Goal: Task Accomplishment & Management: Complete application form

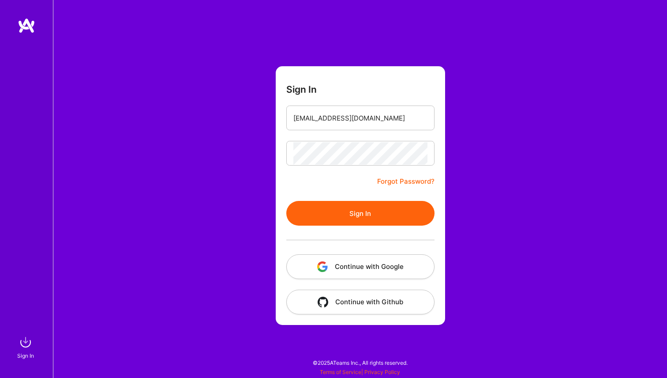
click at [375, 210] on button "Sign In" at bounding box center [360, 213] width 148 height 25
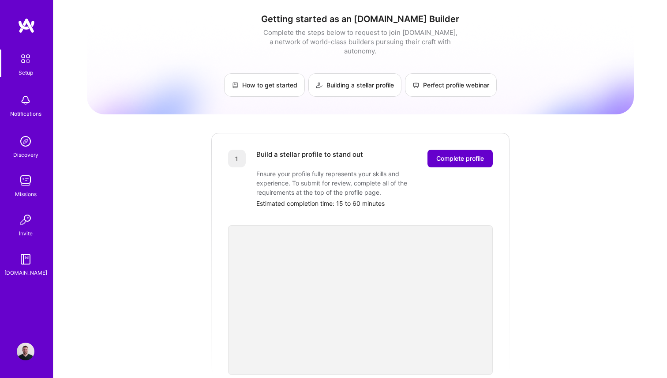
click at [473, 154] on span "Complete profile" at bounding box center [460, 158] width 48 height 9
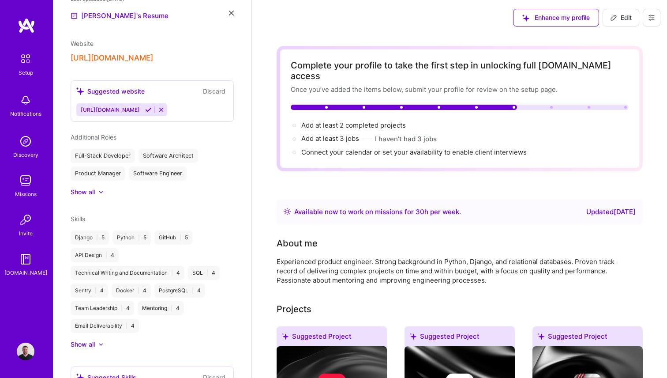
scroll to position [272, 0]
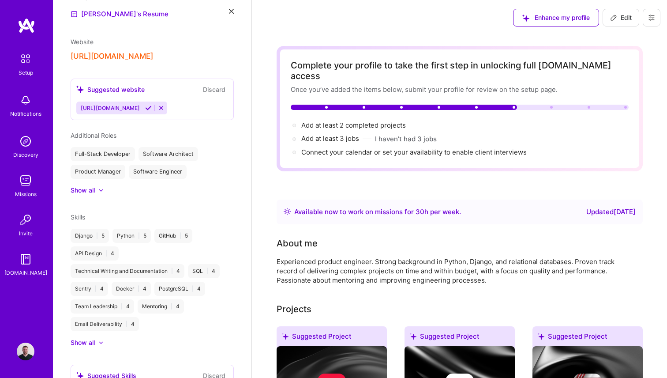
click at [103, 56] on button "[URL][DOMAIN_NAME]" at bounding box center [112, 56] width 83 height 9
click at [343, 121] on span "Add at least 2 completed projects →" at bounding box center [357, 125] width 113 height 8
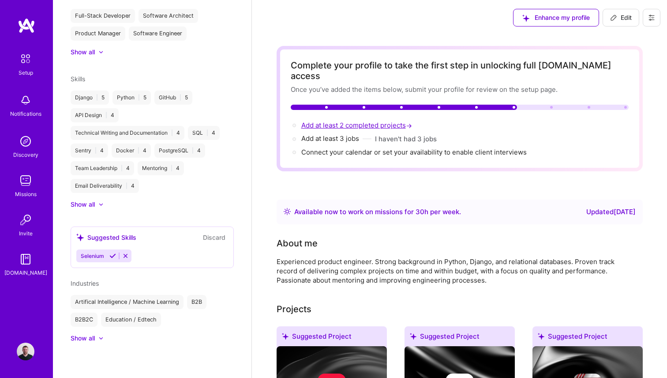
select select "US"
select select "Right Now"
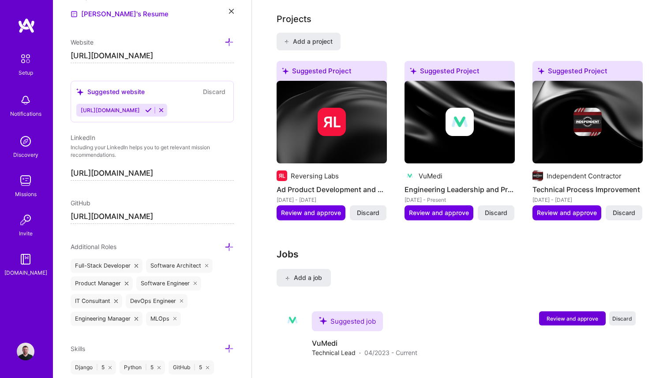
scroll to position [655, 0]
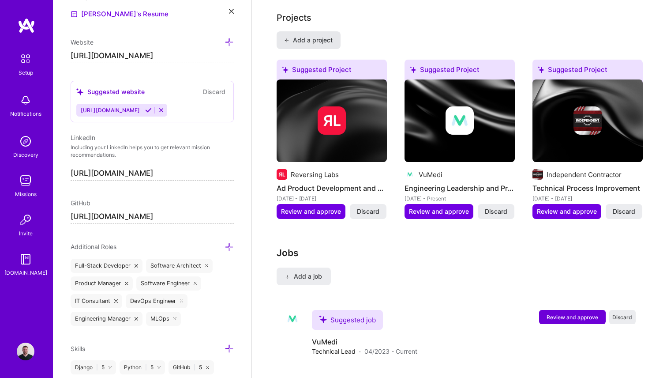
click at [297, 36] on span "Add a project" at bounding box center [308, 40] width 48 height 9
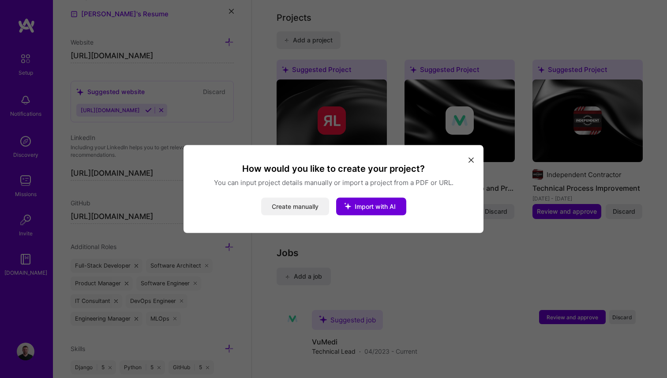
click at [293, 206] on button "Create manually" at bounding box center [295, 207] width 68 height 18
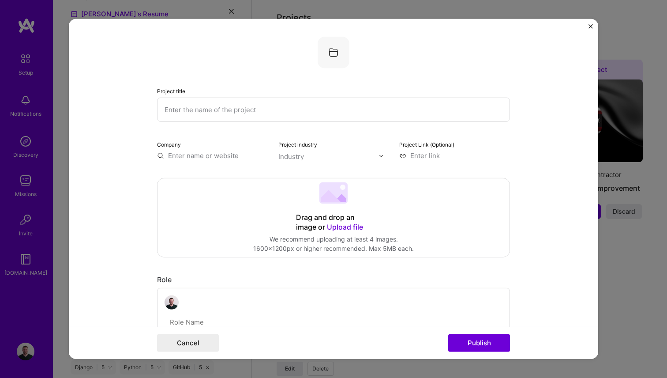
click at [195, 108] on input "text" at bounding box center [333, 110] width 353 height 24
click at [194, 155] on input "text" at bounding box center [212, 155] width 111 height 9
click at [287, 158] on div "Industry" at bounding box center [291, 156] width 26 height 9
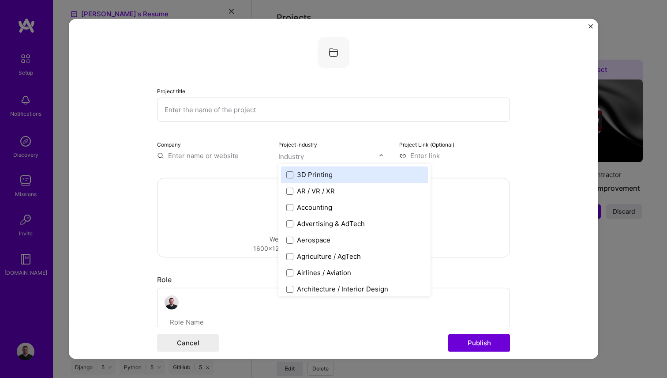
click at [305, 158] on input "text" at bounding box center [328, 156] width 101 height 9
click at [436, 156] on input at bounding box center [454, 155] width 111 height 9
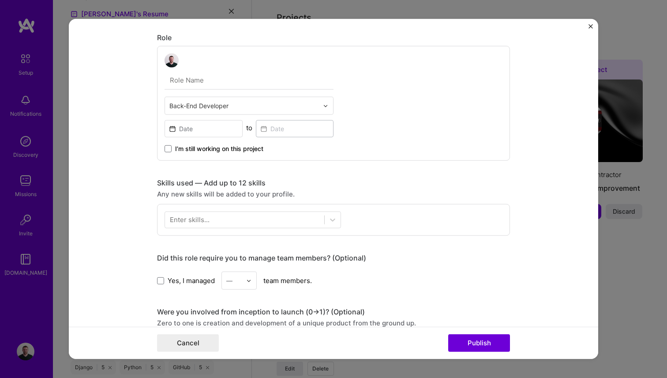
scroll to position [0, 0]
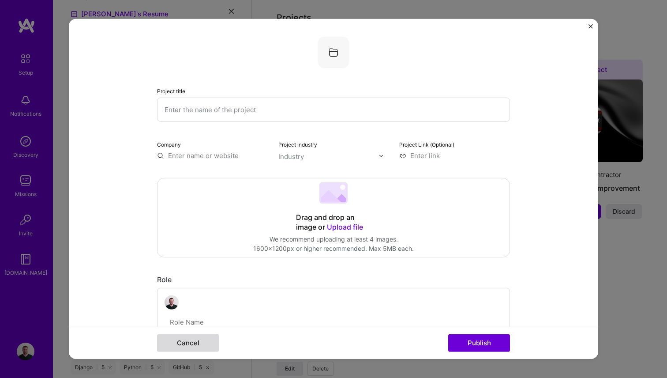
click at [188, 343] on button "Cancel" at bounding box center [188, 343] width 62 height 18
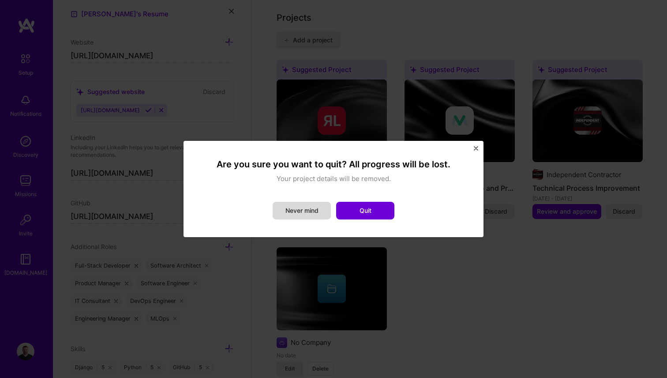
click at [309, 207] on button "Never mind" at bounding box center [302, 211] width 58 height 18
click at [354, 209] on button "Quit" at bounding box center [365, 211] width 58 height 18
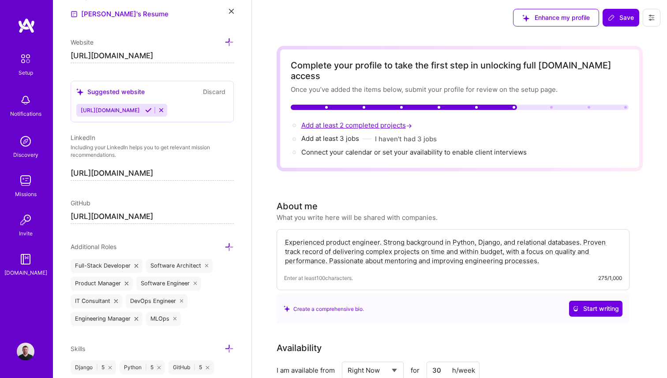
click at [388, 121] on span "Add at least 2 completed projects →" at bounding box center [357, 125] width 113 height 8
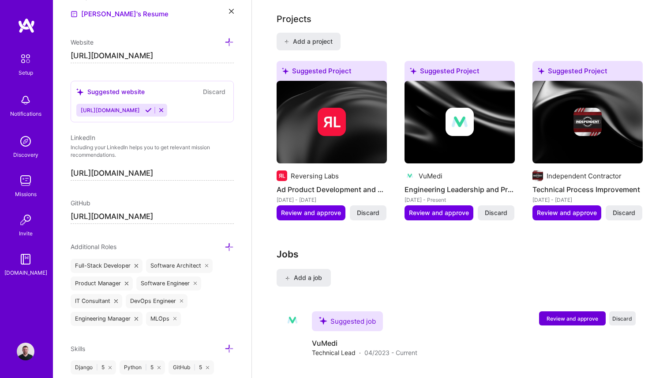
scroll to position [655, 0]
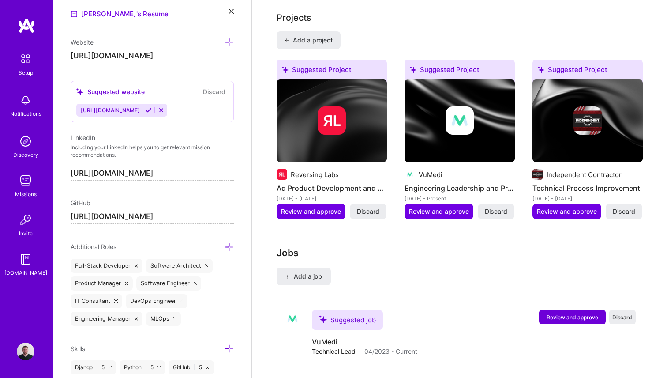
click at [289, 11] on div "Projects" at bounding box center [294, 17] width 35 height 13
click at [308, 207] on span "Review and approve" at bounding box center [311, 211] width 60 height 9
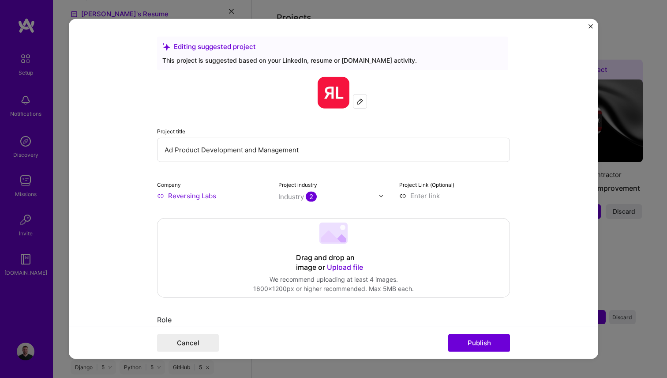
drag, startPoint x: 168, startPoint y: 149, endPoint x: 273, endPoint y: 150, distance: 104.6
click at [272, 149] on input "Ad Product Development and Management" at bounding box center [333, 150] width 353 height 24
click at [289, 151] on input "Ad Product Development and Management" at bounding box center [333, 150] width 353 height 24
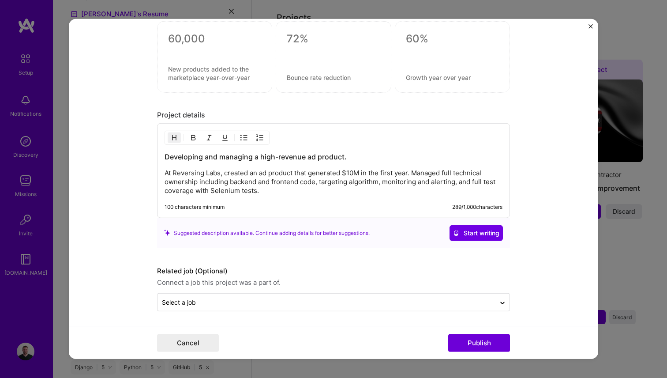
scroll to position [685, 0]
click at [589, 25] on img "Close" at bounding box center [591, 26] width 4 height 4
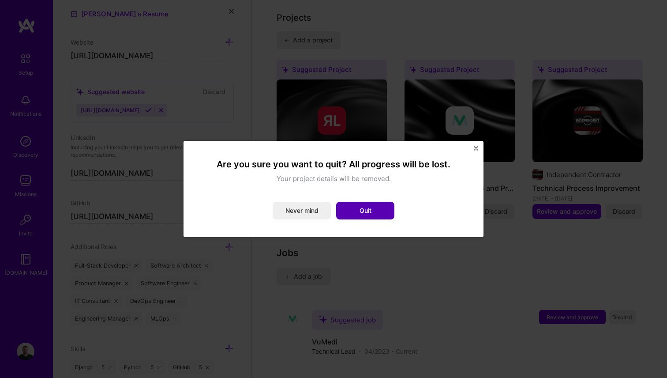
click at [379, 214] on button "Quit" at bounding box center [365, 211] width 58 height 18
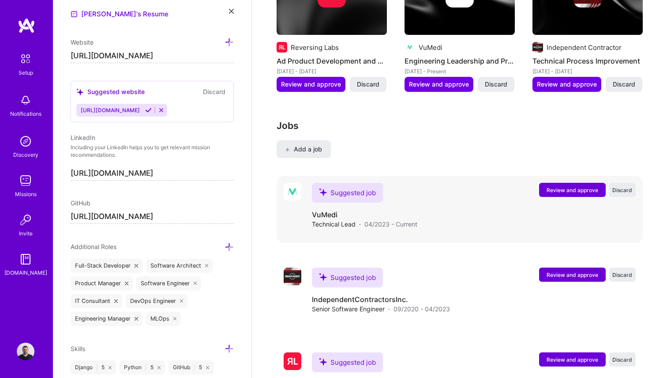
scroll to position [827, 0]
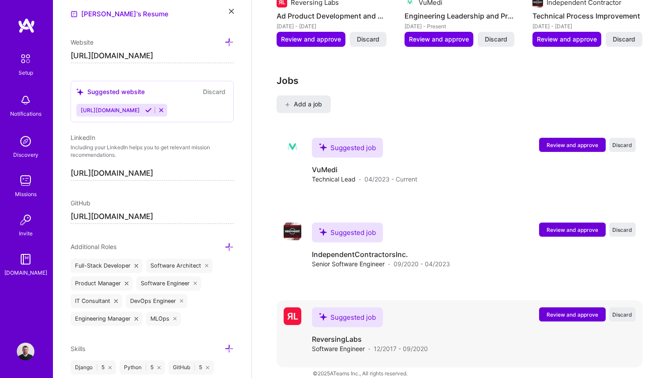
click at [555, 311] on span "Review and approve" at bounding box center [573, 315] width 52 height 8
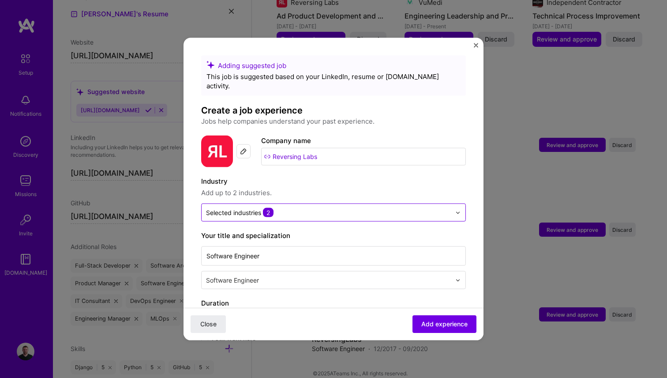
click at [298, 207] on div at bounding box center [328, 212] width 245 height 11
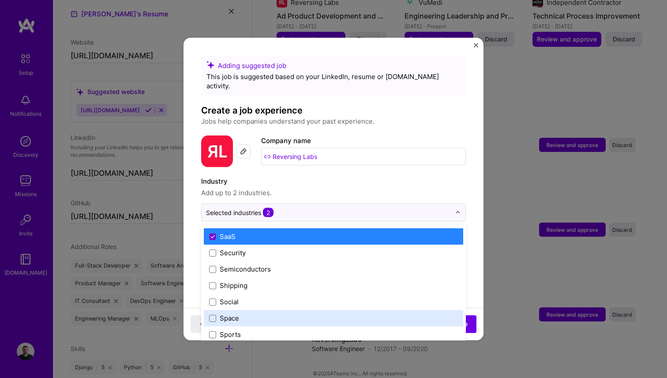
scroll to position [1744, 0]
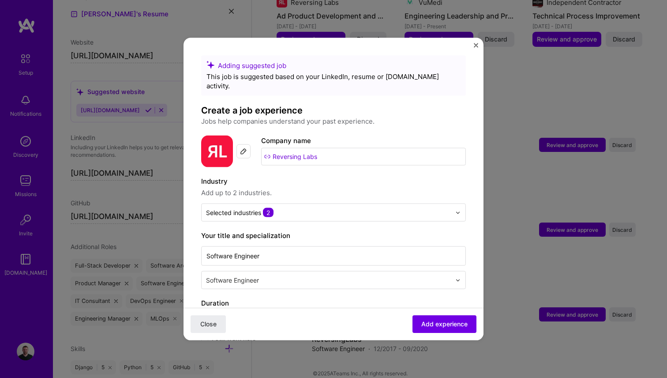
click at [320, 188] on span "Add up to 2 industries." at bounding box center [333, 193] width 265 height 11
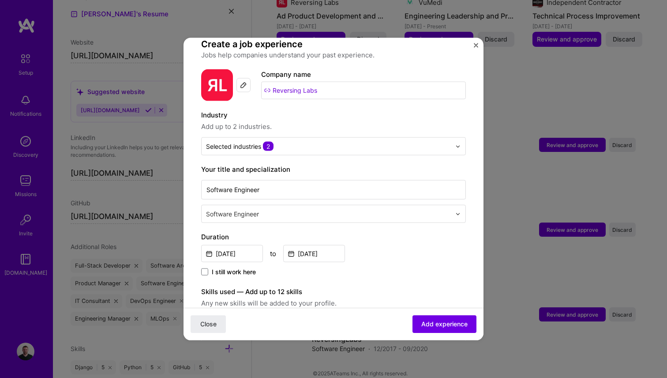
scroll to position [75, 0]
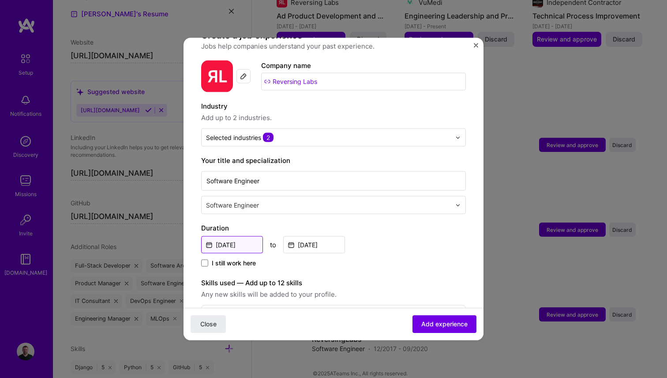
click at [233, 237] on input "[DATE]" at bounding box center [232, 244] width 62 height 17
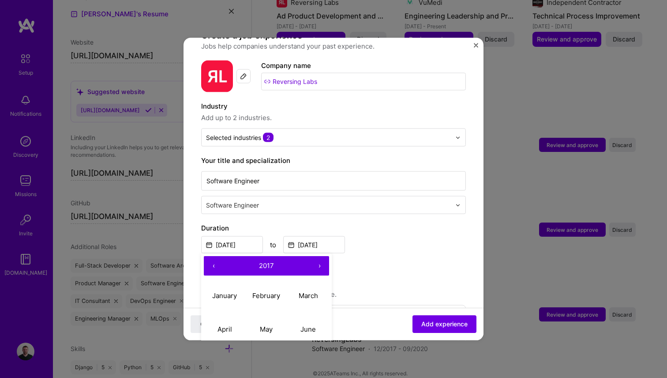
click at [210, 256] on button "‹" at bounding box center [213, 265] width 19 height 19
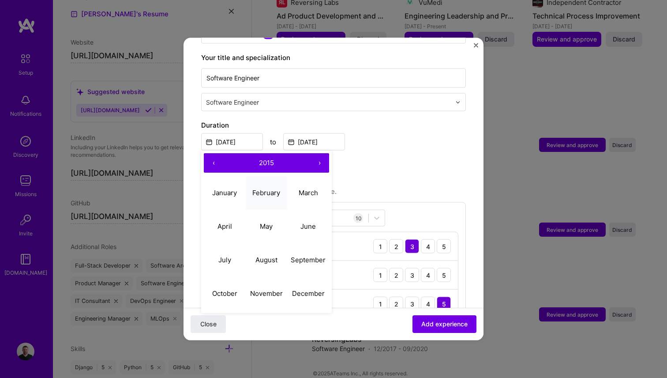
scroll to position [186, 0]
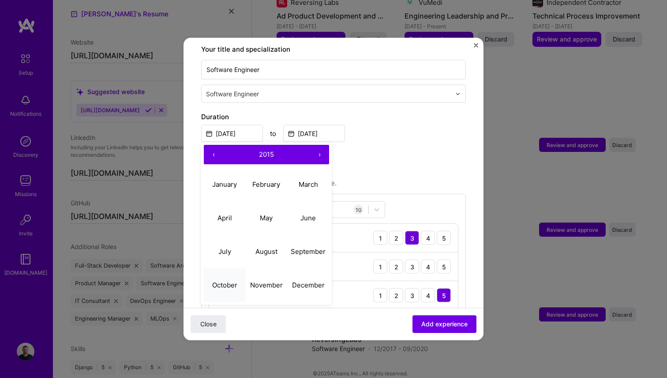
click at [221, 280] on abbr "October" at bounding box center [224, 284] width 25 height 8
type input "[DATE]"
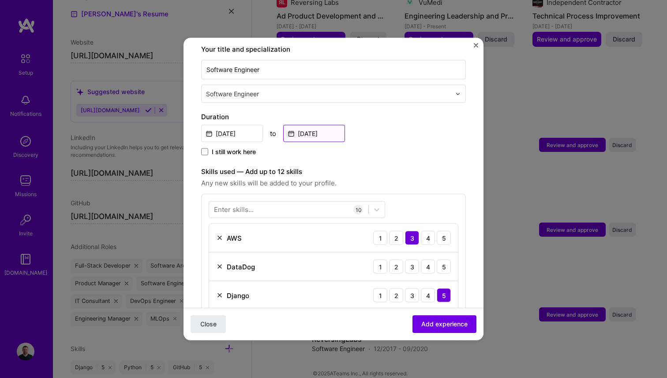
click at [319, 126] on input "[DATE]" at bounding box center [314, 133] width 62 height 17
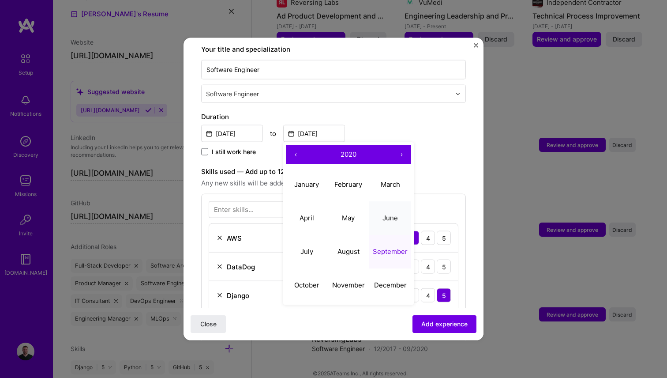
click at [395, 213] on abbr "June" at bounding box center [390, 217] width 15 height 8
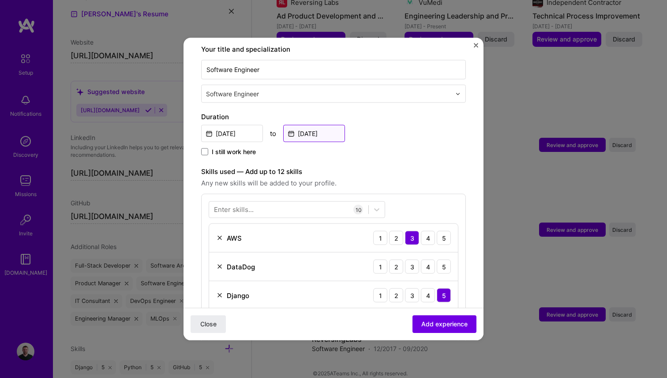
click at [313, 127] on input "Jun, 2020" at bounding box center [314, 133] width 62 height 17
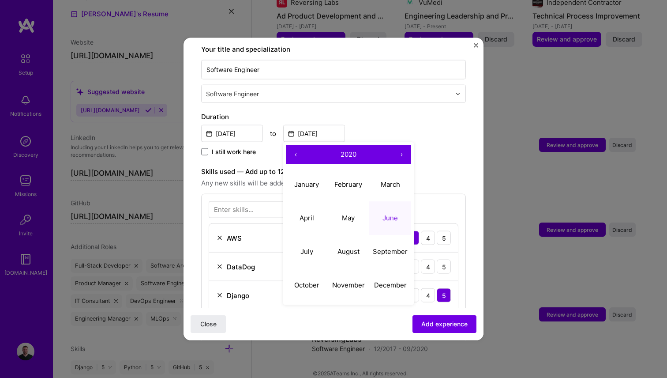
click at [295, 147] on button "‹" at bounding box center [295, 154] width 19 height 19
click at [396, 213] on abbr "June" at bounding box center [390, 217] width 15 height 8
type input "[DATE]"
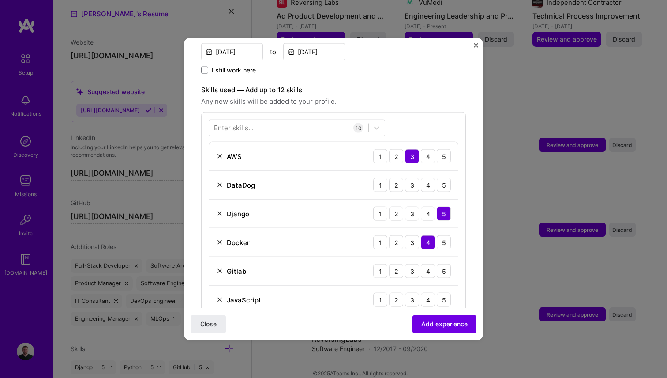
scroll to position [271, 0]
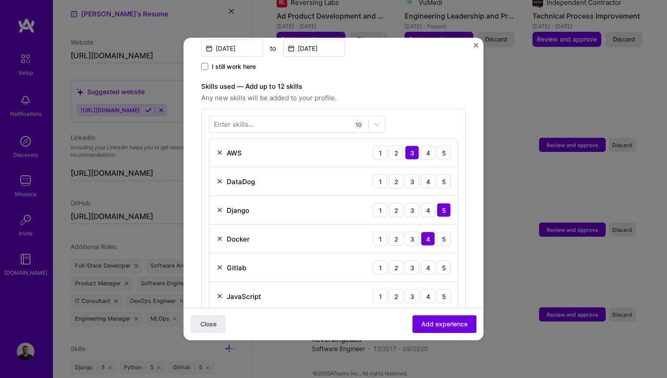
click at [220, 176] on div "DataDog" at bounding box center [235, 180] width 39 height 9
click at [220, 178] on img at bounding box center [219, 181] width 7 height 7
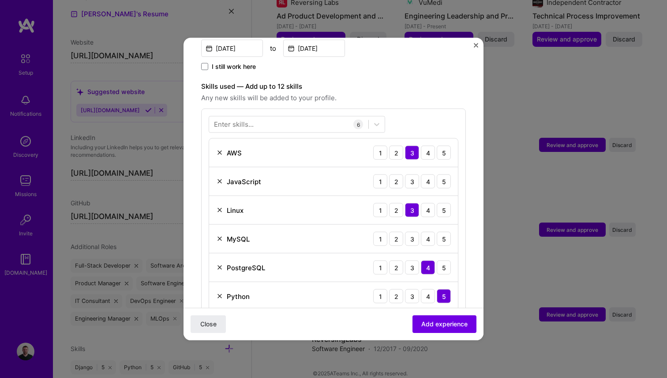
click at [220, 178] on img at bounding box center [219, 181] width 7 height 7
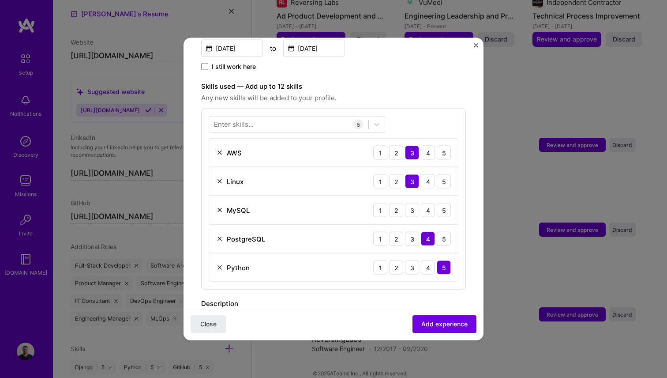
click at [219, 149] on img at bounding box center [219, 152] width 7 height 7
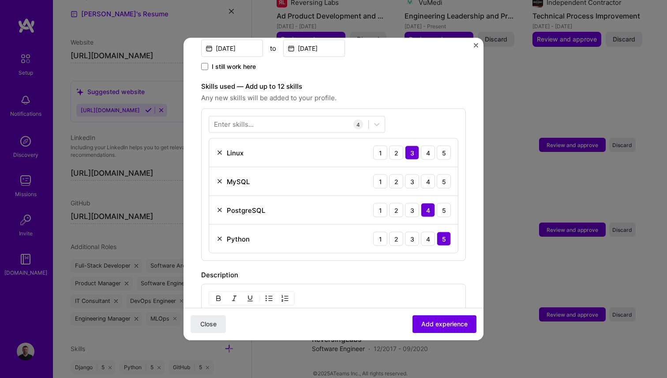
click at [219, 178] on img at bounding box center [219, 181] width 7 height 7
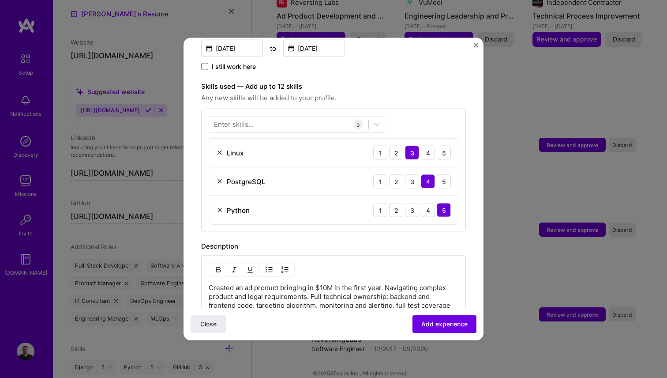
click at [219, 178] on img at bounding box center [219, 181] width 7 height 7
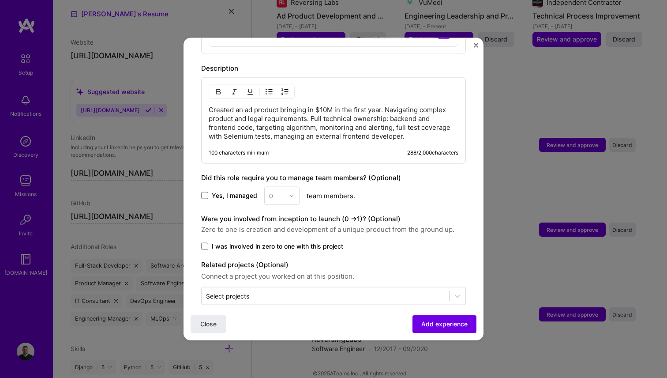
scroll to position [426, 0]
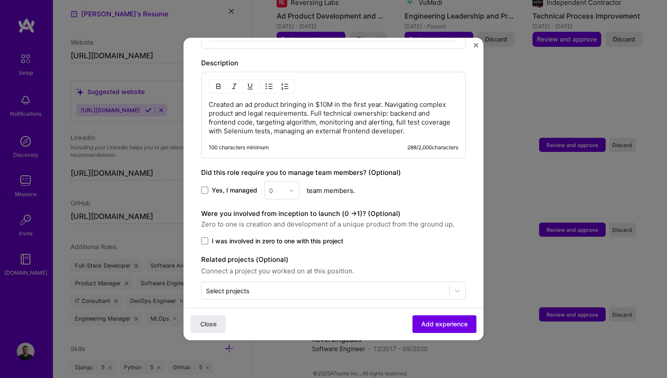
click at [206, 237] on span at bounding box center [204, 240] width 7 height 7
click at [0, 0] on input "I was involved in zero to one with this project" at bounding box center [0, 0] width 0 height 0
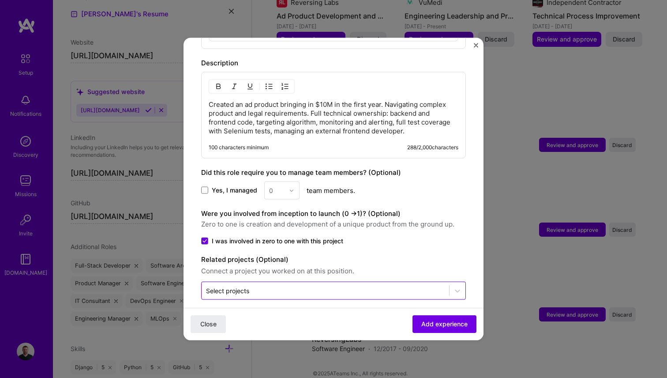
click at [253, 285] on div at bounding box center [325, 290] width 239 height 11
click at [245, 286] on div "Select projects" at bounding box center [227, 290] width 43 height 9
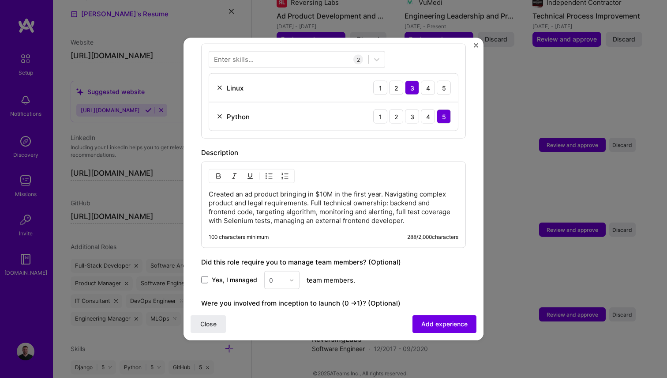
scroll to position [333, 0]
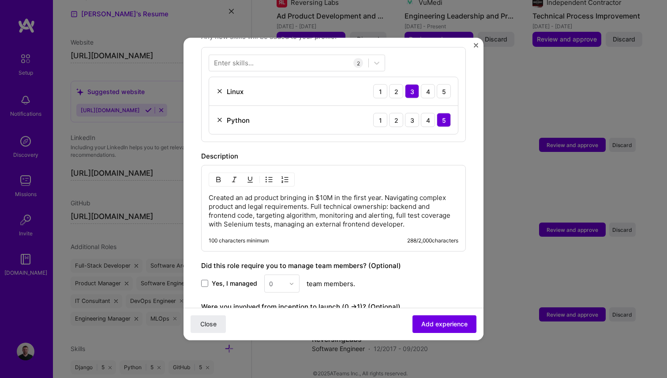
click at [276, 201] on p "Created an ad product bringing in $10M in the first year. Navigating complex pr…" at bounding box center [334, 210] width 250 height 35
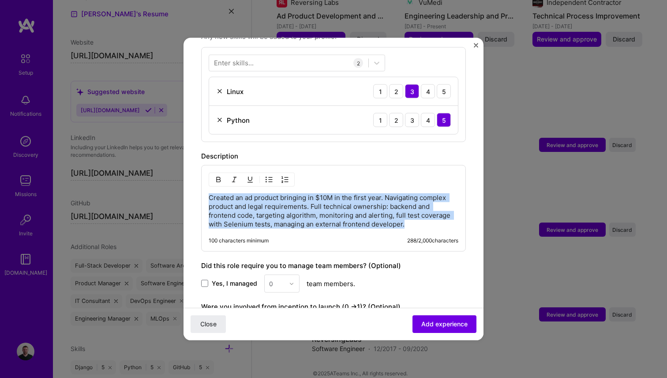
click at [276, 201] on p "Created an ad product bringing in $10M in the first year. Navigating complex pr…" at bounding box center [334, 210] width 250 height 35
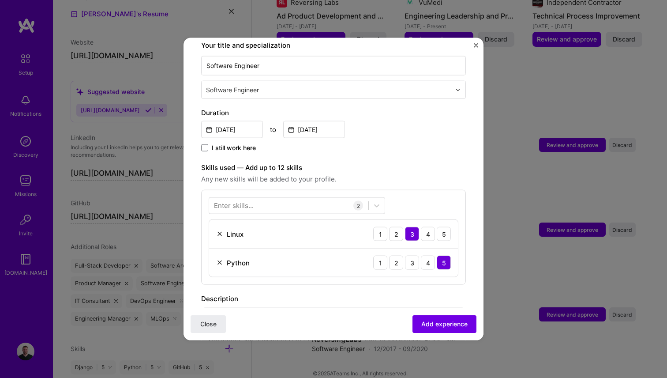
scroll to position [299, 0]
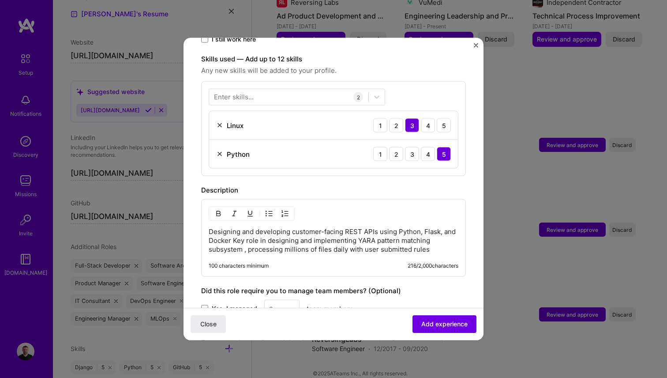
click at [213, 227] on p "Designing and developing customer-facing REST APIs using Python, Flask, and Doc…" at bounding box center [334, 240] width 250 height 26
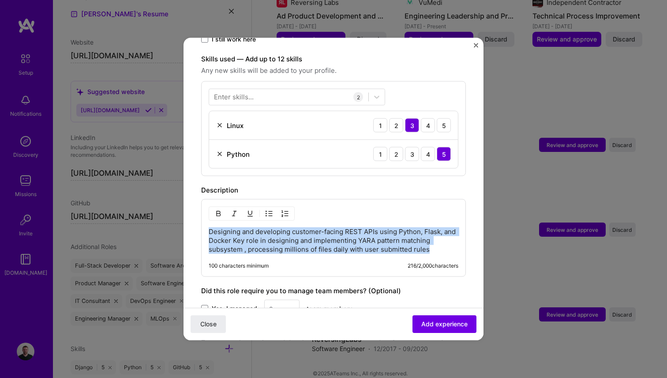
click at [213, 227] on p "Designing and developing customer-facing REST APIs using Python, Flask, and Doc…" at bounding box center [334, 240] width 250 height 26
click at [267, 210] on img "button" at bounding box center [269, 213] width 7 height 7
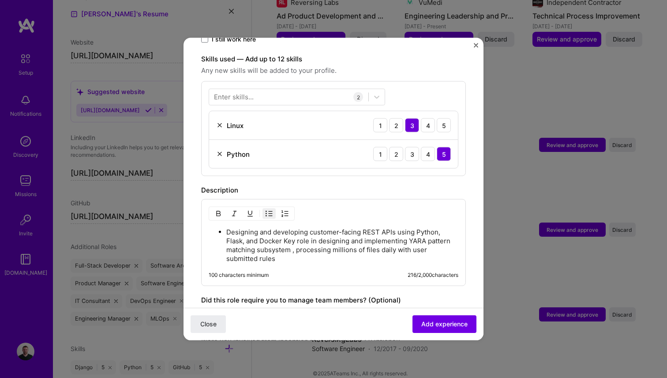
click at [284, 237] on p "Designing and developing customer-facing REST APIs using Python, Flask, and Doc…" at bounding box center [342, 245] width 232 height 35
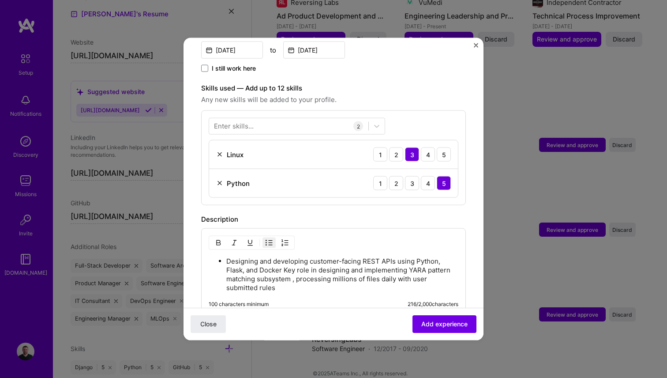
scroll to position [296, 0]
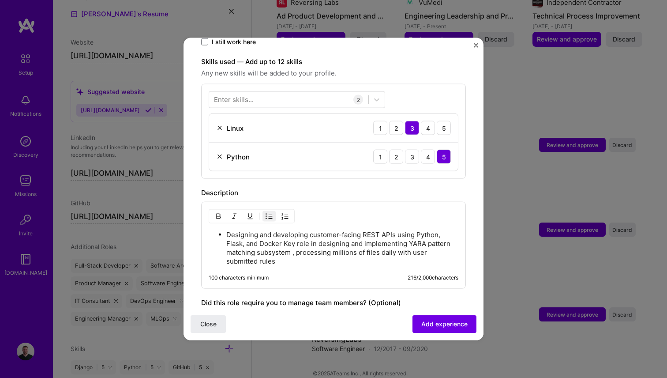
click at [287, 234] on p "Designing and developing customer-facing REST APIs using Python, Flask, and Doc…" at bounding box center [342, 247] width 232 height 35
click at [285, 234] on p "Designing and developing customer-facing REST APIs using Python, Flask, and Doc…" at bounding box center [342, 247] width 232 height 35
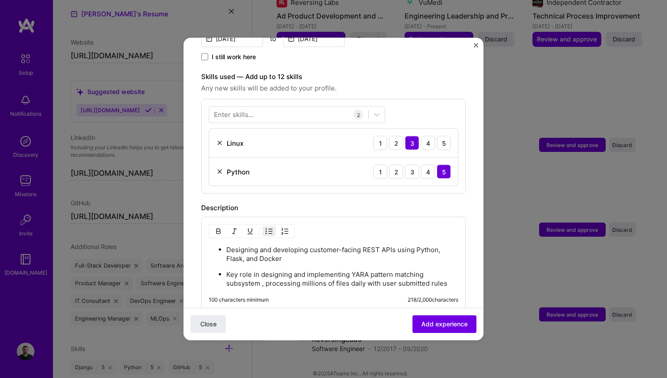
scroll to position [263, 0]
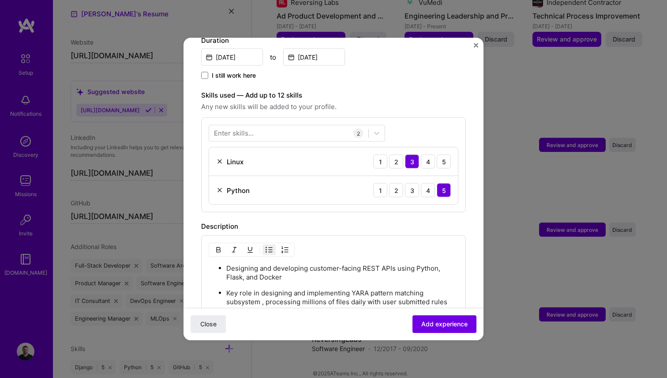
click at [248, 128] on div "Enter skills..." at bounding box center [234, 132] width 40 height 9
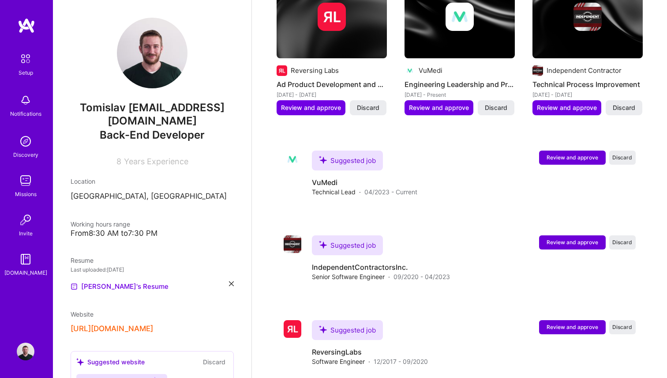
scroll to position [383, 0]
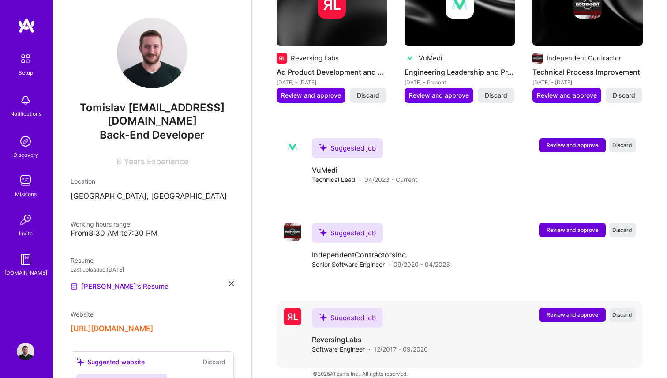
click at [560, 311] on span "Review and approve" at bounding box center [573, 315] width 52 height 8
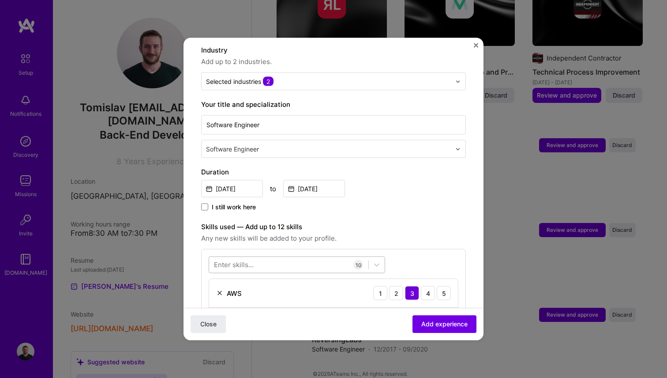
scroll to position [135, 0]
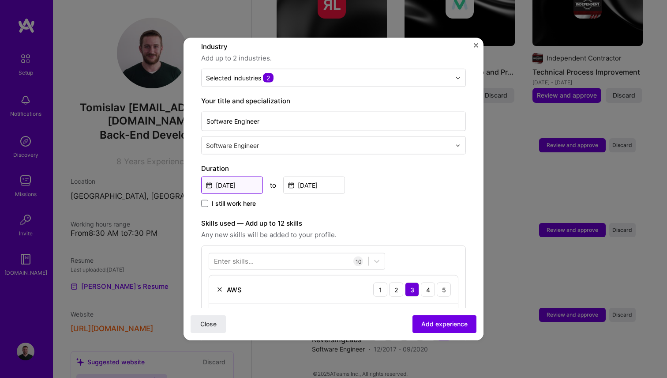
click at [213, 177] on input "[DATE]" at bounding box center [232, 184] width 62 height 17
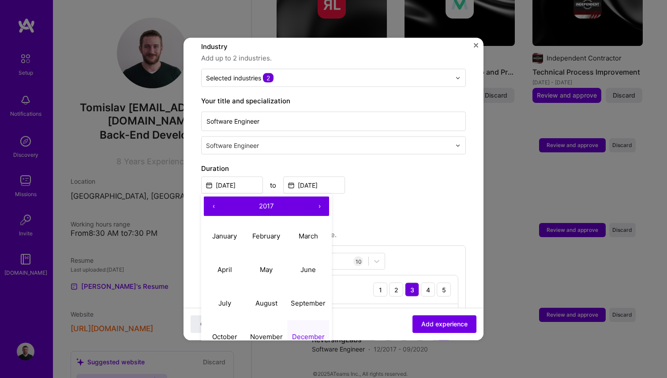
click at [214, 196] on button "‹" at bounding box center [213, 205] width 19 height 19
click at [233, 321] on button "October" at bounding box center [225, 336] width 42 height 34
type input "[DATE]"
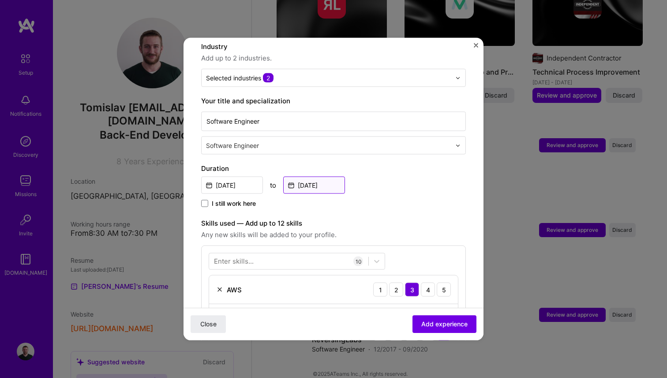
click at [329, 180] on input "[DATE]" at bounding box center [314, 184] width 62 height 17
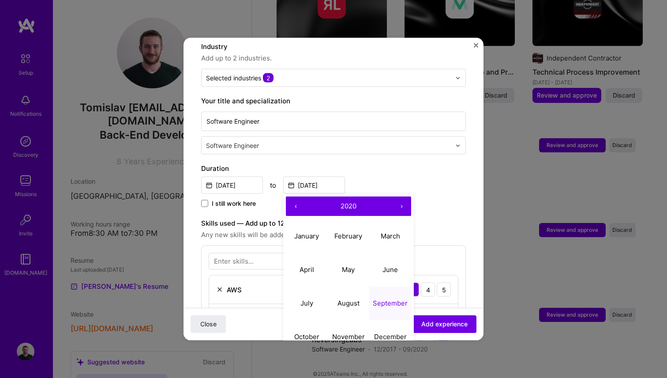
click at [296, 196] on button "‹" at bounding box center [295, 205] width 19 height 19
click at [393, 265] on abbr "June" at bounding box center [390, 269] width 15 height 8
type input "[DATE]"
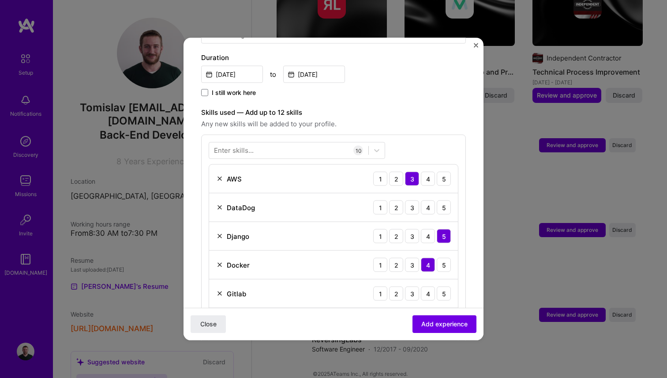
scroll to position [271, 0]
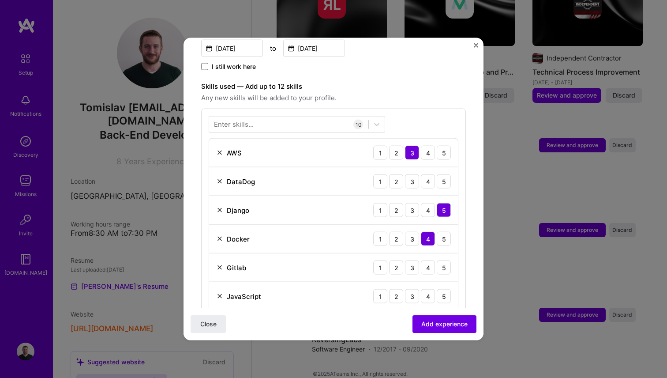
click at [217, 149] on img at bounding box center [219, 152] width 7 height 7
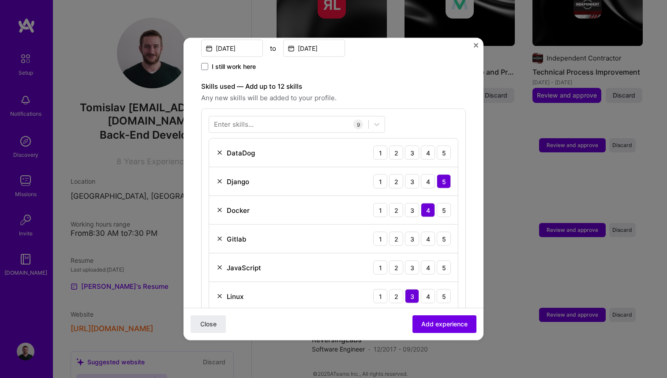
click at [217, 149] on img at bounding box center [219, 152] width 7 height 7
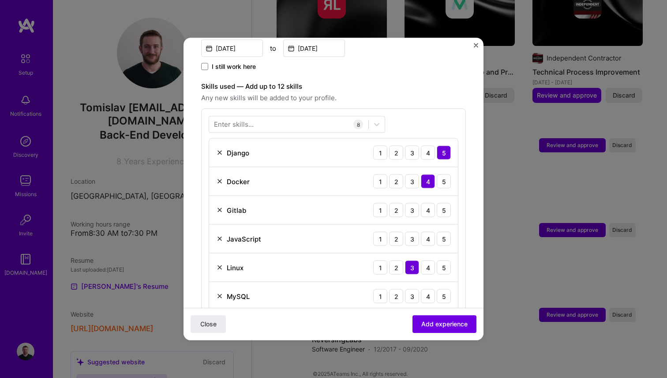
click at [217, 149] on img at bounding box center [219, 152] width 7 height 7
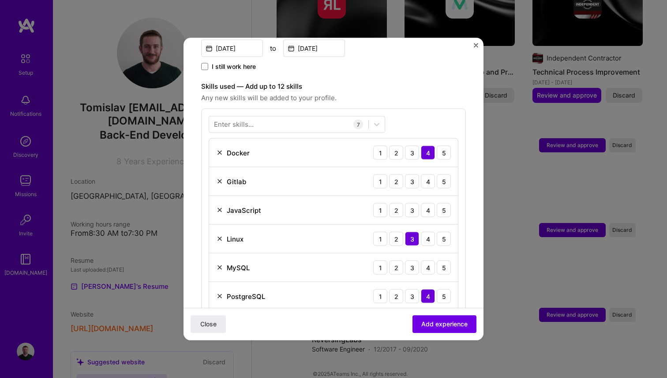
click at [218, 178] on img at bounding box center [219, 181] width 7 height 7
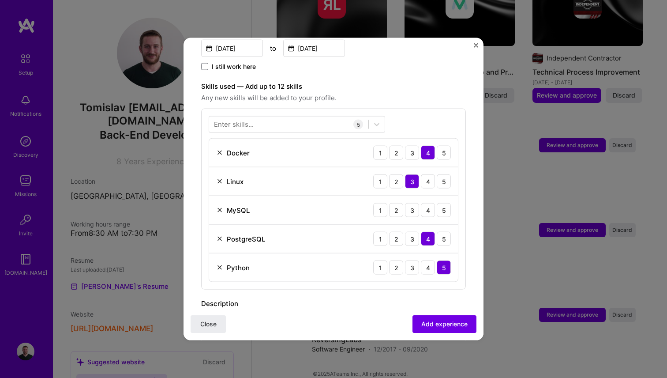
click at [220, 206] on img at bounding box center [219, 209] width 7 height 7
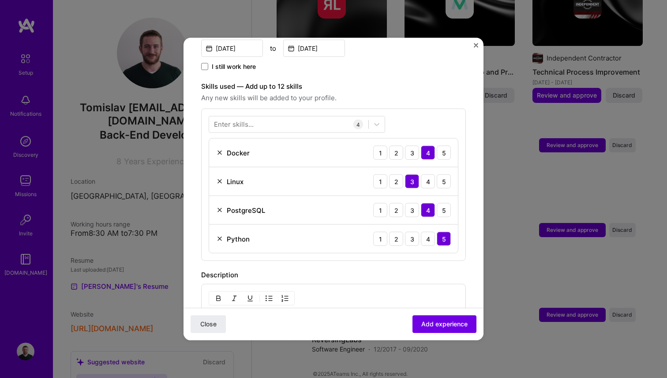
click at [220, 206] on img at bounding box center [219, 209] width 7 height 7
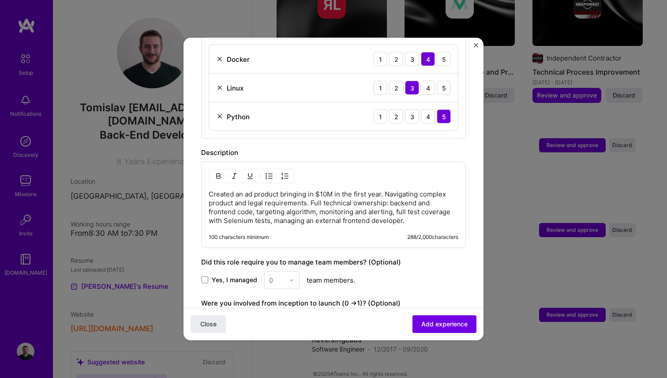
scroll to position [366, 0]
click at [374, 208] on p "Created an ad product bringing in $10M in the first year. Navigating complex pr…" at bounding box center [334, 205] width 250 height 35
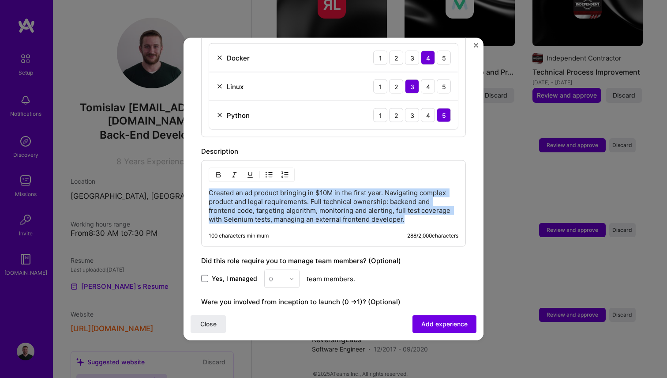
click at [374, 208] on p "Created an ad product bringing in $10M in the first year. Navigating complex pr…" at bounding box center [334, 205] width 250 height 35
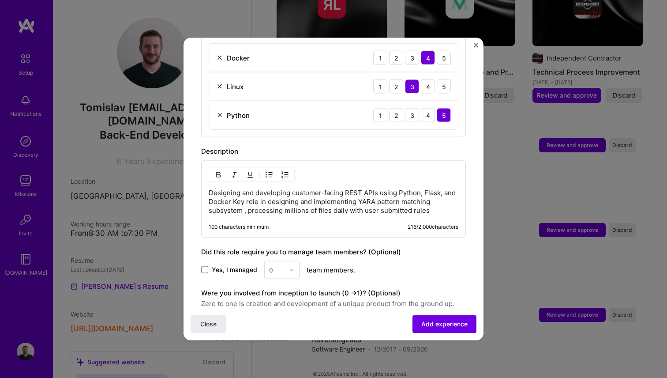
click at [281, 188] on p "Designing and developing customer-facing REST APIs using Python, Flask, and Doc…" at bounding box center [334, 201] width 250 height 26
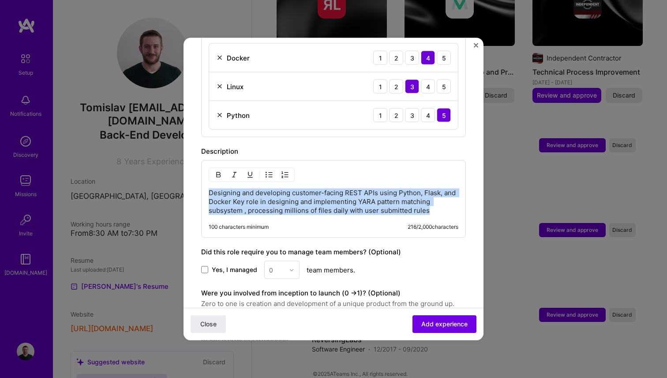
click at [281, 188] on p "Designing and developing customer-facing REST APIs using Python, Flask, and Doc…" at bounding box center [334, 201] width 250 height 26
click at [273, 169] on button "button" at bounding box center [269, 174] width 13 height 11
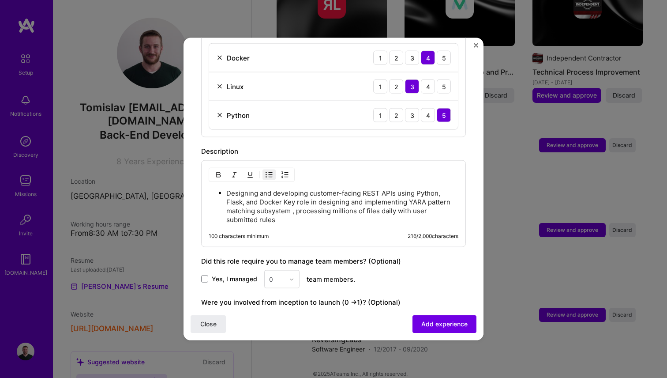
click at [286, 191] on p "Designing and developing customer-facing REST APIs using Python, Flask, and Doc…" at bounding box center [342, 206] width 232 height 35
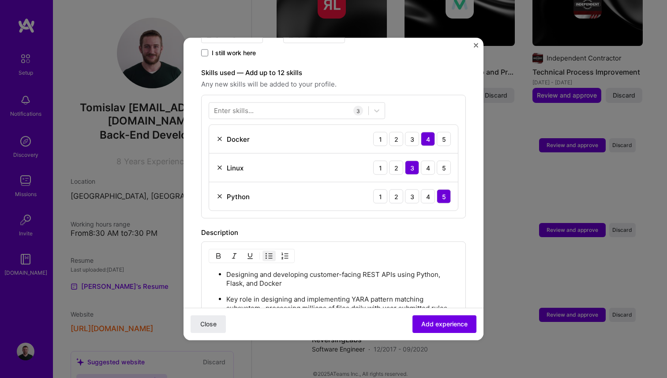
scroll to position [284, 0]
click at [264, 105] on div at bounding box center [288, 112] width 159 height 15
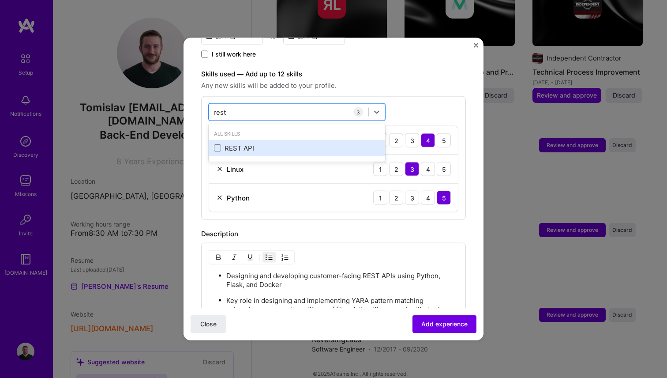
click at [211, 139] on div "REST API" at bounding box center [297, 147] width 176 height 16
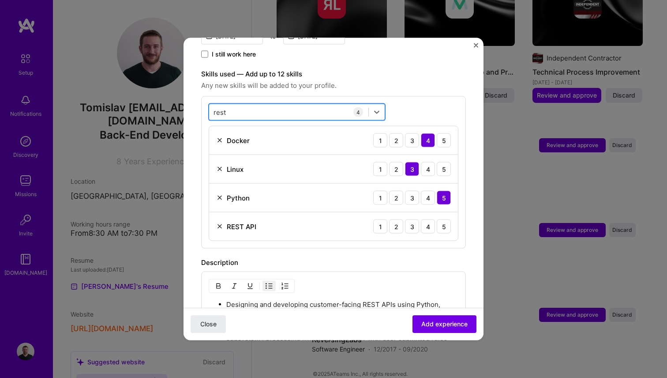
click at [255, 105] on div "rest rest" at bounding box center [288, 112] width 159 height 15
type input "r"
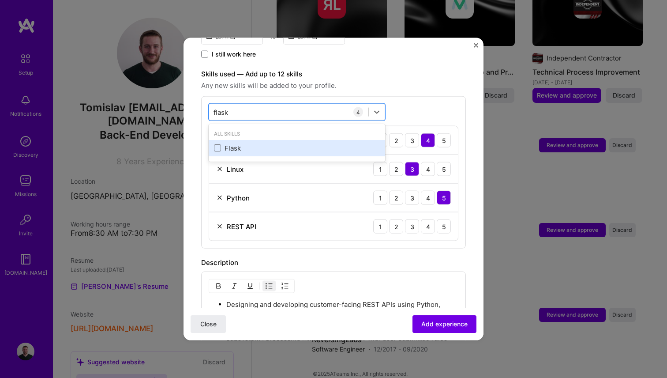
click at [247, 139] on div "Flask" at bounding box center [297, 147] width 176 height 16
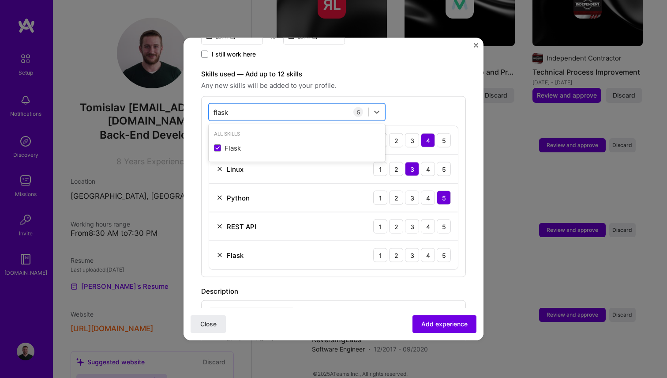
type input "flask"
click at [191, 182] on form "Adding suggested job This job is suggested based on your LinkedIn, resume or [D…" at bounding box center [334, 178] width 300 height 813
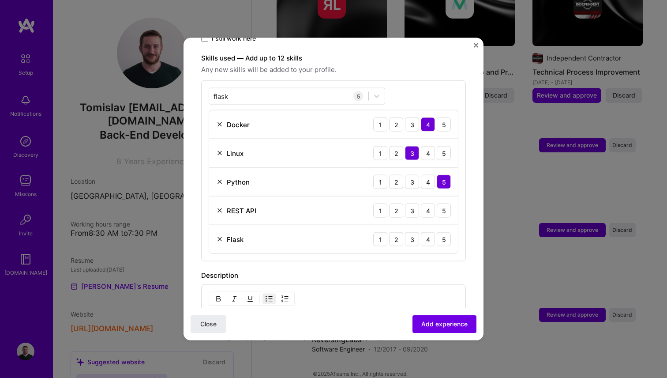
scroll to position [299, 0]
click at [413, 204] on div "3" at bounding box center [412, 211] width 14 height 14
click at [415, 233] on div "3" at bounding box center [412, 240] width 14 height 14
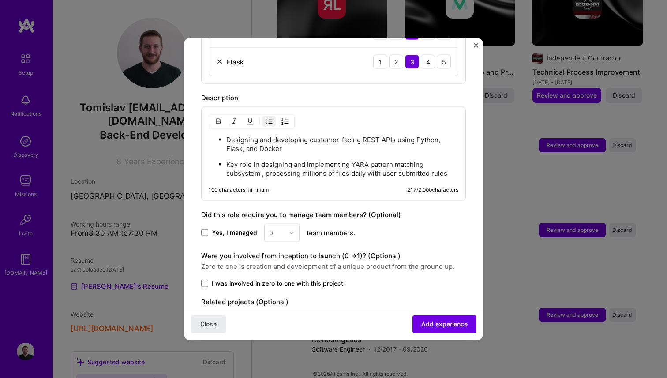
scroll to position [479, 0]
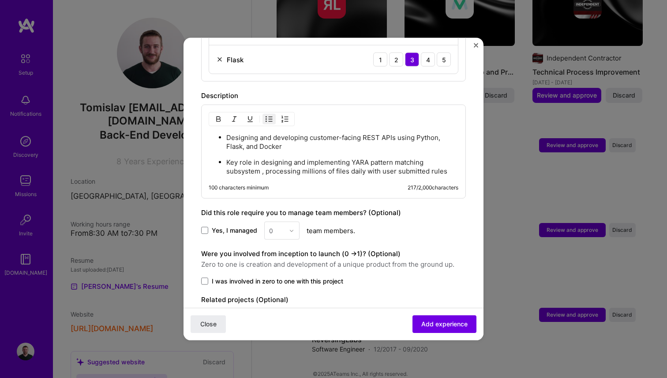
click at [247, 277] on span "I was involved in zero to one with this project" at bounding box center [277, 281] width 131 height 9
click at [0, 0] on input "I was involved in zero to one with this project" at bounding box center [0, 0] width 0 height 0
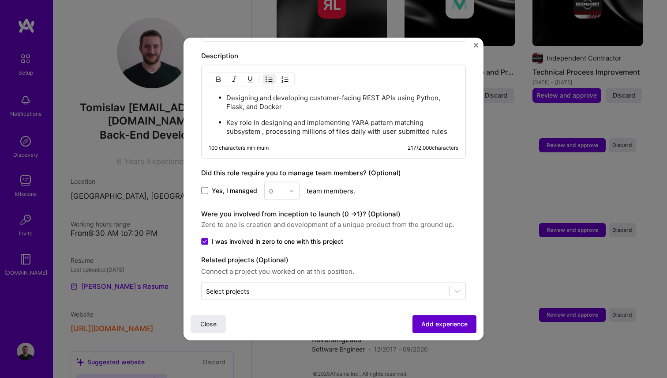
click at [440, 325] on span "Add experience" at bounding box center [444, 323] width 46 height 9
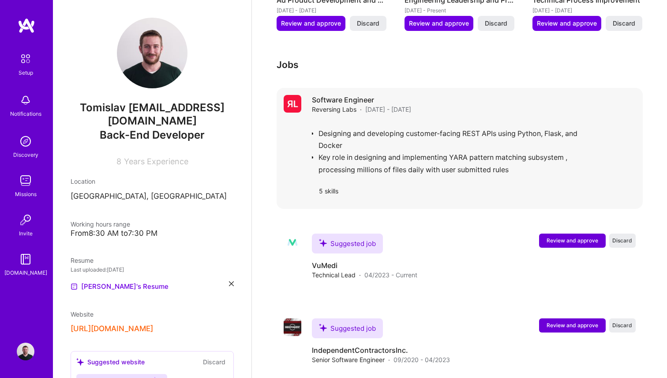
scroll to position [466, 0]
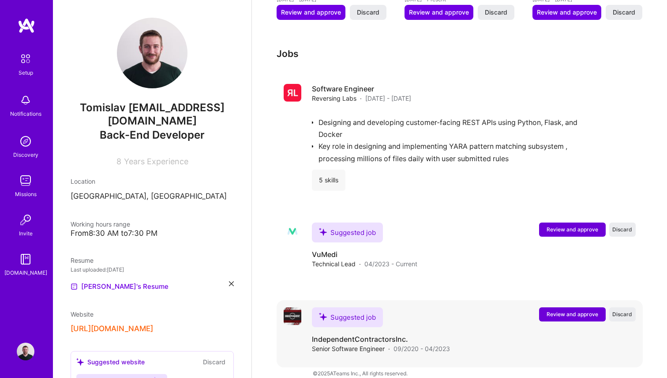
click at [570, 310] on span "Review and approve" at bounding box center [573, 314] width 52 height 8
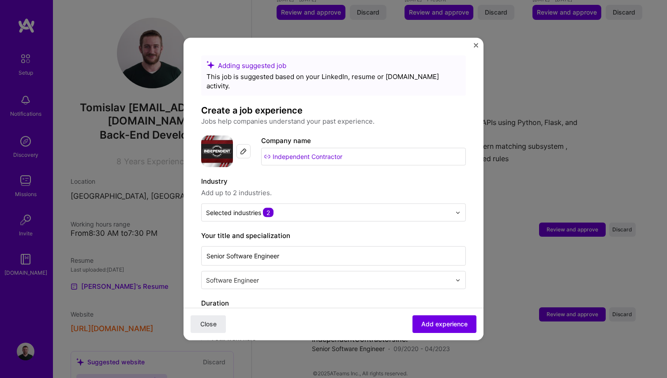
click at [294, 148] on input "Independent Contractor" at bounding box center [363, 157] width 205 height 18
click at [313, 148] on input "Independent Contractor" at bounding box center [363, 157] width 205 height 18
click at [271, 148] on input "Independent Contractor" at bounding box center [363, 157] width 205 height 18
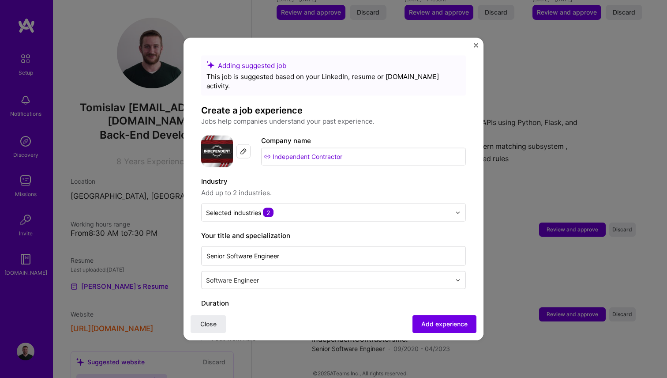
click at [268, 148] on input "Independent Contractor" at bounding box center [363, 157] width 205 height 18
click at [270, 208] on span "2" at bounding box center [268, 212] width 11 height 9
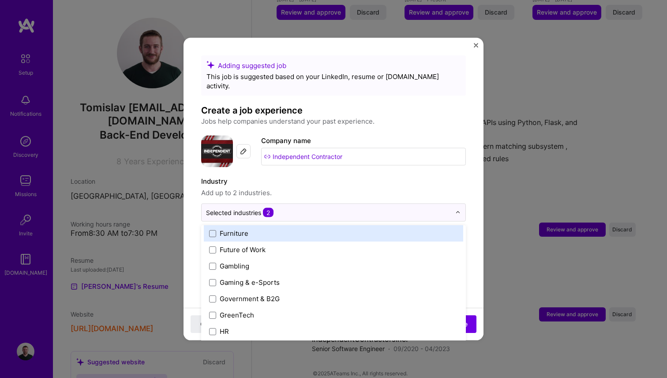
scroll to position [1182, 0]
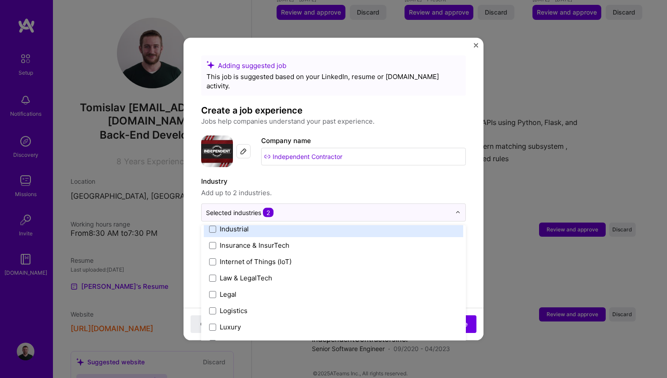
click at [283, 148] on input "Independent Contractor" at bounding box center [363, 157] width 205 height 18
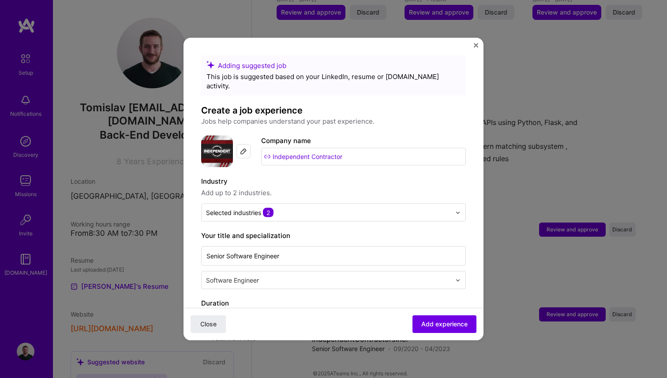
click at [275, 148] on input "Independent Contractor" at bounding box center [363, 157] width 205 height 18
type input "S"
type input "s"
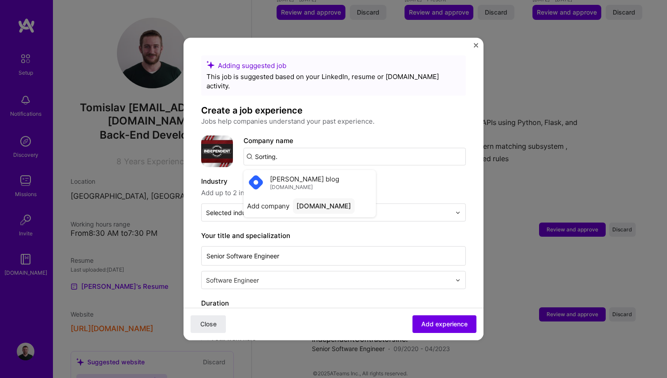
type input "Sorting"
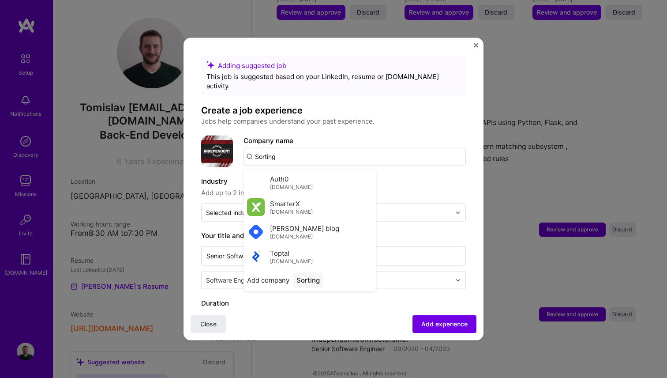
click button "Close" at bounding box center [208, 324] width 35 height 18
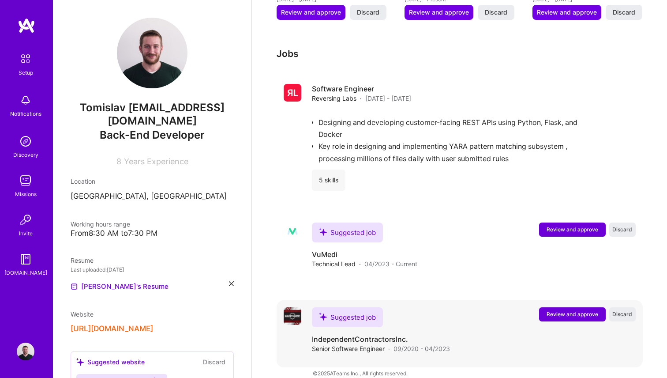
click at [386, 334] on h4 "IndependentContractorsInc." at bounding box center [381, 339] width 138 height 10
click at [566, 307] on button "Review and approve" at bounding box center [572, 314] width 67 height 14
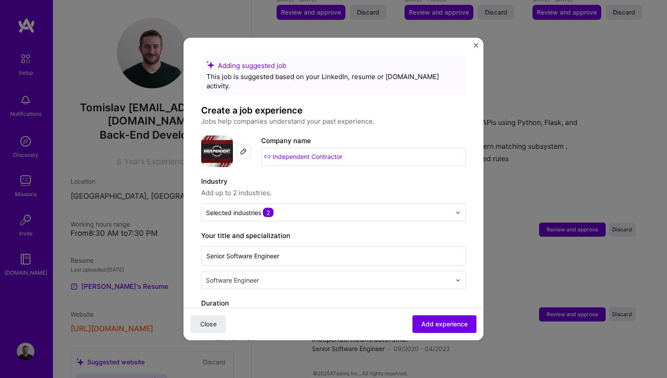
click at [301, 148] on input "Independent Contractor" at bounding box center [363, 157] width 205 height 18
click at [319, 150] on input "[DOMAIN_NAME]" at bounding box center [355, 157] width 222 height 18
click at [324, 149] on input "[DOMAIN_NAME]" at bounding box center [355, 157] width 222 height 18
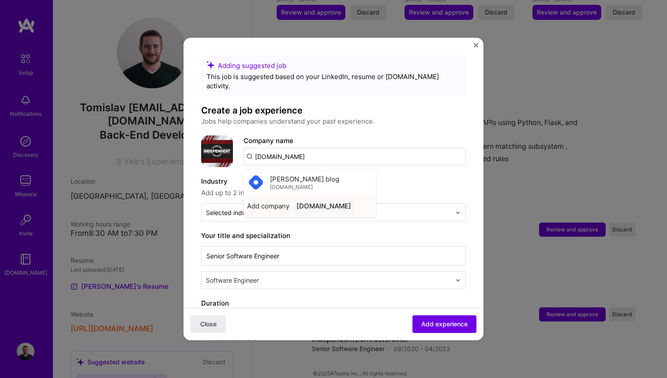
type input "[DOMAIN_NAME]"
click at [314, 199] on div "[DOMAIN_NAME]" at bounding box center [324, 205] width 62 height 15
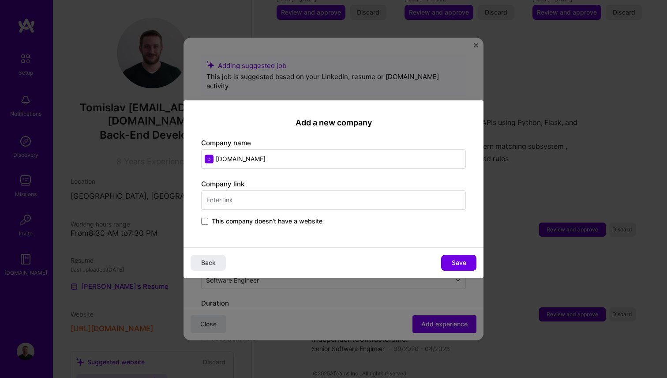
click at [273, 196] on input "text" at bounding box center [333, 199] width 265 height 19
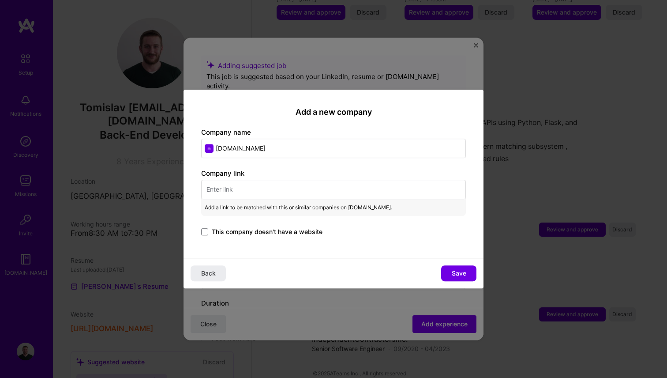
click at [257, 232] on span "This company doesn't have a website" at bounding box center [267, 231] width 111 height 9
click at [0, 0] on input "This company doesn't have a website" at bounding box center [0, 0] width 0 height 0
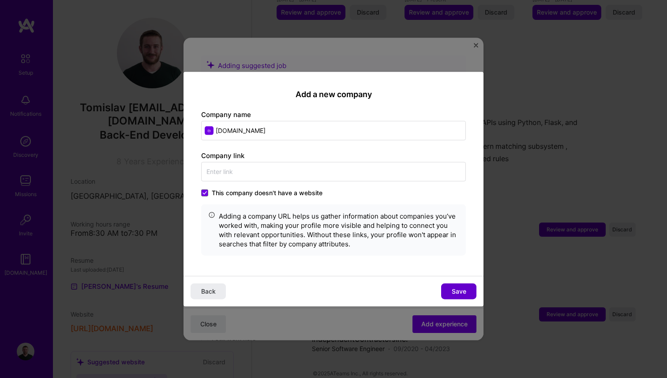
click at [463, 289] on span "Save" at bounding box center [459, 290] width 15 height 9
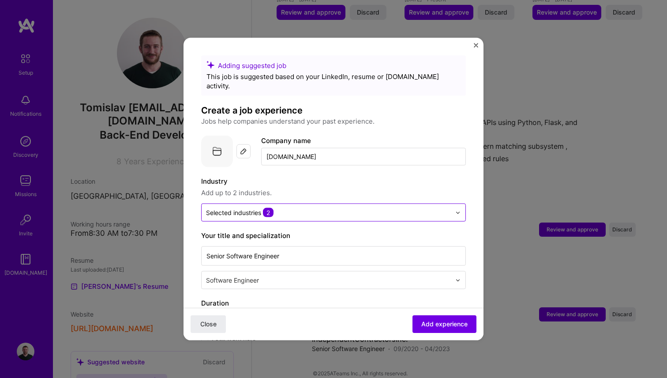
click at [260, 208] on div "Selected industries 2" at bounding box center [240, 212] width 68 height 9
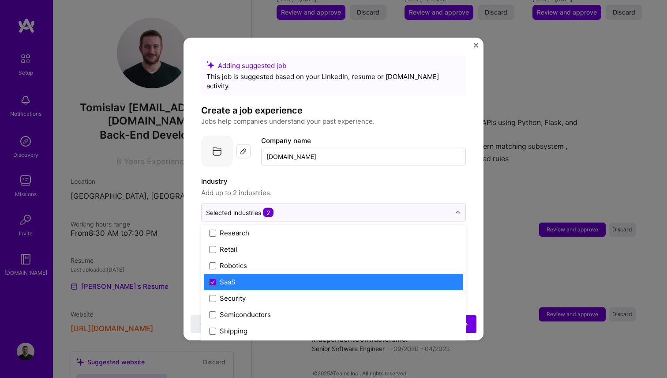
scroll to position [1712, 0]
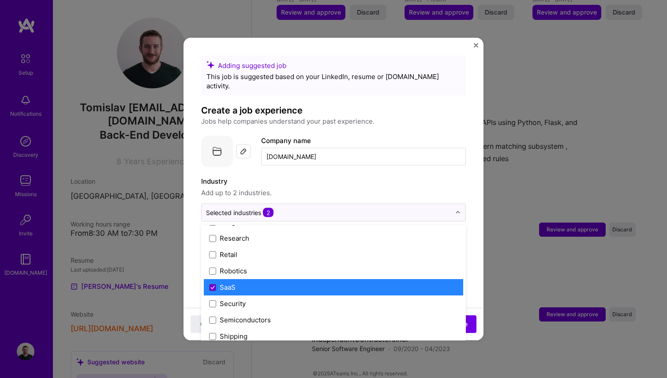
click at [212, 283] on span at bounding box center [212, 286] width 7 height 7
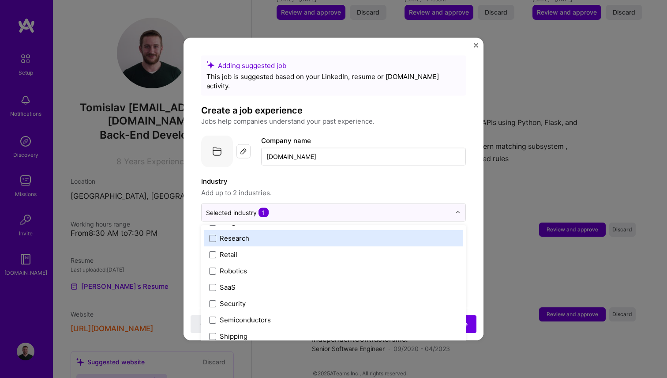
click at [373, 178] on div "Industry Add up to 2 industries." at bounding box center [333, 187] width 265 height 22
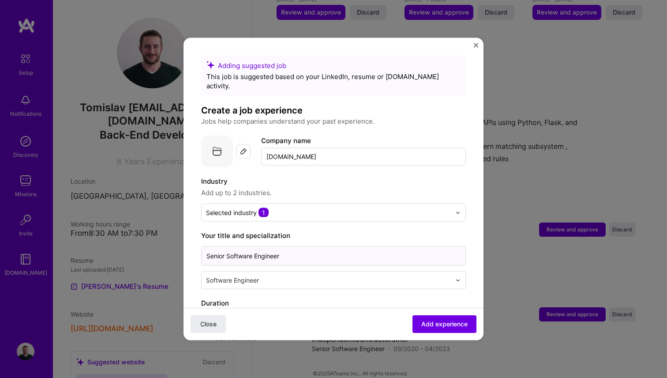
click at [280, 246] on input "Senior Software Engineer" at bounding box center [333, 255] width 265 height 19
click at [297, 248] on input "Senior Software Engineer" at bounding box center [333, 255] width 265 height 19
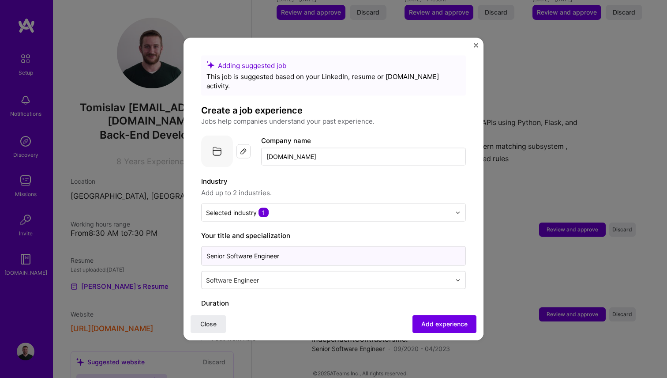
click at [297, 248] on input "Senior Software Engineer" at bounding box center [333, 255] width 265 height 19
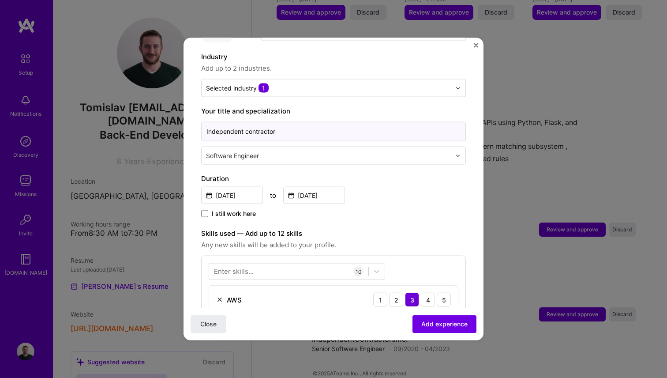
scroll to position [127, 0]
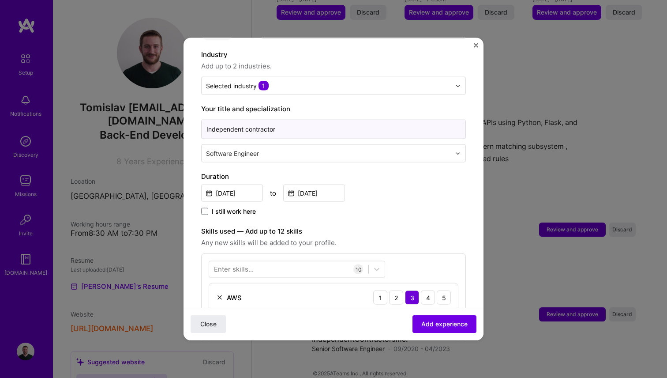
type input "Independent contractor"
click at [229, 184] on input "[DATE]" at bounding box center [232, 192] width 62 height 17
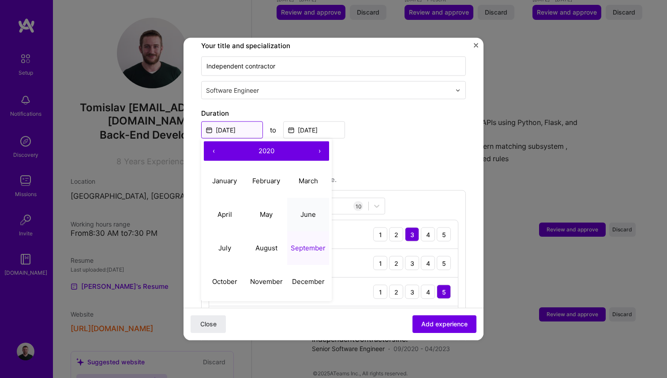
scroll to position [191, 0]
click at [214, 142] on button "‹" at bounding box center [213, 149] width 19 height 19
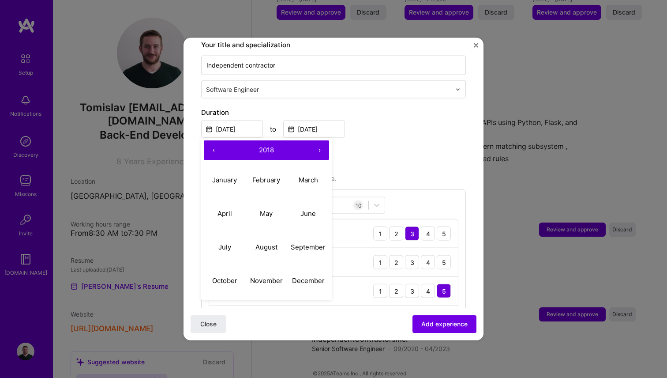
click at [214, 142] on button "‹" at bounding box center [213, 149] width 19 height 19
click at [310, 276] on abbr "December" at bounding box center [308, 280] width 33 height 8
type input "[DATE]"
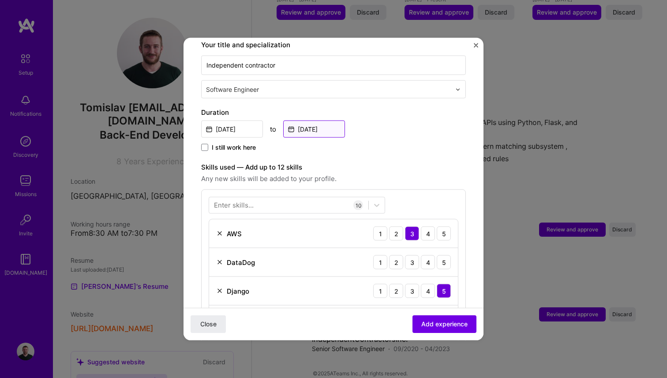
click at [319, 120] on input "[DATE]" at bounding box center [314, 128] width 62 height 17
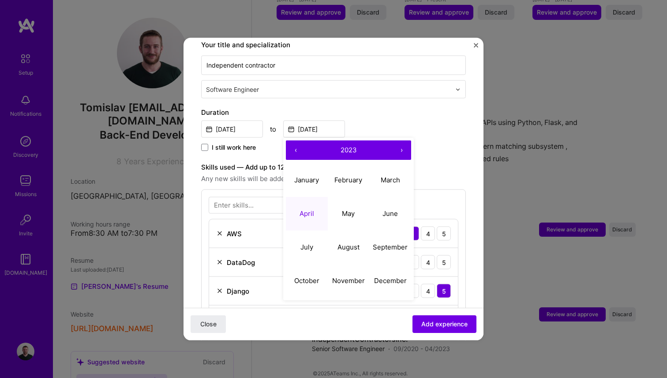
click at [294, 140] on button "‹" at bounding box center [295, 149] width 19 height 19
click at [347, 242] on abbr "August" at bounding box center [349, 246] width 22 height 8
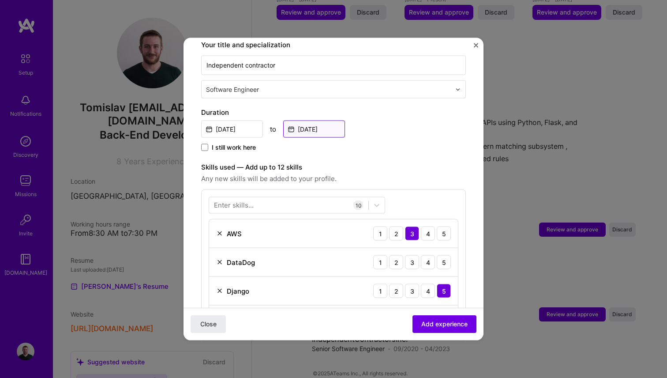
click at [301, 121] on input "[DATE]" at bounding box center [314, 128] width 62 height 17
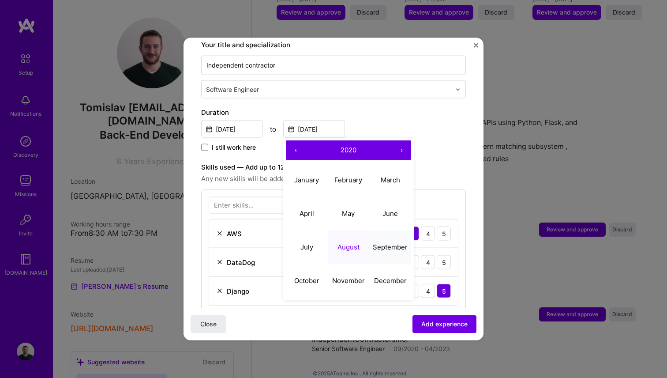
click at [386, 242] on abbr "September" at bounding box center [390, 246] width 35 height 8
type input "[DATE]"
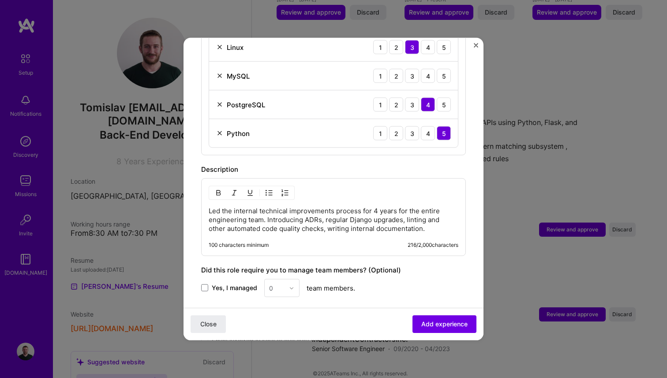
scroll to position [551, 0]
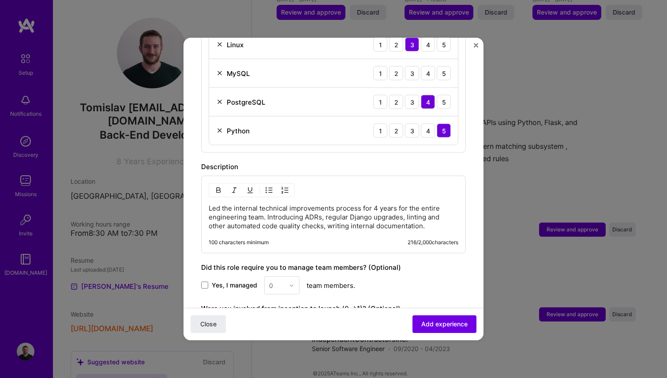
click at [306, 224] on div "Led the internal technical improvements process for 4 years for the entire engi…" at bounding box center [333, 215] width 265 height 78
click at [305, 206] on p "Led the internal technical improvements process for 4 years for the entire engi…" at bounding box center [334, 217] width 250 height 26
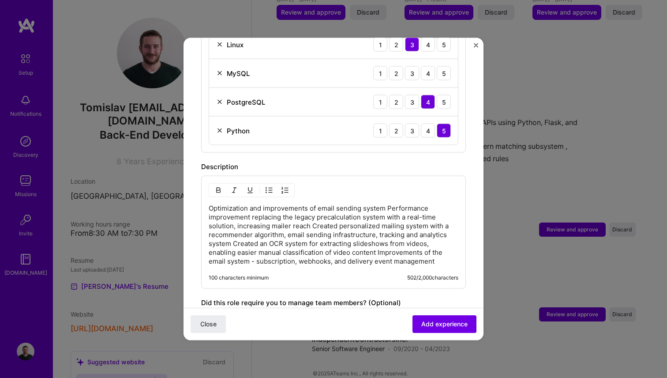
click at [214, 204] on p "Optimization and improvements of email sending system Performance improvement r…" at bounding box center [334, 235] width 250 height 62
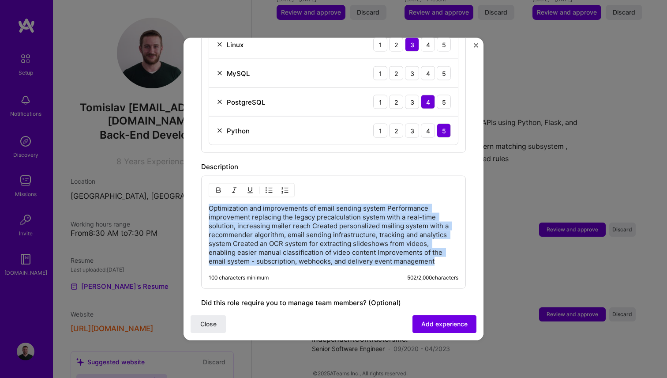
click at [214, 204] on p "Optimization and improvements of email sending system Performance improvement r…" at bounding box center [334, 235] width 250 height 62
click at [270, 187] on img "button" at bounding box center [269, 190] width 7 height 7
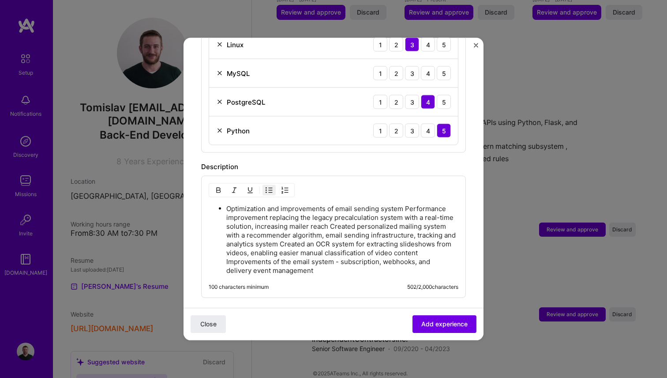
click at [278, 204] on p "Optimization and improvements of email sending system Performance improvement r…" at bounding box center [342, 239] width 232 height 71
click at [405, 204] on p "Optimization and improvements of email sending system Performance improvement r…" at bounding box center [342, 239] width 232 height 71
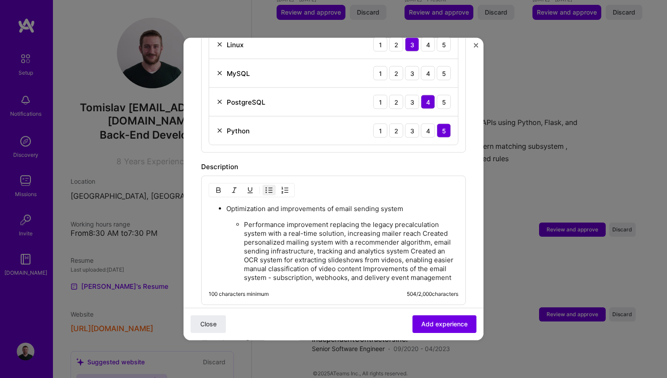
click at [404, 220] on p "Performance improvement replacing the legacy precalculation system with a real-…" at bounding box center [351, 251] width 214 height 62
click at [422, 225] on p "Performance improvement replacing the legacy pre-calculation system with a real…" at bounding box center [351, 251] width 214 height 62
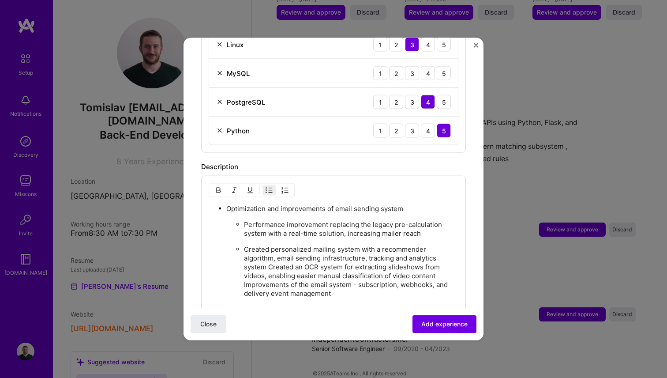
click at [269, 259] on p "Created personalized mailing system with a recommender algorithm, email sending…" at bounding box center [351, 271] width 214 height 53
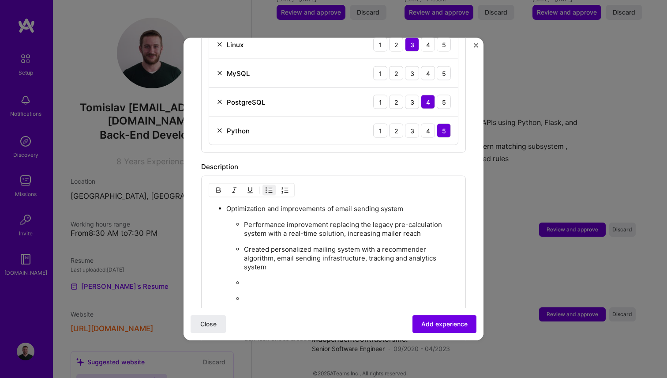
click at [263, 294] on p at bounding box center [351, 298] width 214 height 9
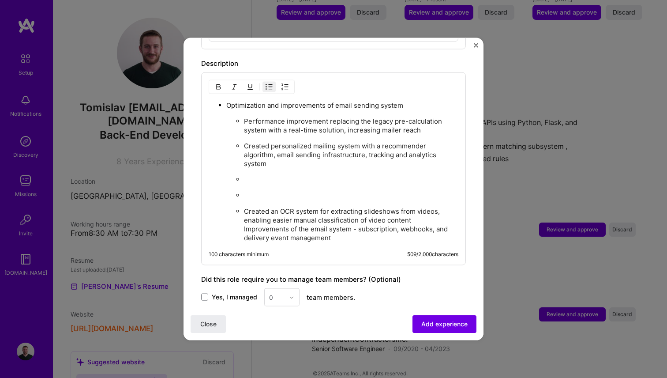
scroll to position [656, 0]
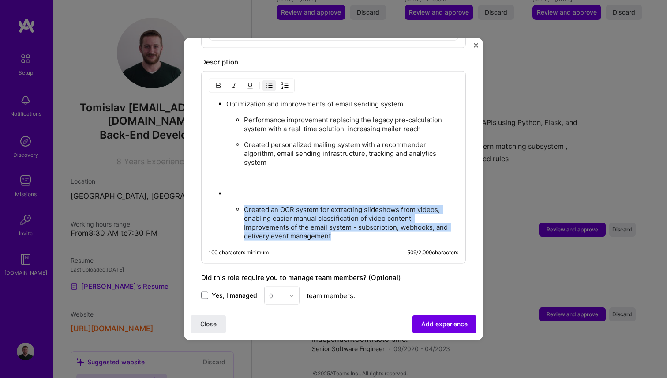
drag, startPoint x: 331, startPoint y: 227, endPoint x: 242, endPoint y: 200, distance: 92.7
click at [242, 205] on ul "Created an OCR system for extracting slideshows from videos, enabling easier ma…" at bounding box center [342, 223] width 232 height 36
copy p "Created an OCR system for extracting slideshows from videos, enabling easier ma…"
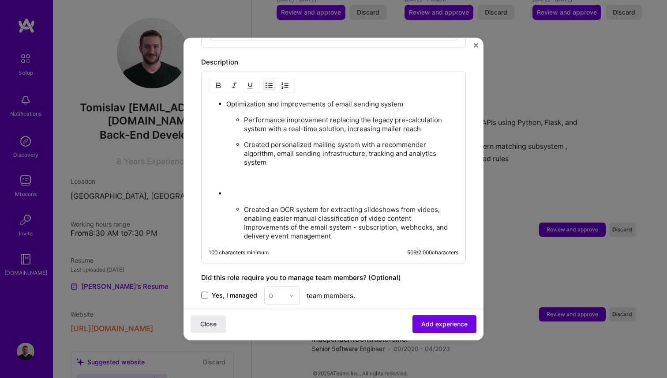
click at [230, 189] on p at bounding box center [342, 193] width 232 height 9
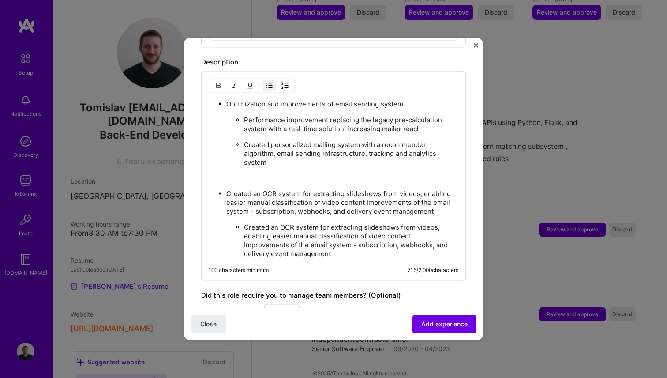
click at [325, 241] on p "Created an OCR system for extracting slideshows from videos, enabling easier ma…" at bounding box center [351, 240] width 214 height 35
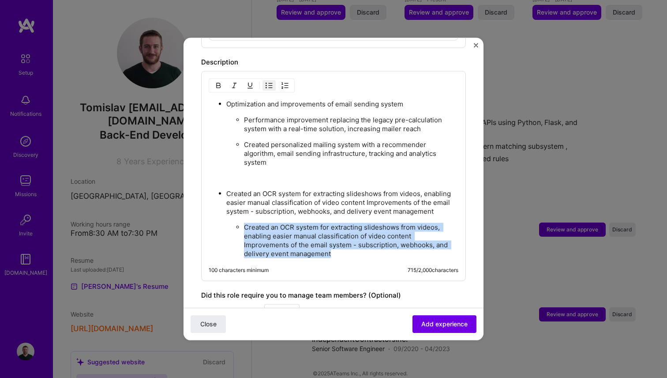
click at [325, 241] on p "Created an OCR system for extracting slideshows from videos, enabling easier ma…" at bounding box center [351, 240] width 214 height 35
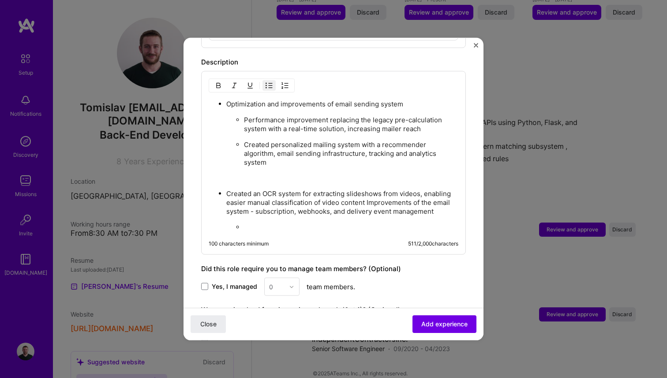
click at [366, 192] on p "Created an OCR system for extracting slideshows from videos, enabling easier ma…" at bounding box center [342, 202] width 232 height 26
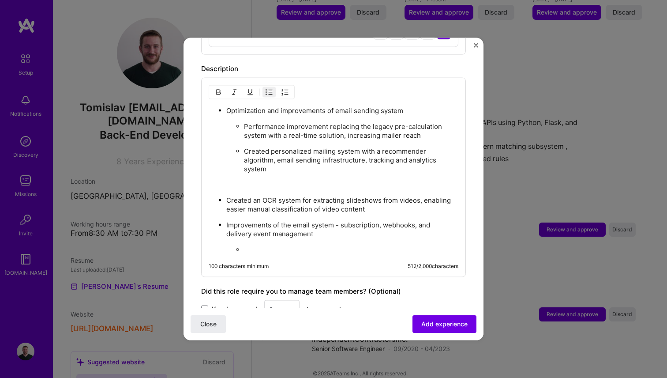
scroll to position [652, 0]
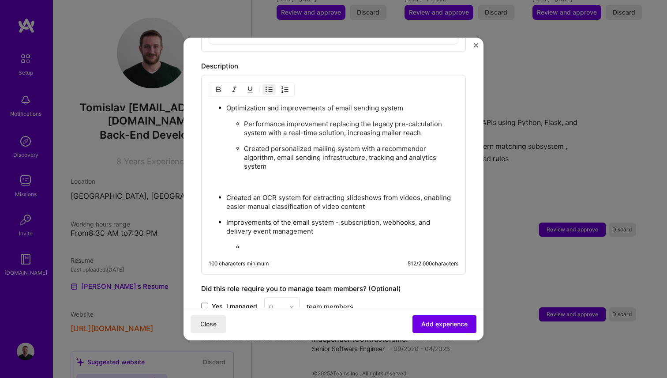
click at [273, 243] on p at bounding box center [351, 247] width 214 height 9
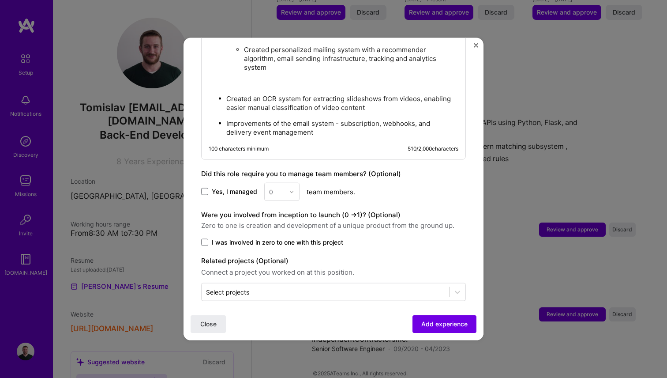
scroll to position [751, 0]
click at [255, 238] on span "I was involved in zero to one with this project" at bounding box center [277, 242] width 131 height 9
click at [0, 0] on input "I was involved in zero to one with this project" at bounding box center [0, 0] width 0 height 0
click at [285, 286] on div at bounding box center [325, 291] width 239 height 11
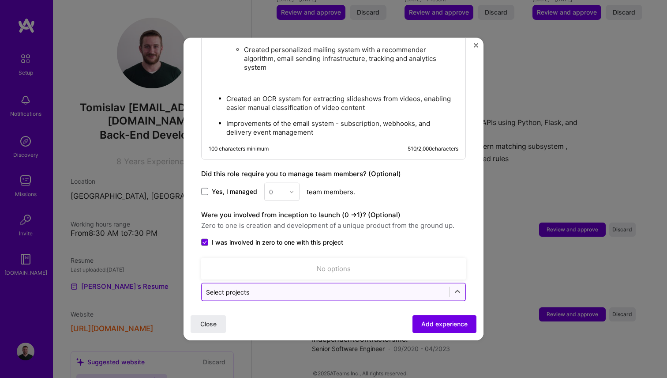
click at [278, 287] on input "text" at bounding box center [325, 291] width 239 height 9
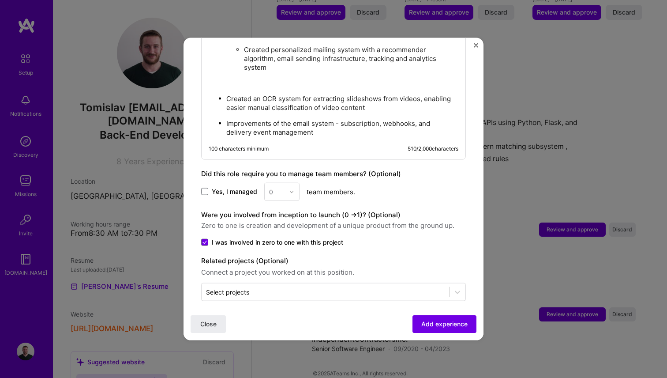
click at [300, 238] on span "I was involved in zero to one with this project" at bounding box center [277, 242] width 131 height 9
click at [0, 0] on input "I was involved in zero to one with this project" at bounding box center [0, 0] width 0 height 0
click at [300, 238] on span "I was involved in zero to one with this project" at bounding box center [277, 242] width 131 height 9
click at [0, 0] on input "I was involved in zero to one with this project" at bounding box center [0, 0] width 0 height 0
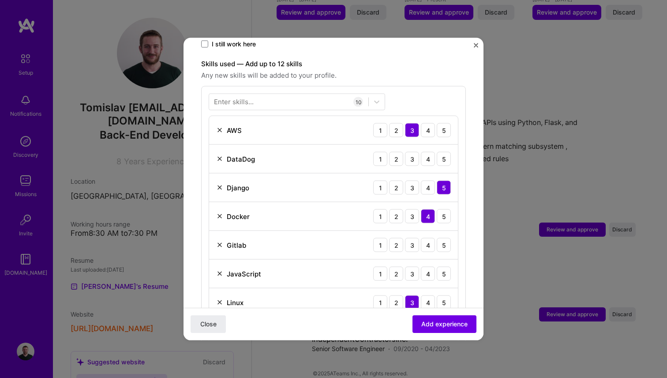
scroll to position [305, 0]
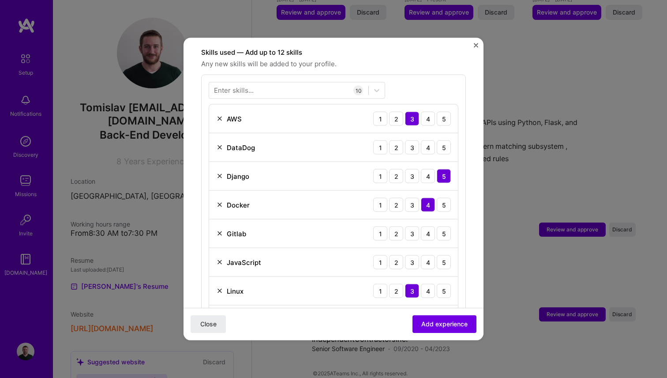
click at [221, 230] on img at bounding box center [219, 233] width 7 height 7
click at [413, 140] on div "3" at bounding box center [412, 147] width 14 height 14
click at [413, 226] on div "3" at bounding box center [412, 233] width 14 height 14
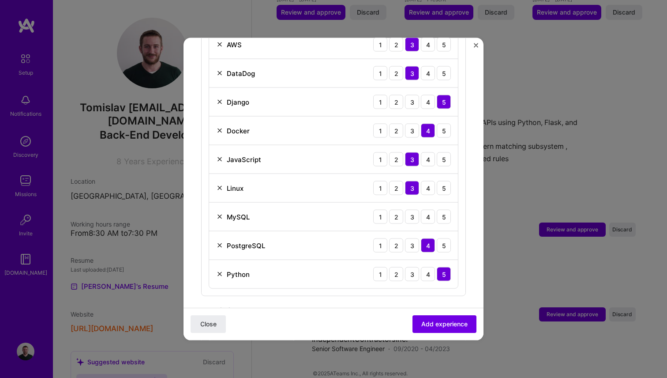
scroll to position [380, 0]
click at [218, 213] on img at bounding box center [219, 216] width 7 height 7
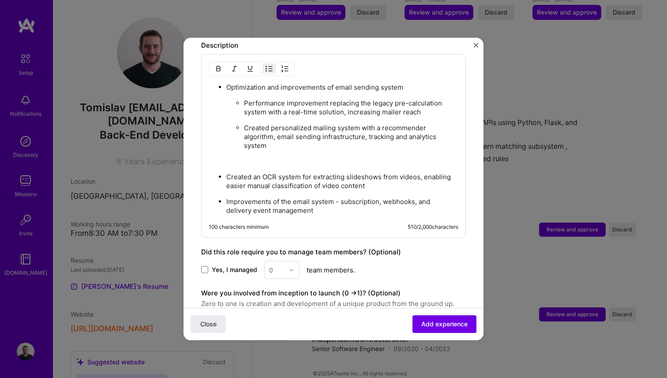
scroll to position [694, 0]
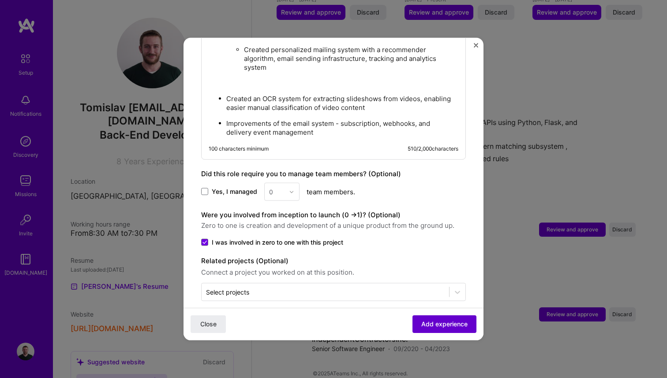
click at [426, 322] on span "Add experience" at bounding box center [444, 323] width 46 height 9
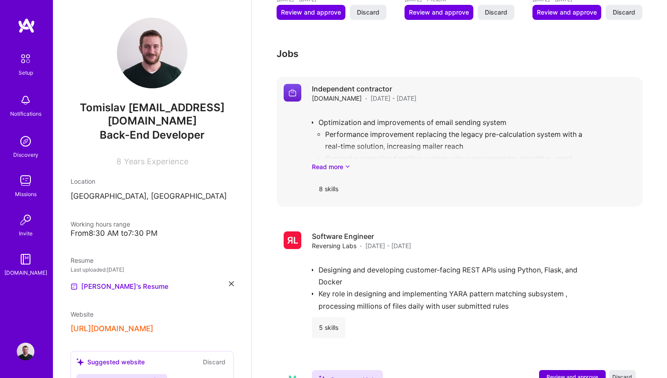
scroll to position [529, 0]
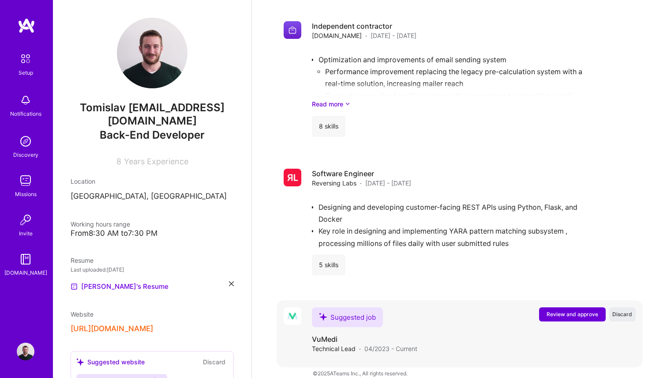
click at [573, 310] on span "Review and approve" at bounding box center [573, 314] width 52 height 8
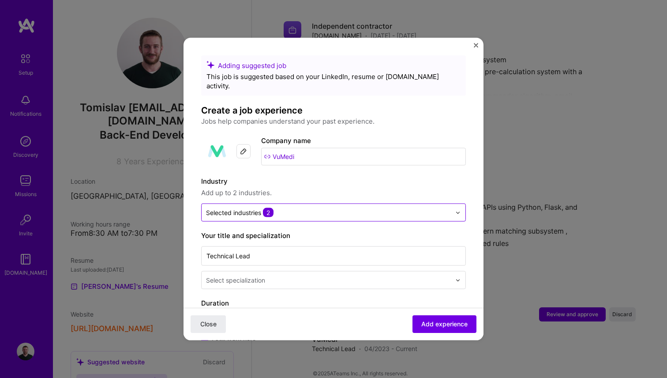
click at [304, 207] on div at bounding box center [328, 212] width 245 height 11
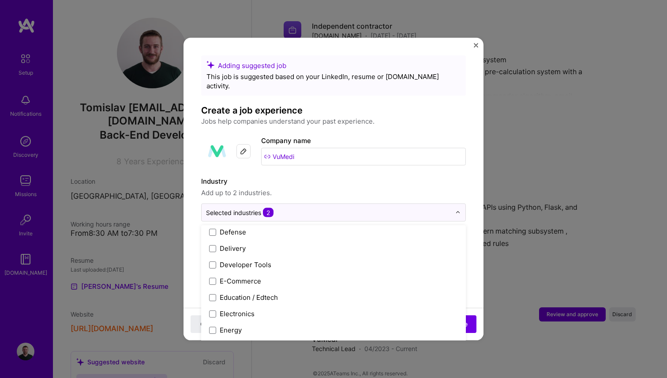
scroll to position [738, 0]
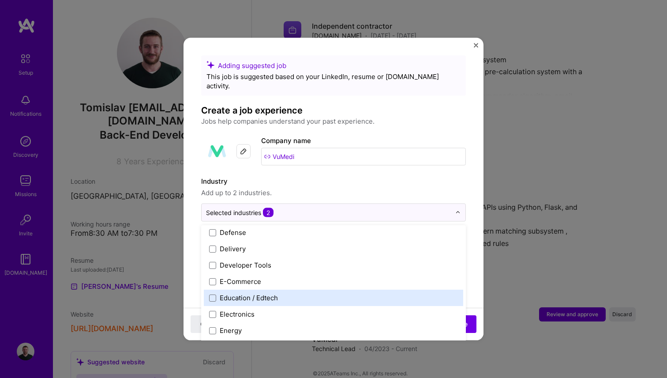
click at [231, 293] on div "Education / Edtech" at bounding box center [249, 297] width 58 height 9
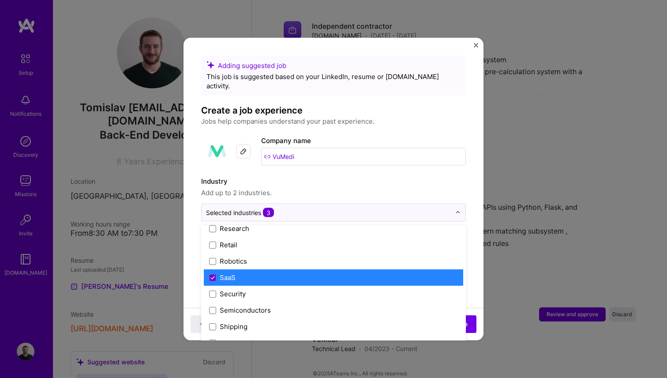
scroll to position [1721, 0]
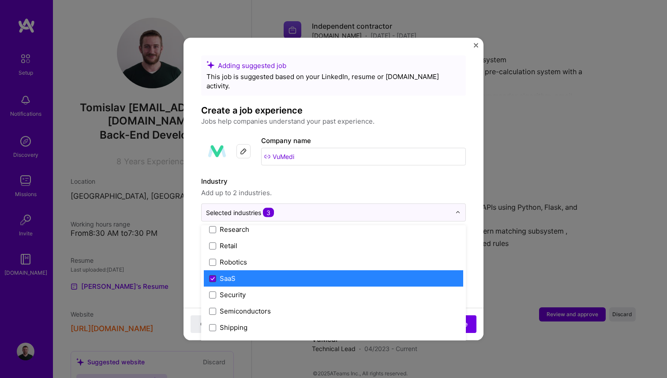
click at [212, 276] on icon at bounding box center [212, 278] width 4 height 4
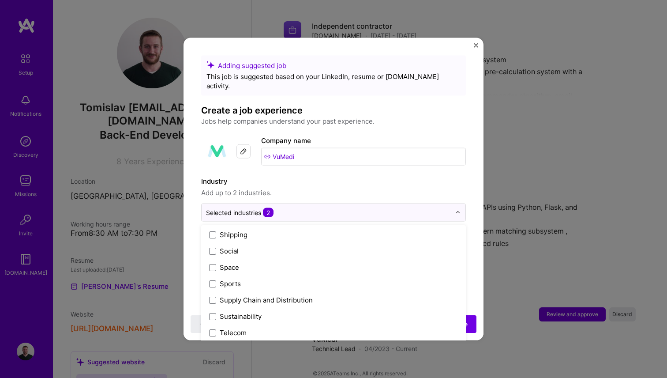
scroll to position [1832, 0]
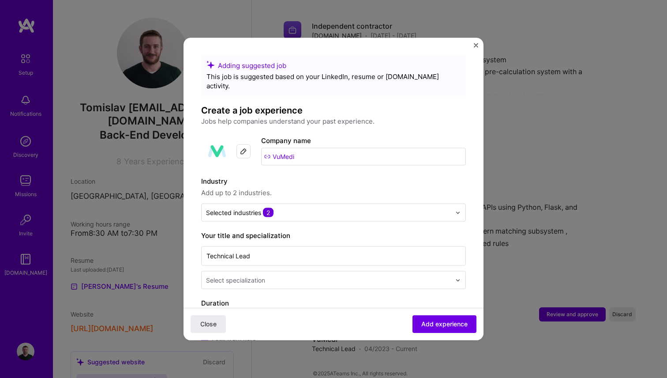
click at [359, 176] on label "Industry" at bounding box center [333, 181] width 265 height 11
click at [281, 246] on input "Technical Lead" at bounding box center [333, 255] width 265 height 19
click at [256, 252] on input "Technical Lead" at bounding box center [333, 255] width 265 height 19
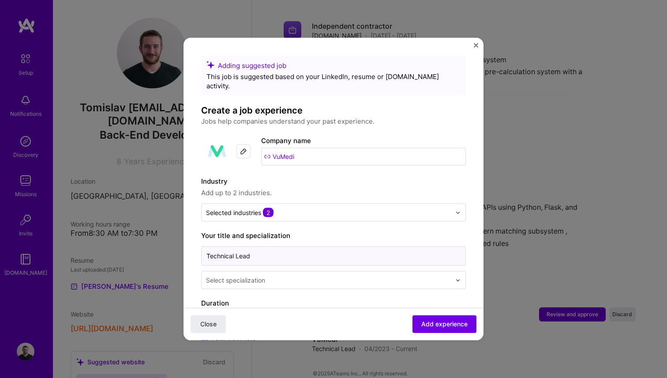
click at [256, 252] on input "Technical Lead" at bounding box center [333, 255] width 265 height 19
paste input "Senior Software Engineer"
type input "Senior Software Engineer"
click at [255, 275] on div "Select specialization" at bounding box center [235, 279] width 59 height 9
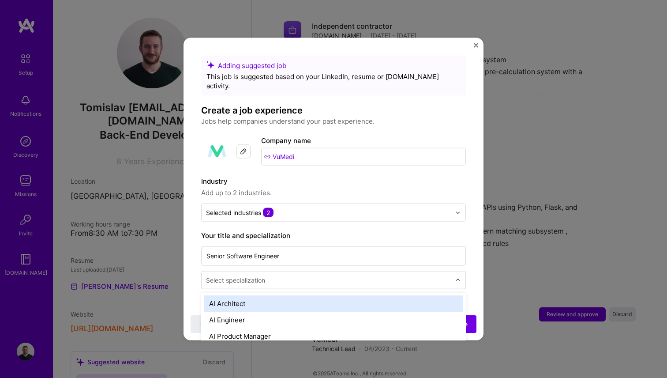
click at [255, 275] on div "Select specialization" at bounding box center [235, 279] width 59 height 9
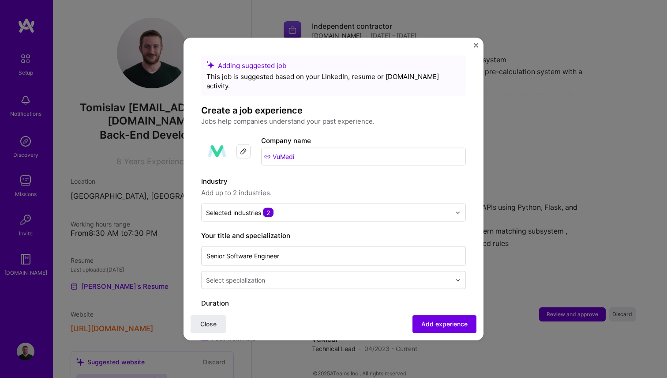
click at [315, 230] on label "Your title and specialization" at bounding box center [333, 235] width 265 height 11
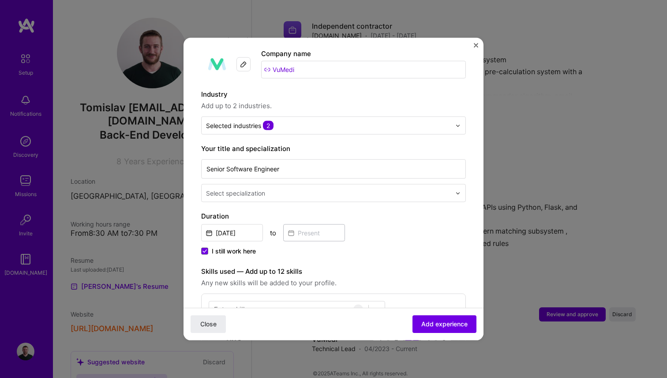
scroll to position [89, 0]
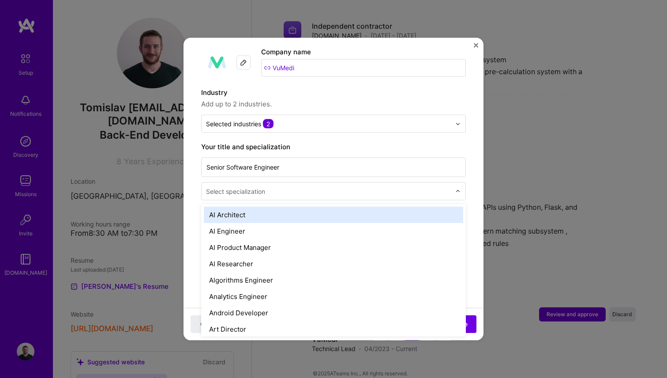
click at [285, 187] on input "text" at bounding box center [329, 191] width 247 height 9
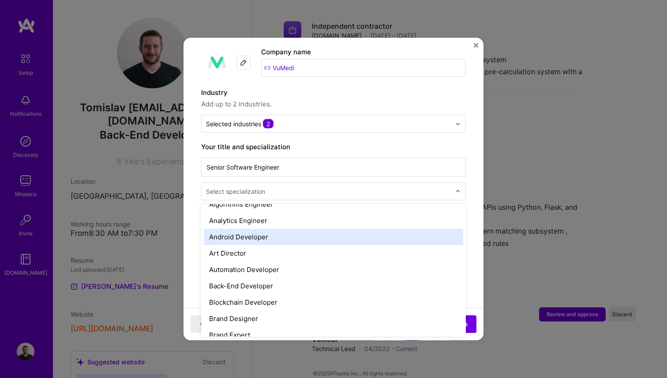
scroll to position [78, 0]
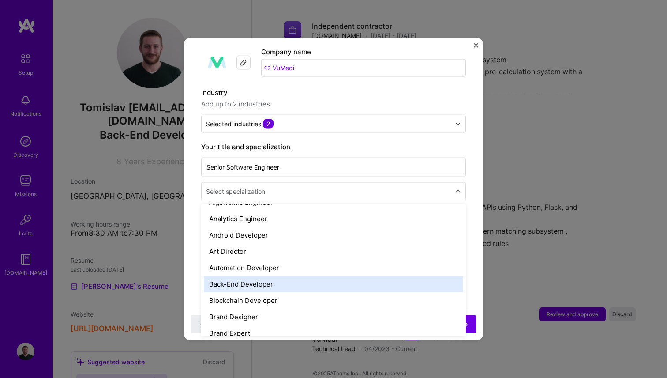
click at [255, 279] on div "Back-End Developer" at bounding box center [333, 284] width 259 height 16
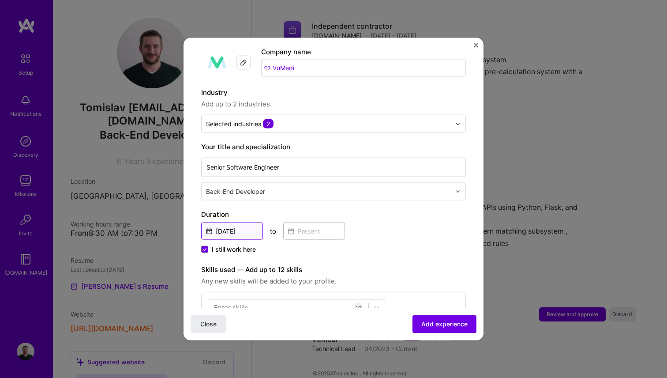
click at [239, 222] on input "[DATE]" at bounding box center [232, 230] width 62 height 17
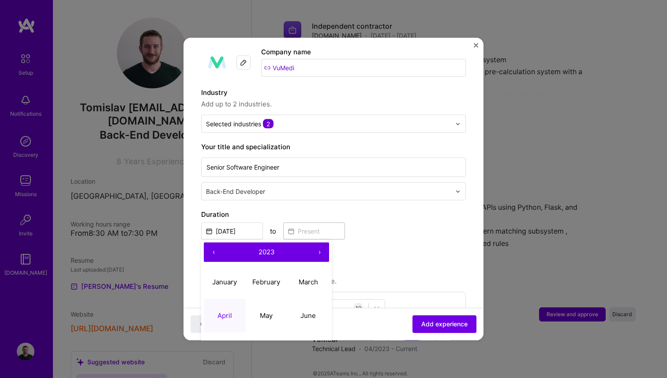
click at [215, 246] on button "‹" at bounding box center [213, 251] width 19 height 19
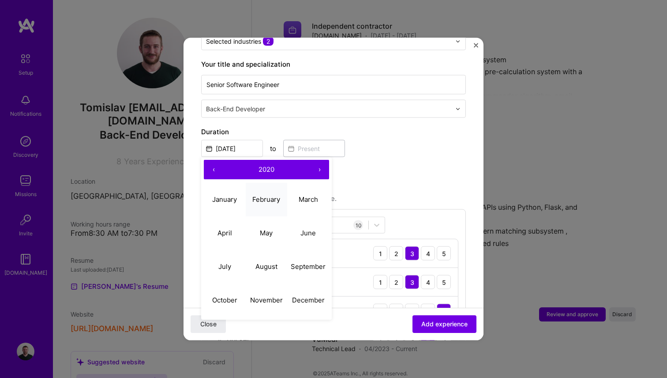
scroll to position [173, 0]
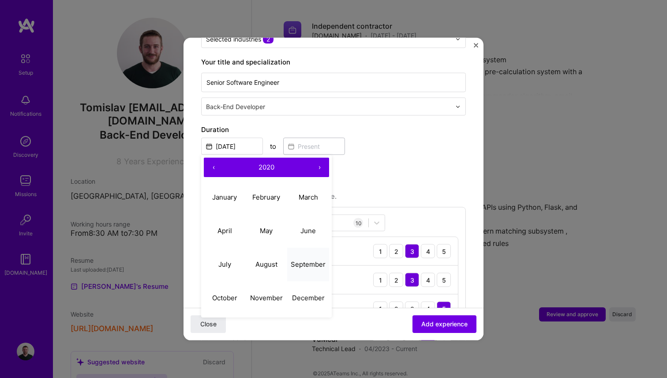
click at [300, 259] on button "September" at bounding box center [308, 264] width 42 height 34
type input "[DATE]"
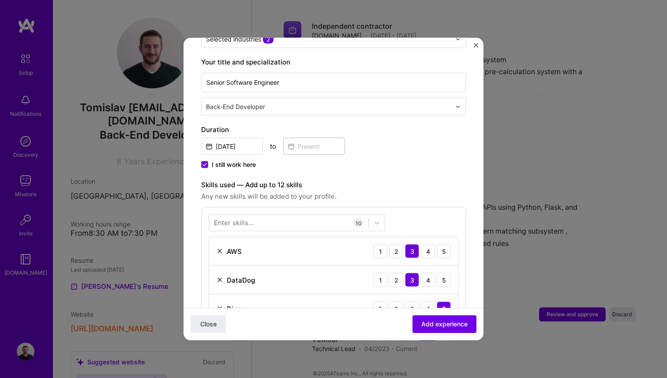
click at [228, 160] on span "I still work here" at bounding box center [234, 164] width 44 height 9
click at [0, 0] on input "I still work here" at bounding box center [0, 0] width 0 height 0
click at [293, 142] on input at bounding box center [314, 146] width 62 height 17
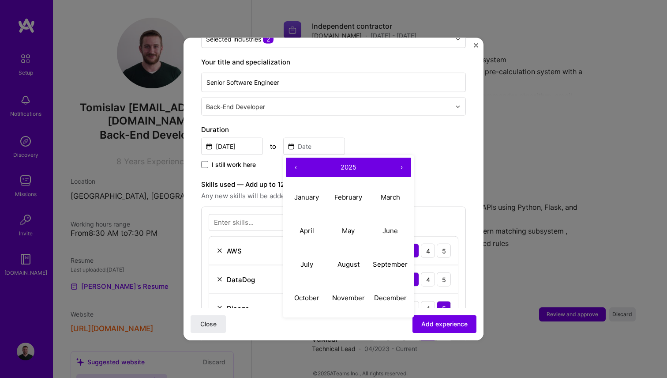
click at [294, 162] on button "‹" at bounding box center [295, 167] width 19 height 19
click at [307, 226] on abbr "April" at bounding box center [307, 230] width 15 height 8
type input "[DATE]"
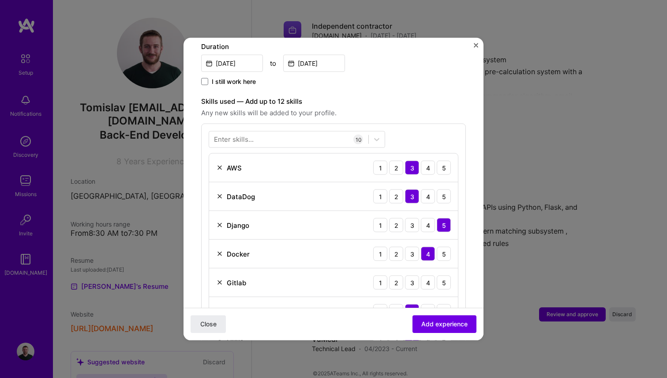
scroll to position [255, 0]
click at [218, 280] on img at bounding box center [219, 283] width 7 height 7
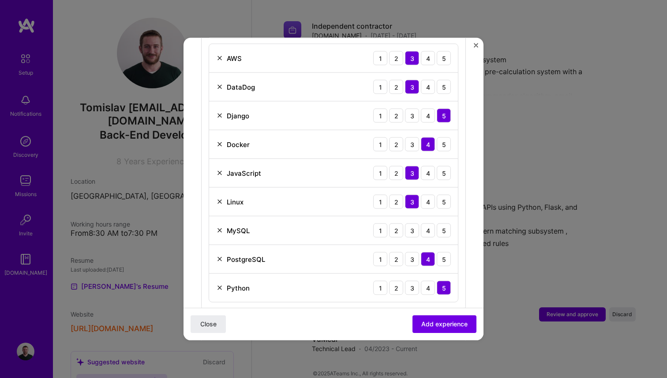
scroll to position [370, 0]
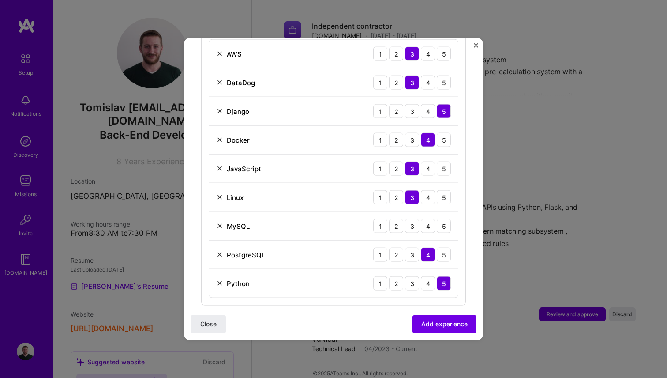
click at [218, 222] on img at bounding box center [219, 225] width 7 height 7
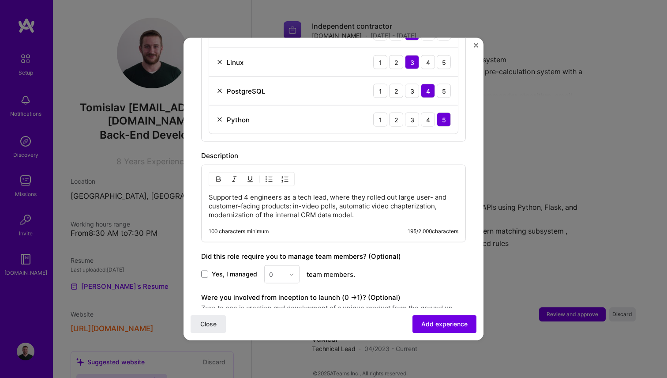
scroll to position [517, 0]
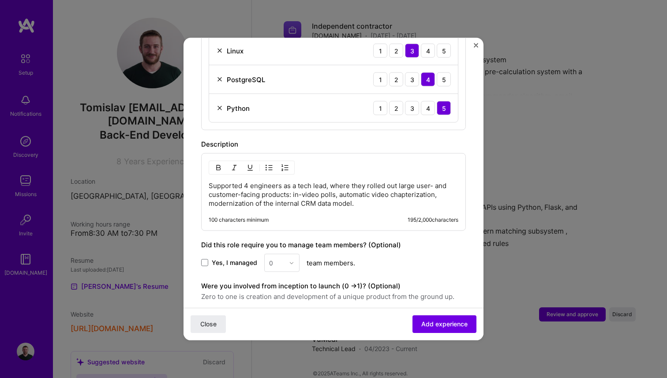
click at [290, 181] on p "Supported 4 engineers as a tech lead, where they rolled out large user- and cus…" at bounding box center [334, 194] width 250 height 26
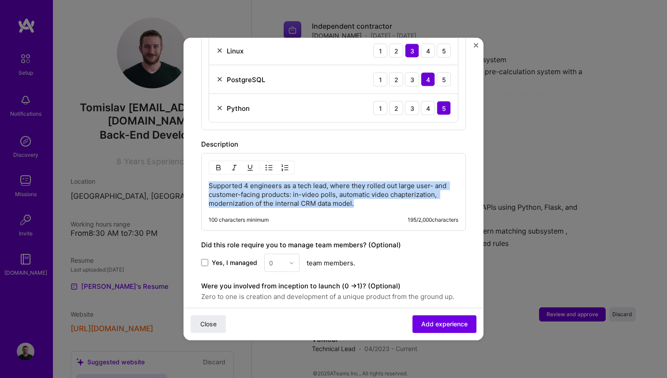
click at [290, 181] on p "Supported 4 engineers as a tech lead, where they rolled out large user- and cus…" at bounding box center [334, 194] width 250 height 26
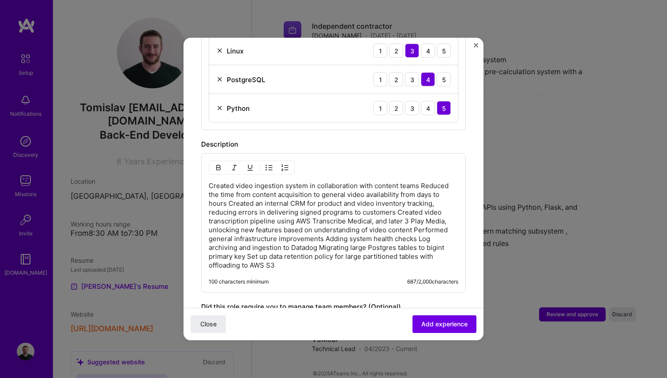
click at [242, 171] on div "Created video ingestion system in collaboration with content teams Reduced the …" at bounding box center [333, 222] width 265 height 139
click at [234, 181] on p "Created video ingestion system in collaboration with content teams Reduced the …" at bounding box center [334, 225] width 250 height 88
click at [219, 181] on p "Created video ingestion system in collaboration with content teams Reduced the …" at bounding box center [334, 225] width 250 height 88
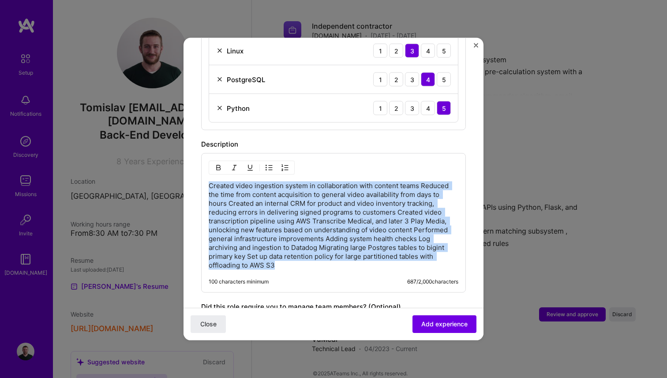
click at [219, 181] on p "Created video ingestion system in collaboration with content teams Reduced the …" at bounding box center [334, 225] width 250 height 88
click at [270, 164] on img "button" at bounding box center [269, 167] width 7 height 7
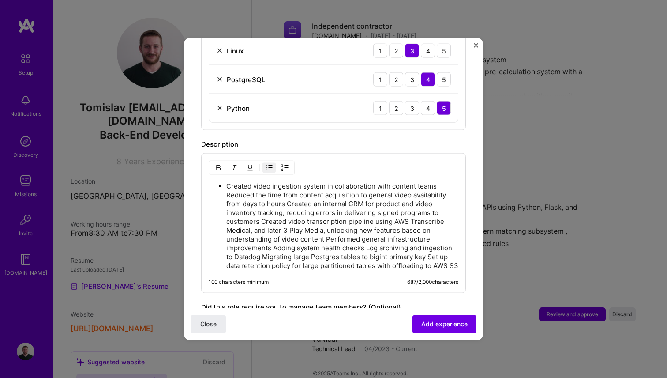
click at [273, 186] on p "Created video ingestion system in collaboration with content teams Reduced the …" at bounding box center [342, 226] width 232 height 88
click at [447, 182] on p "Created video ingestion system in collaboration with content teams Reduced the …" at bounding box center [342, 226] width 232 height 88
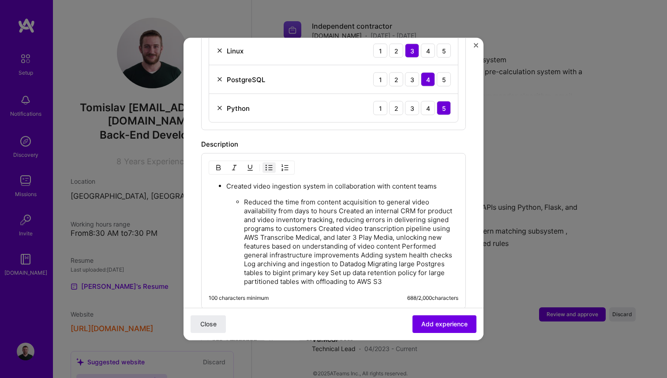
click at [339, 201] on p "Reduced the time from content acquisition to general video availability from da…" at bounding box center [351, 242] width 214 height 88
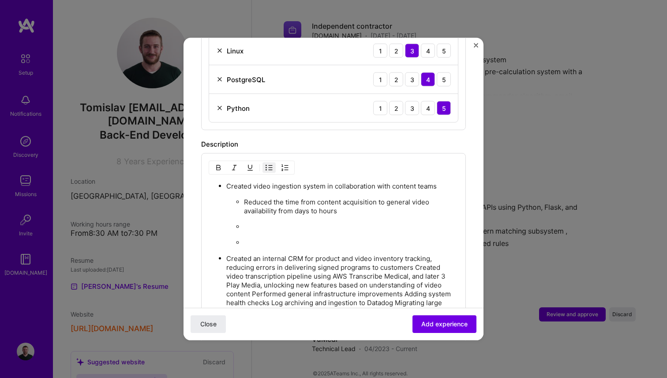
click at [255, 223] on ul "Reduced the time from content acquisition to general video availability from da…" at bounding box center [342, 222] width 232 height 50
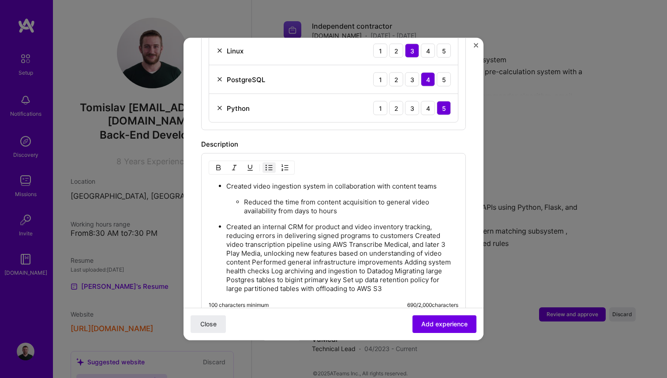
click at [413, 225] on p "Created an internal CRM for product and video inventory tracking, reducing erro…" at bounding box center [342, 257] width 232 height 71
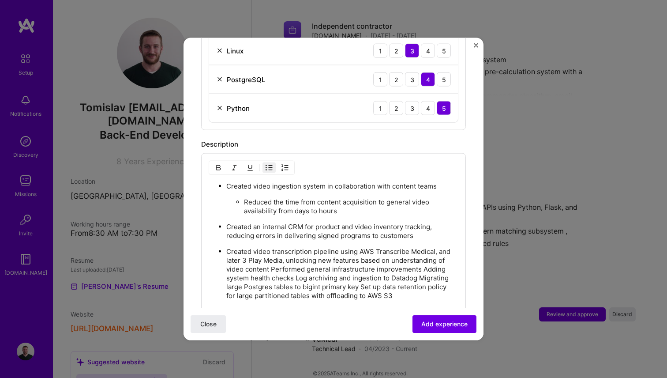
click at [422, 260] on p "Created video transcription pipeline using AWS Transcribe Medical, and later 3 …" at bounding box center [342, 273] width 232 height 53
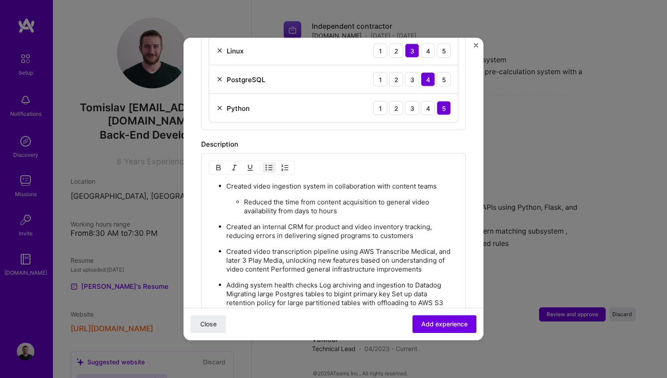
click at [320, 281] on p "Adding system health checks Log archiving and ingestion to Datadog Migrating la…" at bounding box center [342, 294] width 232 height 26
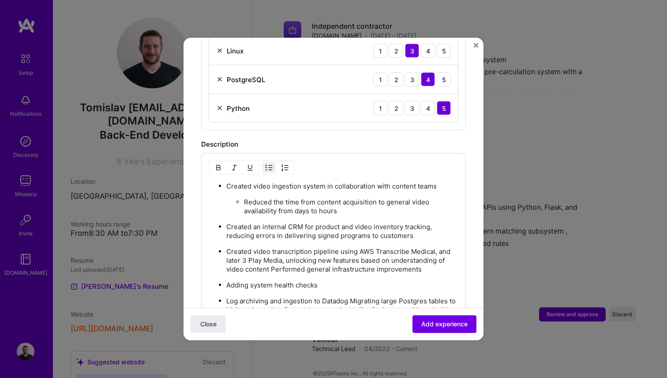
scroll to position [623, 0]
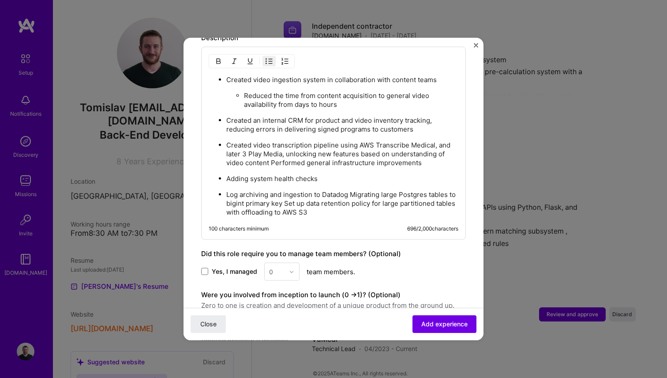
click at [352, 190] on p "Log archiving and ingestion to Datadog Migrating large Postgres tables to bigin…" at bounding box center [342, 203] width 232 height 26
click at [273, 152] on p "Created video transcription pipeline using AWS Transcribe Medical, and later 3 …" at bounding box center [342, 154] width 232 height 26
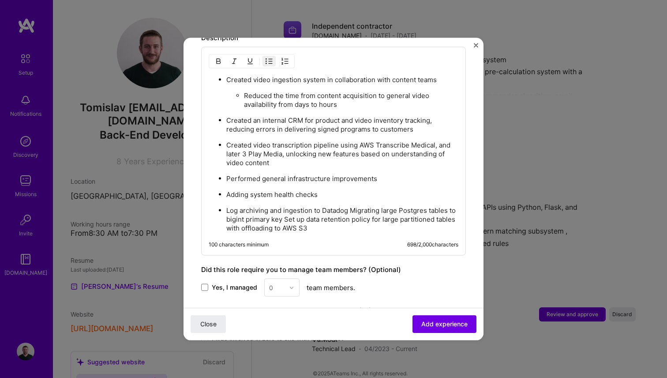
click at [246, 190] on p "Adding system health checks" at bounding box center [342, 194] width 232 height 9
click at [236, 206] on p "Log archiving and ingestion to Datadog Migrating large Postgres tables to bigin…" at bounding box center [342, 219] width 232 height 26
click at [369, 206] on p "Log archiving and ingestion to Datadog Migrating large Postgres tables to bigin…" at bounding box center [351, 219] width 214 height 26
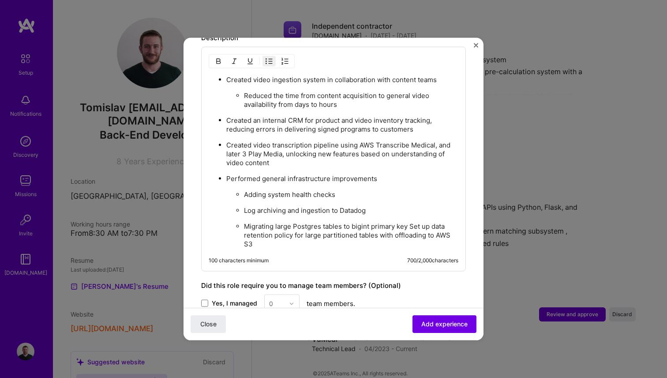
click at [411, 222] on p "Migrating large Postgres tables to bigint primary key Set up data retention pol…" at bounding box center [351, 235] width 214 height 26
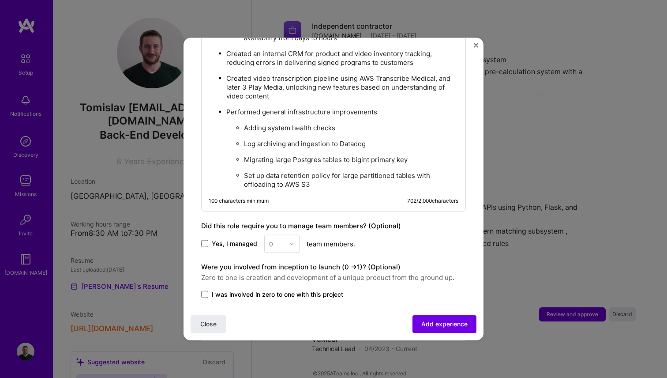
scroll to position [694, 0]
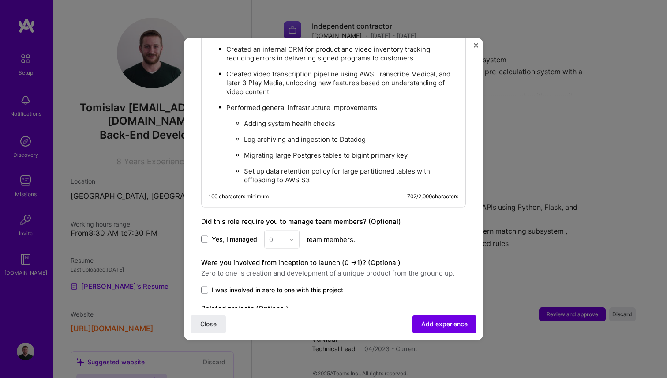
click at [229, 285] on span "I was involved in zero to one with this project" at bounding box center [277, 289] width 131 height 9
click at [0, 0] on input "I was involved in zero to one with this project" at bounding box center [0, 0] width 0 height 0
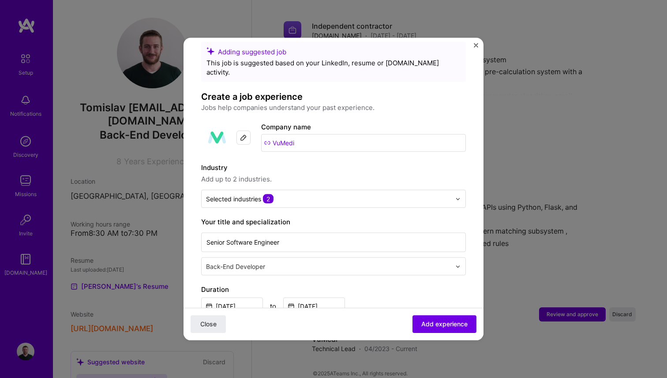
scroll to position [0, 0]
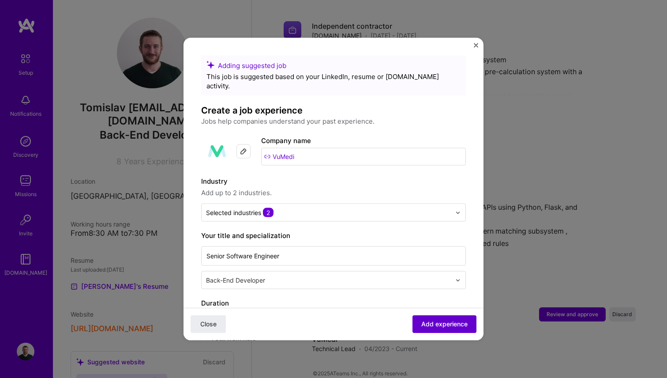
click at [458, 327] on span "Add experience" at bounding box center [444, 323] width 46 height 9
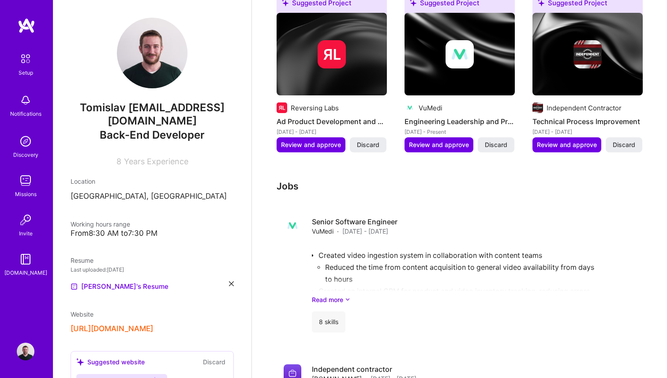
scroll to position [298, 0]
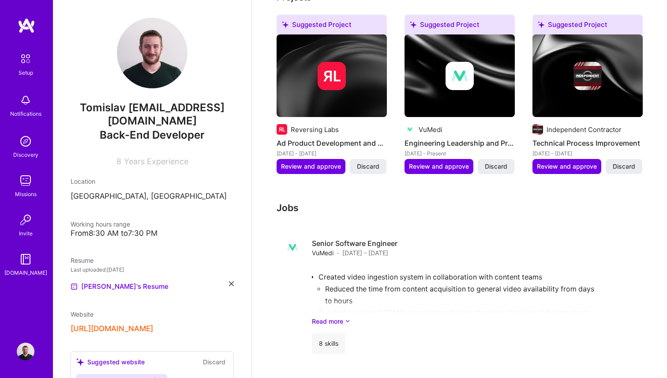
click at [291, 202] on h3 "Jobs" at bounding box center [460, 207] width 366 height 11
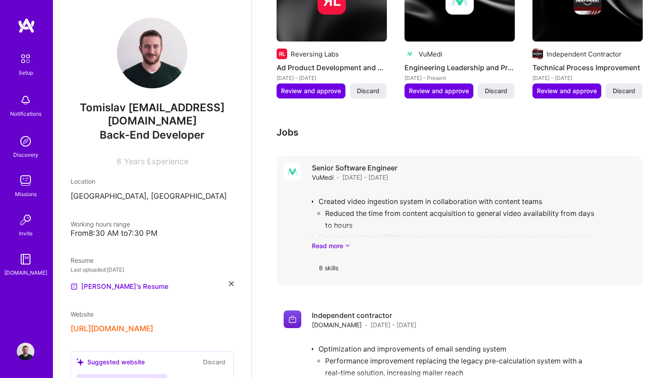
scroll to position [368, 0]
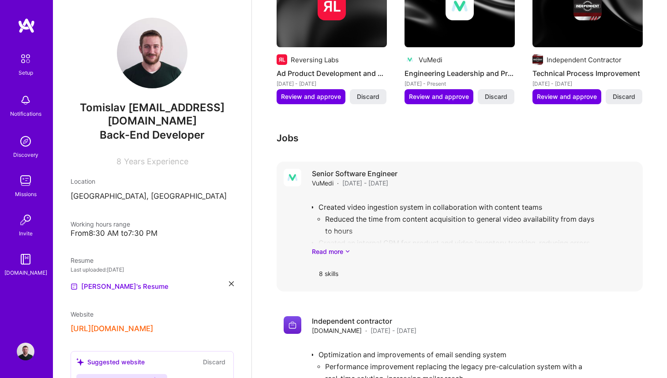
click at [439, 182] on div "Senior Software Engineer VuMedi · [DATE] - [DATE] Created video ingestion syste…" at bounding box center [474, 227] width 324 height 116
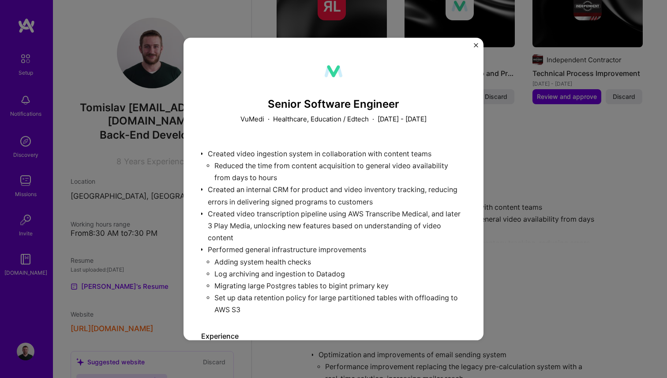
click at [476, 45] on img "Close" at bounding box center [476, 45] width 4 height 4
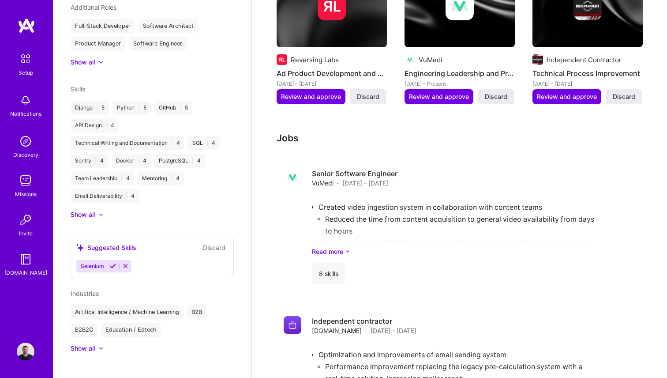
scroll to position [410, 0]
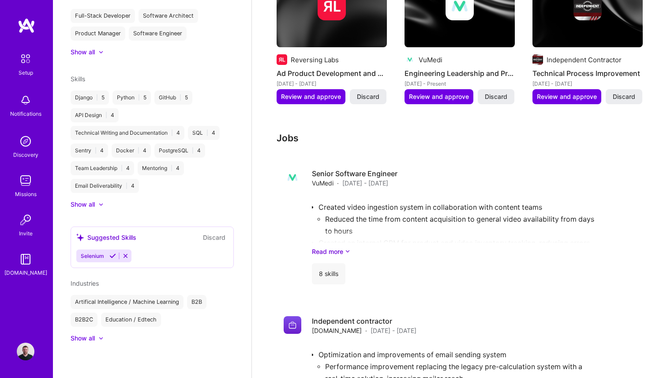
click at [97, 338] on div at bounding box center [97, 338] width 4 height 9
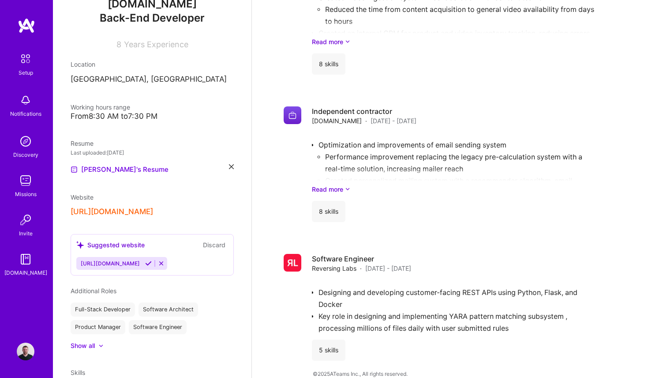
scroll to position [110, 0]
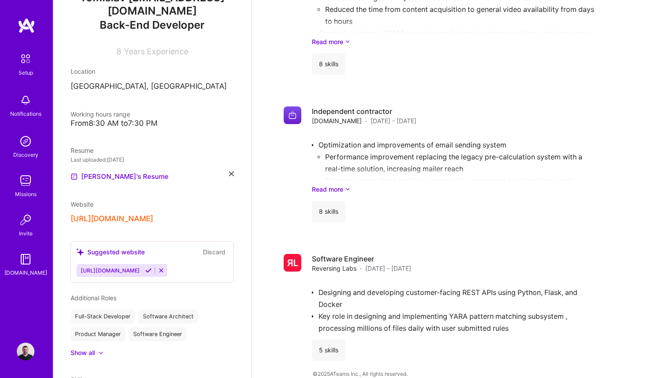
click at [145, 270] on icon at bounding box center [148, 270] width 7 height 7
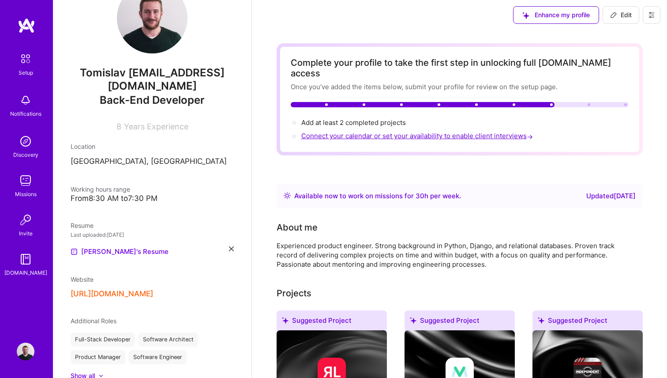
scroll to position [0, 0]
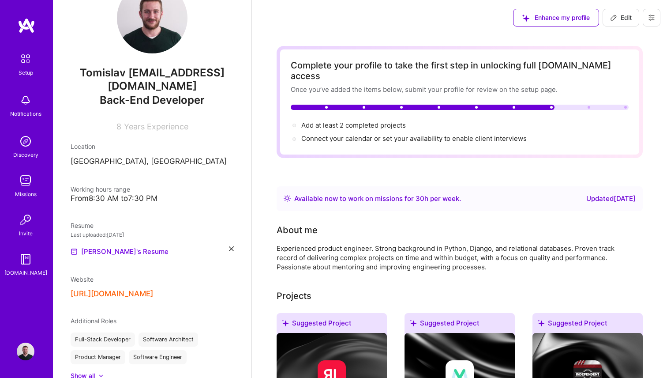
click at [615, 19] on icon at bounding box center [613, 17] width 7 height 7
select select "US"
select select "Right Now"
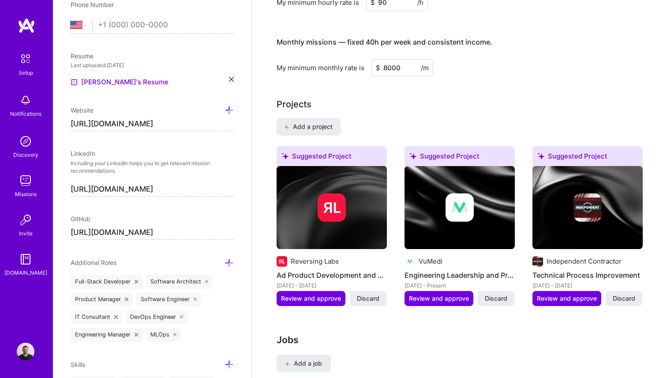
scroll to position [837, 0]
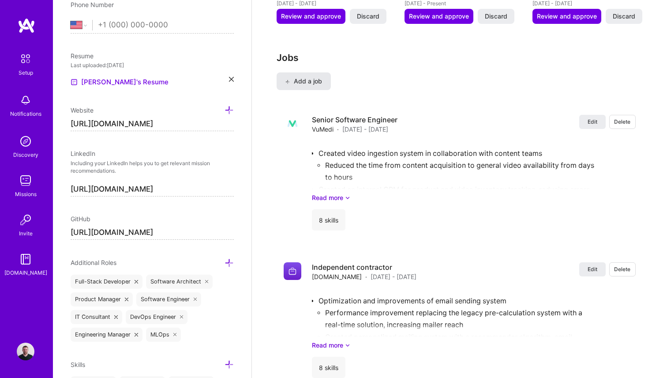
click at [309, 77] on span "Add a job" at bounding box center [303, 81] width 37 height 9
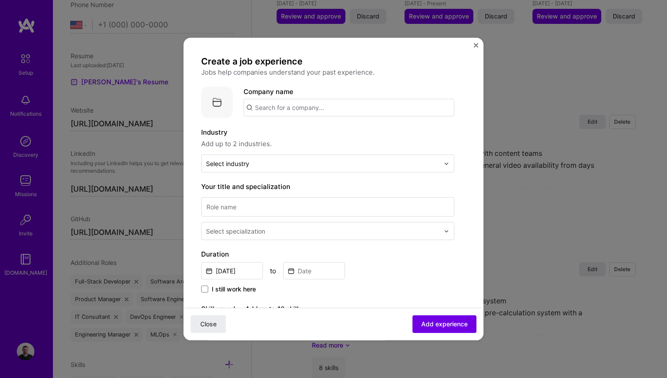
click at [282, 107] on input "text" at bounding box center [349, 108] width 211 height 18
click at [290, 129] on span "VuMedi" at bounding box center [282, 129] width 24 height 9
type input "VuMedi"
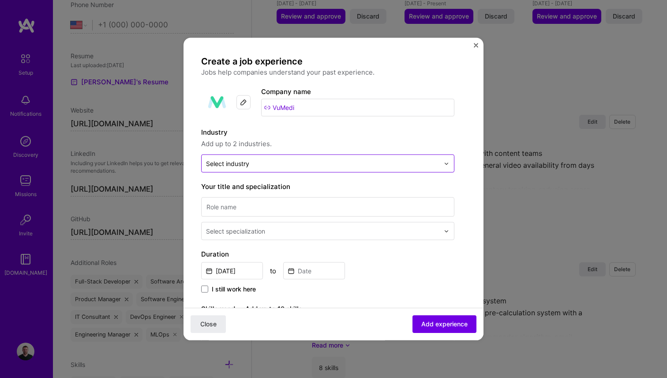
click at [246, 159] on div "Select industry 0" at bounding box center [227, 163] width 43 height 9
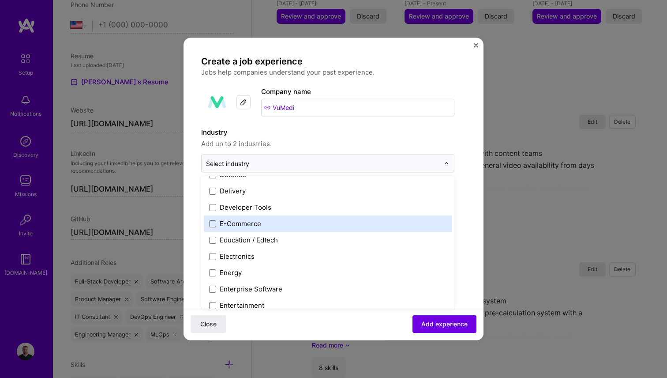
scroll to position [754, 0]
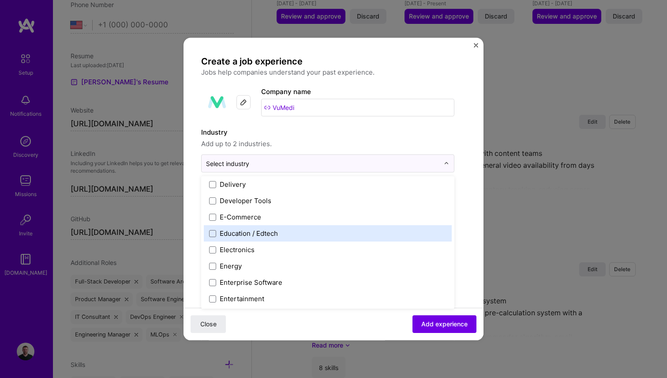
click at [245, 235] on div "Education / Edtech" at bounding box center [249, 233] width 58 height 9
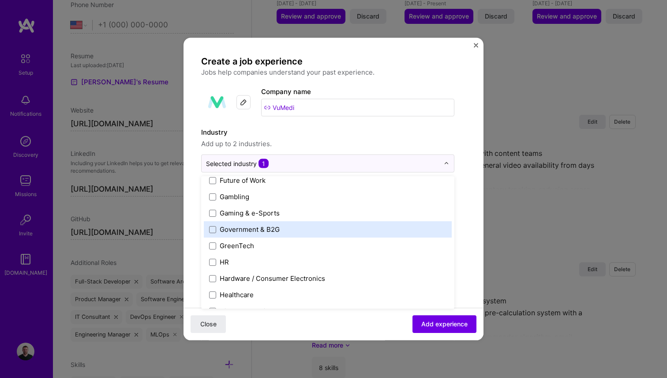
scroll to position [1057, 0]
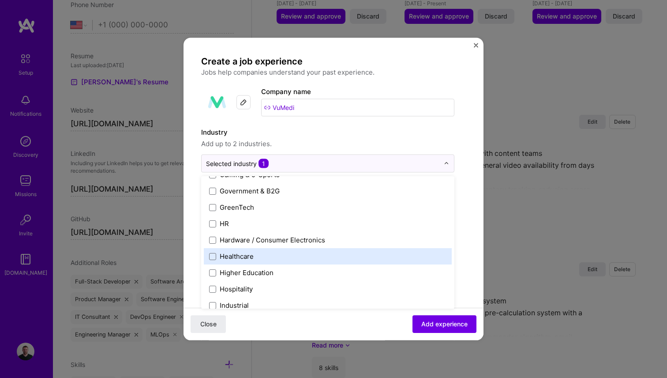
click at [244, 259] on div "Healthcare" at bounding box center [237, 255] width 34 height 9
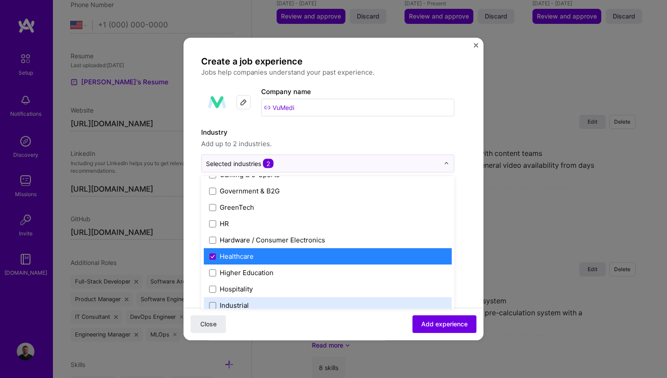
click at [469, 219] on form "Create a job experience Jobs help companies understand your past experience. Co…" at bounding box center [334, 346] width 300 height 581
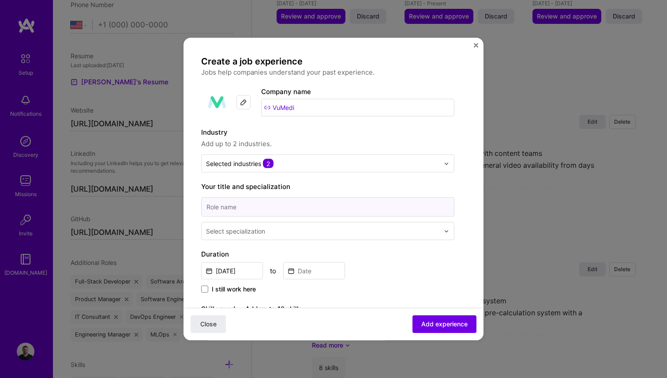
click at [258, 212] on input at bounding box center [327, 206] width 253 height 19
type input "Tech lead"
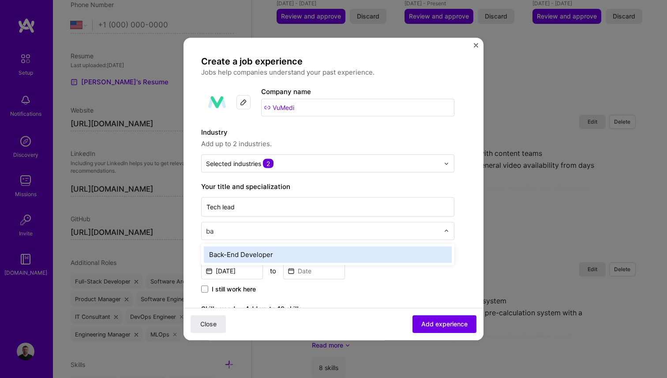
type input "b"
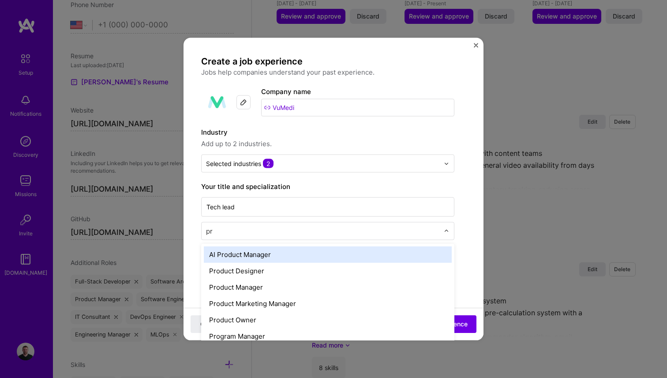
type input "p"
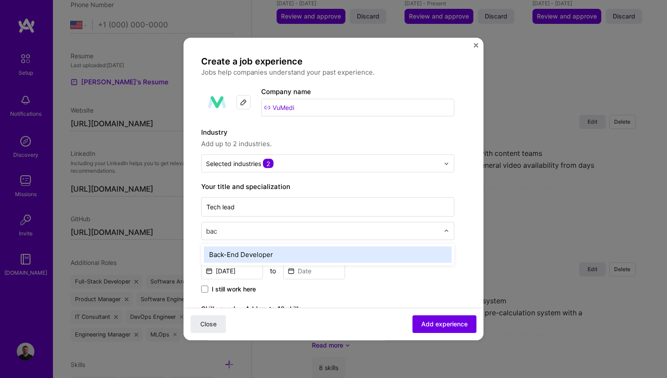
type input "back"
click at [269, 255] on div "Back-End Developer" at bounding box center [328, 254] width 248 height 16
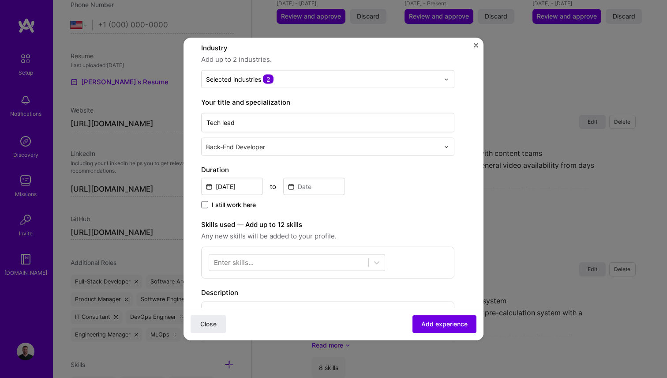
scroll to position [85, 0]
click at [236, 186] on input "[DATE]" at bounding box center [232, 185] width 62 height 17
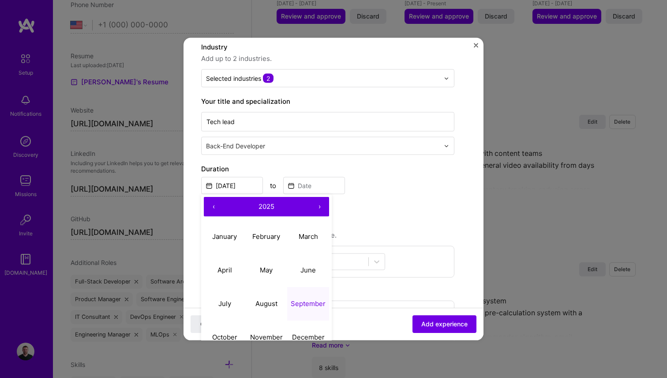
click at [207, 202] on button "‹" at bounding box center [213, 206] width 19 height 19
click at [225, 271] on abbr "April" at bounding box center [225, 269] width 15 height 8
type input "[DATE]"
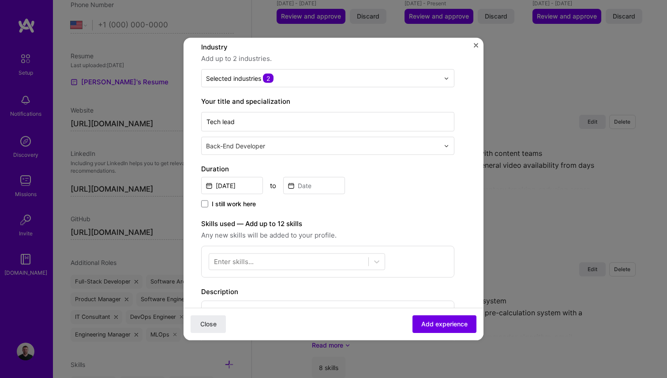
click at [237, 203] on span "I still work here" at bounding box center [234, 203] width 44 height 9
click at [0, 0] on input "I still work here" at bounding box center [0, 0] width 0 height 0
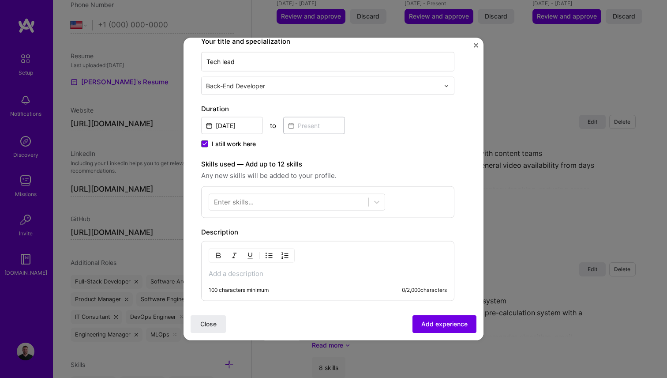
scroll to position [146, 0]
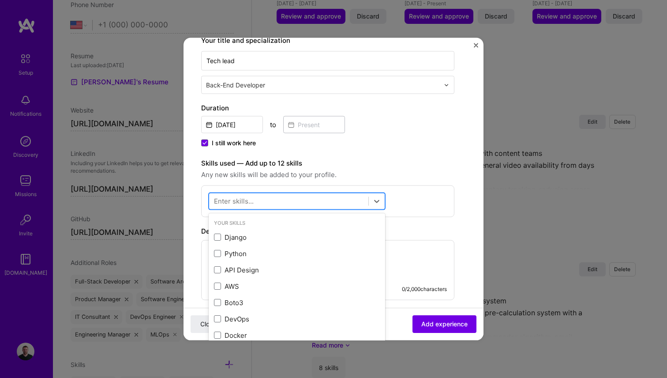
click at [282, 202] on div at bounding box center [288, 201] width 159 height 15
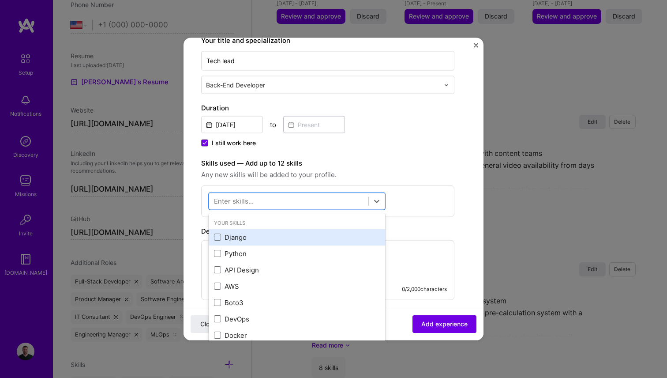
click at [229, 237] on div "Django" at bounding box center [297, 236] width 166 height 9
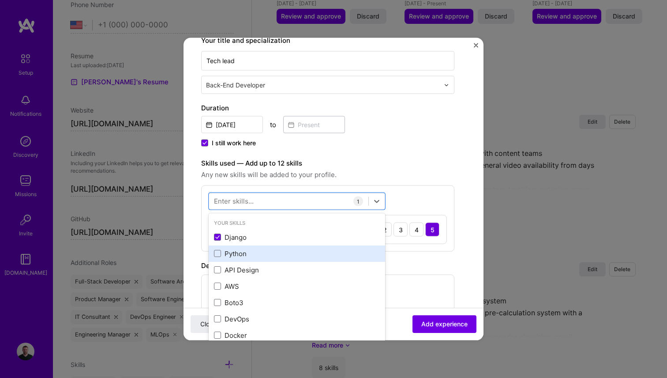
click at [234, 251] on div "Python" at bounding box center [297, 252] width 166 height 9
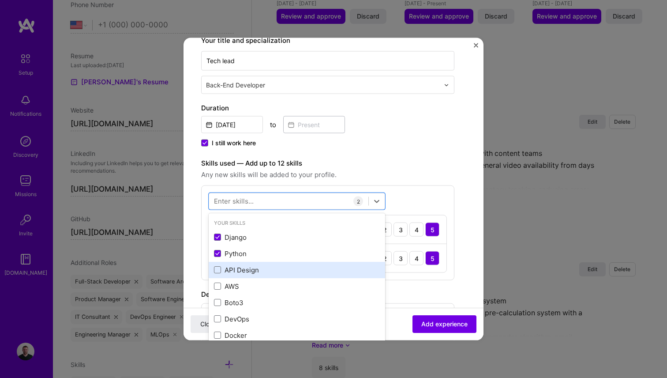
click at [241, 268] on div "API Design" at bounding box center [297, 269] width 166 height 9
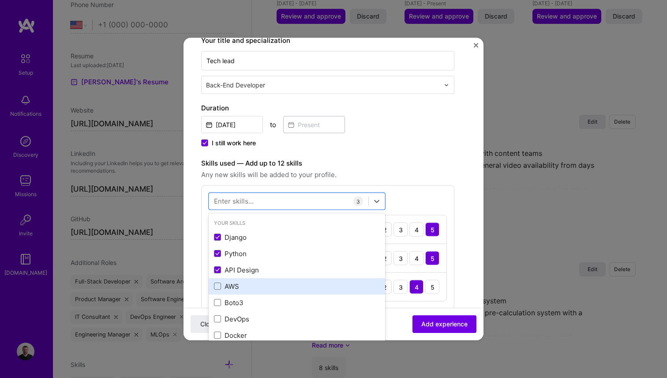
click at [232, 283] on div "AWS" at bounding box center [297, 285] width 166 height 9
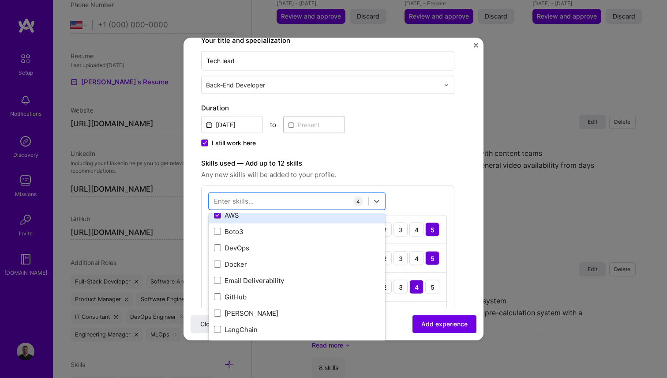
scroll to position [74, 0]
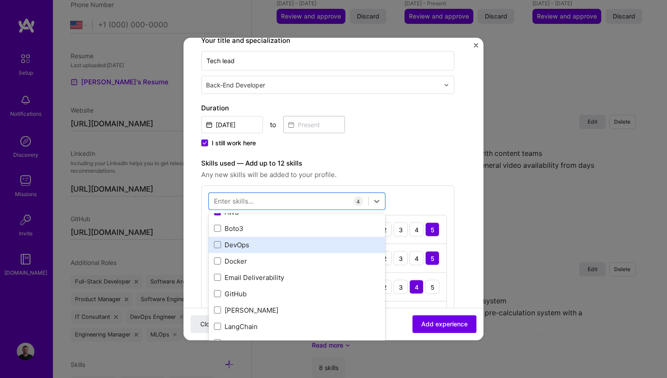
click at [235, 248] on div "DevOps" at bounding box center [297, 244] width 166 height 9
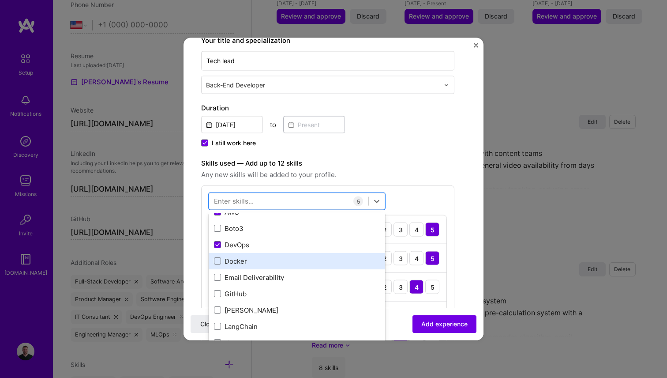
click at [235, 259] on div "Docker" at bounding box center [297, 260] width 166 height 9
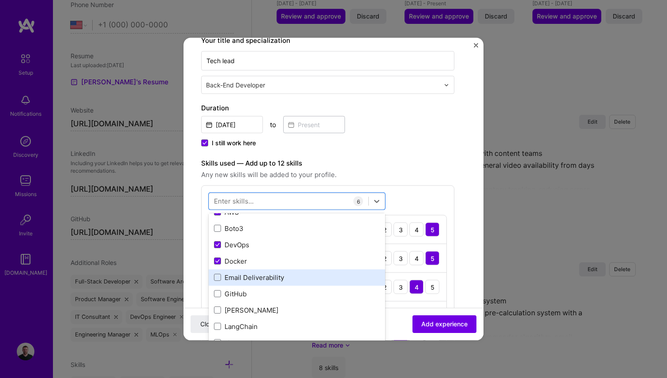
click at [240, 281] on div "Email Deliverability" at bounding box center [297, 276] width 166 height 9
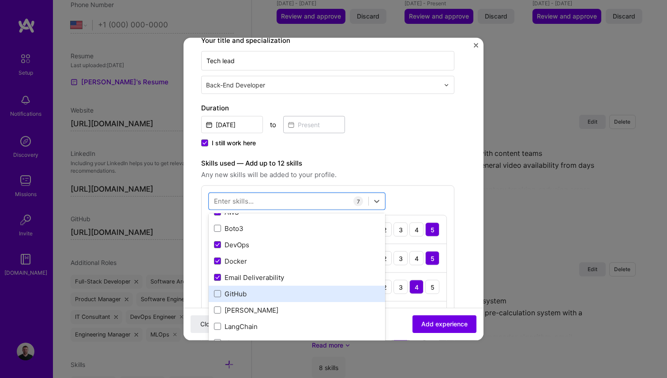
click at [237, 294] on div "GitHub" at bounding box center [297, 293] width 166 height 9
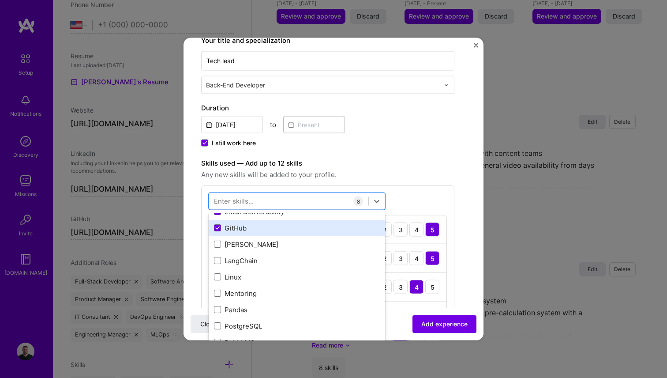
scroll to position [143, 0]
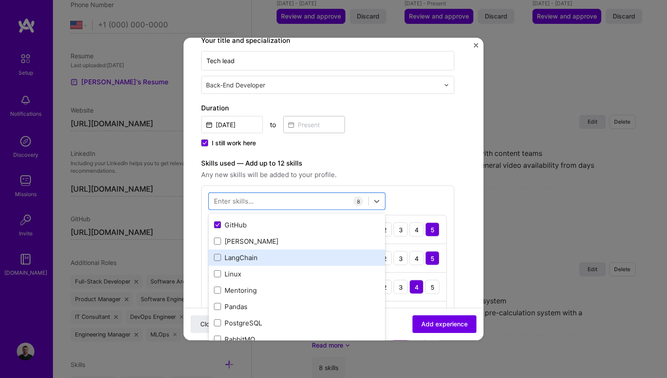
click at [234, 259] on div "LangChain" at bounding box center [297, 256] width 166 height 9
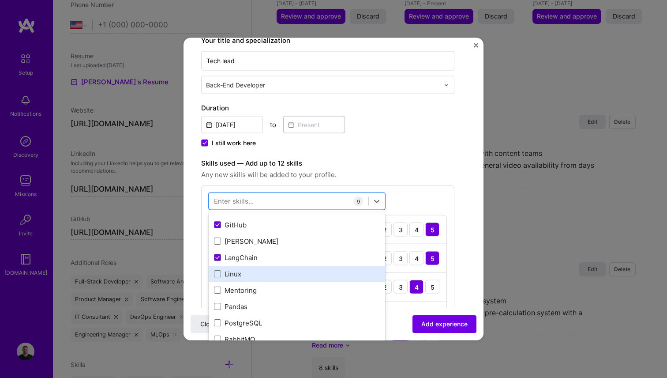
click at [232, 271] on div "Linux" at bounding box center [297, 273] width 166 height 9
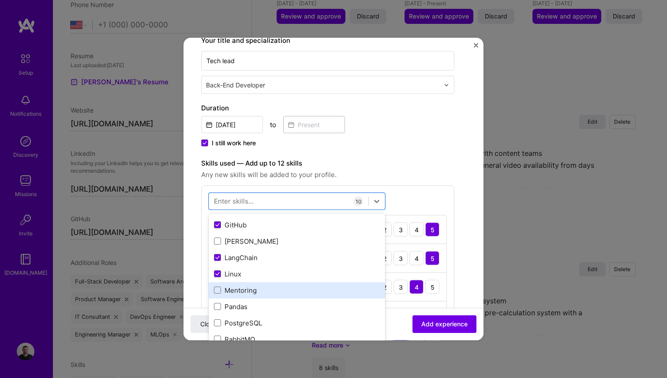
click at [252, 294] on div "Mentoring" at bounding box center [297, 289] width 176 height 16
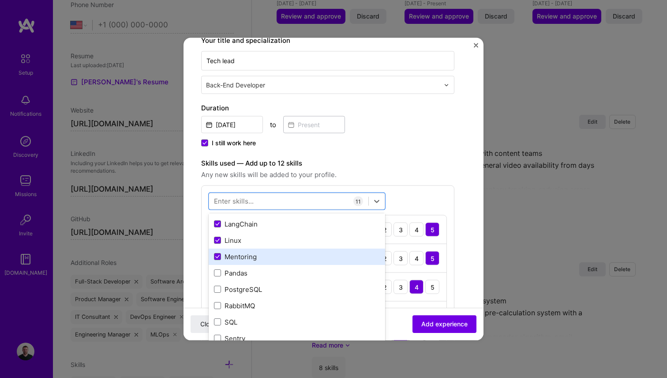
scroll to position [188, 0]
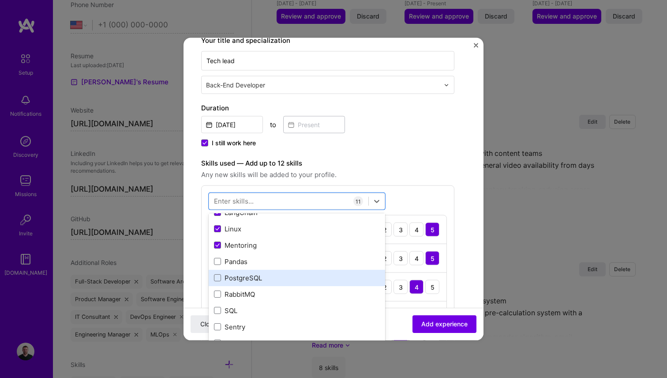
click at [248, 280] on div "PostgreSQL" at bounding box center [297, 277] width 166 height 9
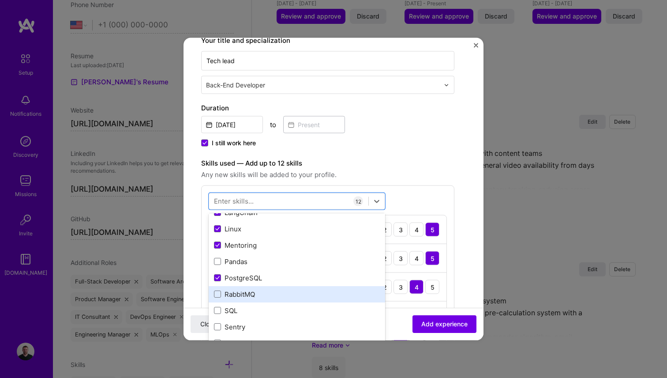
click at [244, 296] on div "RabbitMQ" at bounding box center [297, 293] width 166 height 9
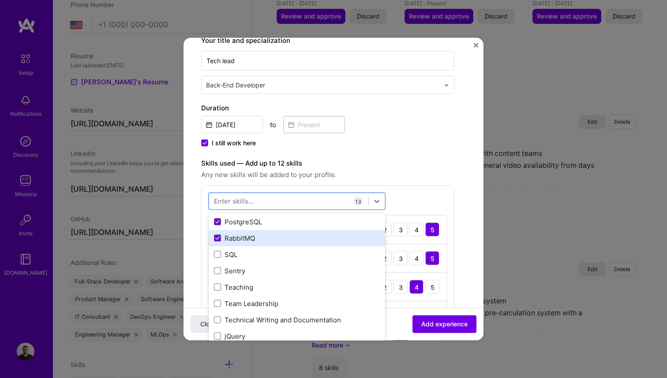
scroll to position [245, 0]
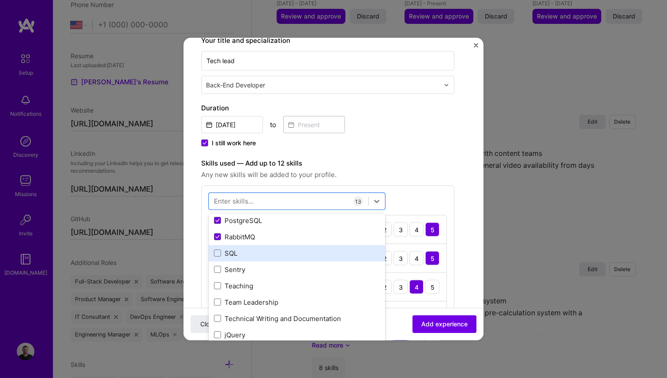
click at [228, 252] on div "SQL" at bounding box center [297, 252] width 166 height 9
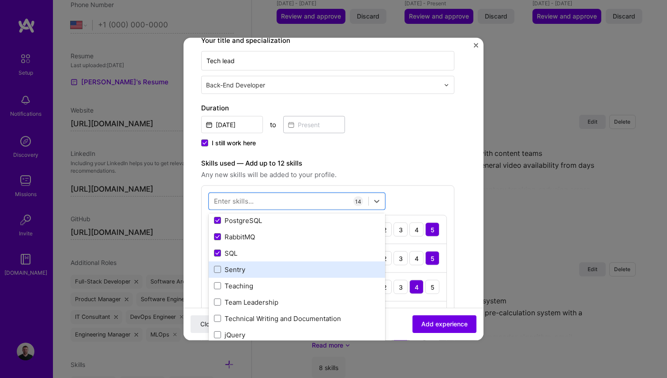
click at [236, 272] on div "Sentry" at bounding box center [297, 268] width 166 height 9
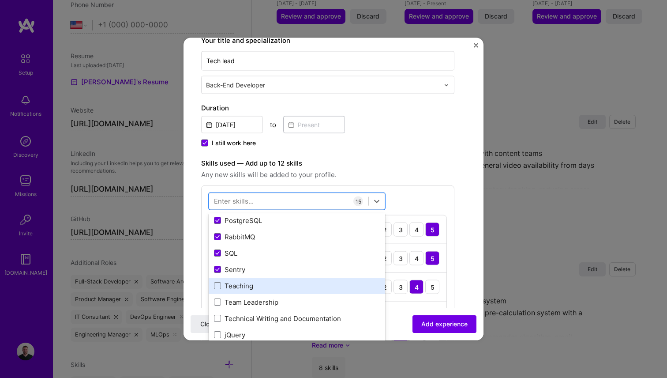
click at [235, 281] on div "Teaching" at bounding box center [297, 285] width 166 height 9
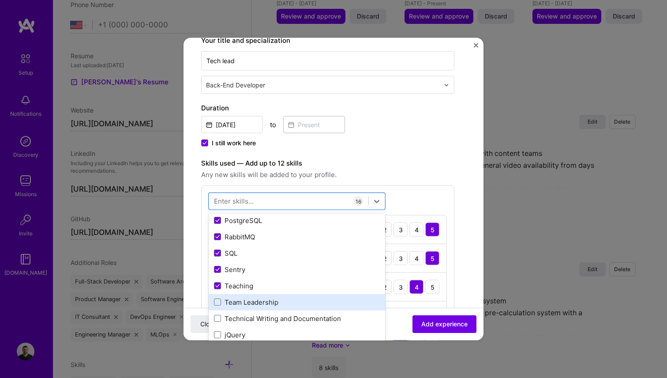
click at [240, 296] on div "Team Leadership" at bounding box center [297, 301] width 176 height 16
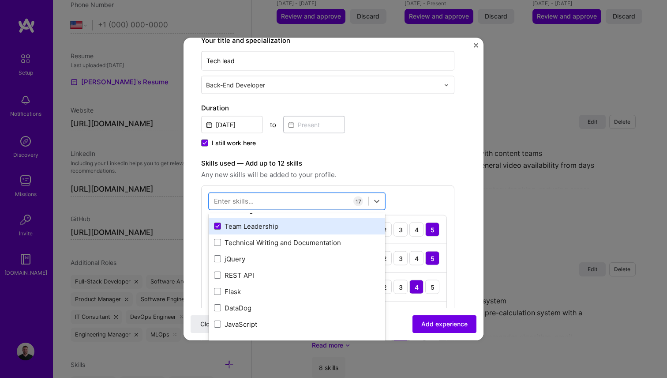
scroll to position [324, 0]
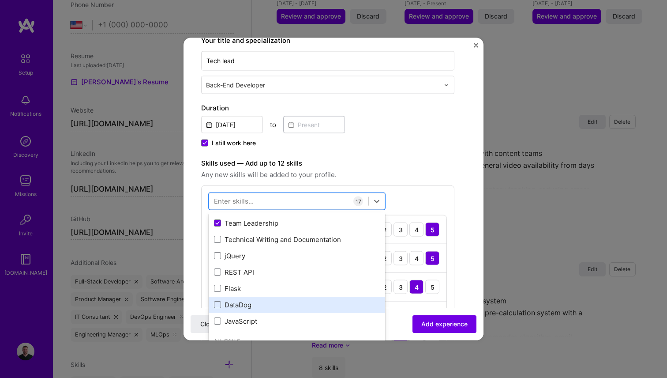
click at [239, 300] on div "DataDog" at bounding box center [297, 304] width 166 height 9
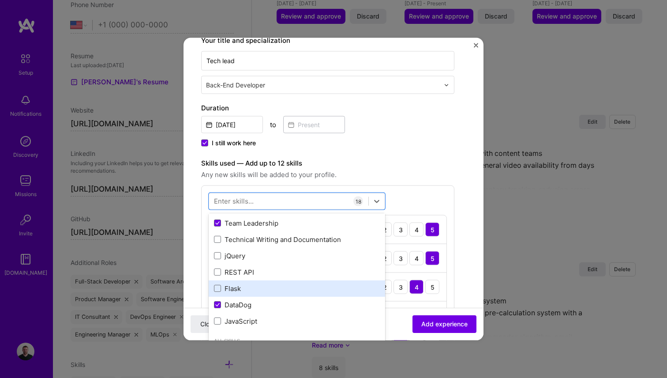
click at [233, 288] on div "Flask" at bounding box center [297, 287] width 166 height 9
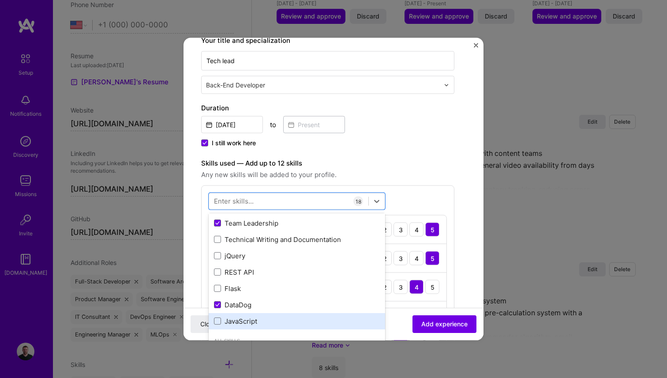
click at [250, 327] on div "JavaScript" at bounding box center [297, 320] width 176 height 16
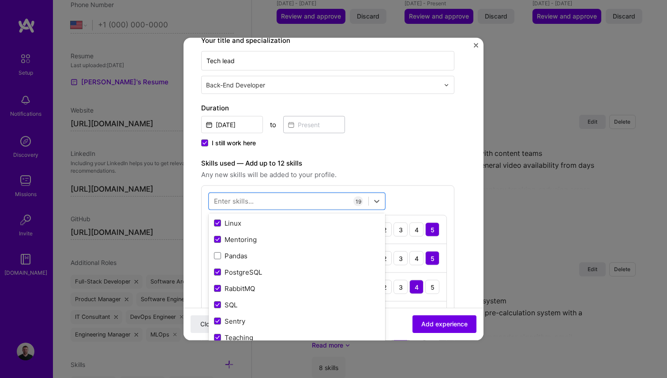
scroll to position [43, 0]
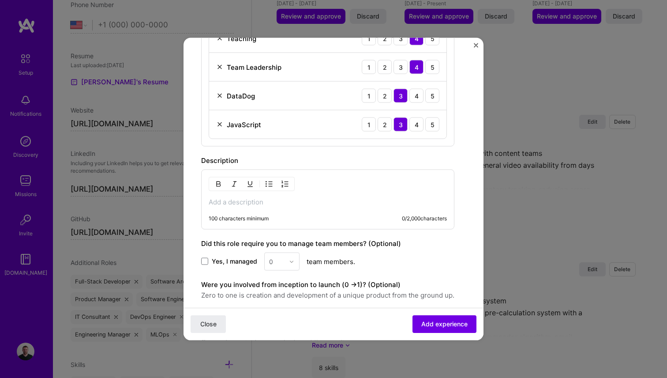
scroll to position [776, 0]
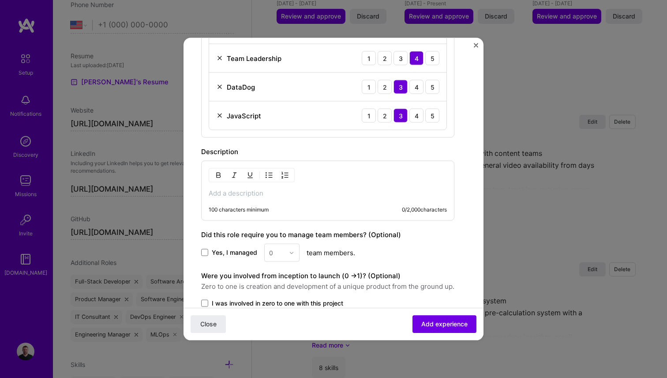
click at [263, 192] on p at bounding box center [328, 193] width 238 height 9
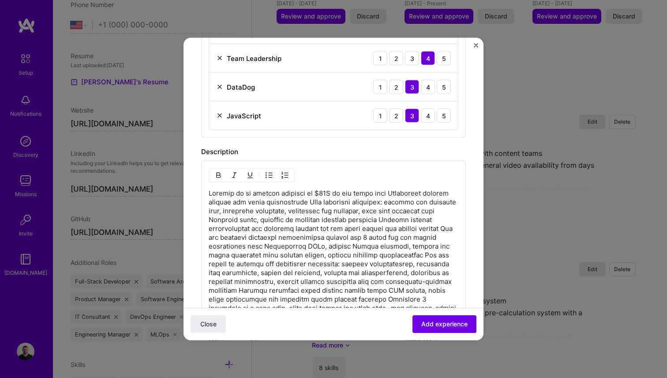
click at [215, 194] on p at bounding box center [334, 259] width 250 height 141
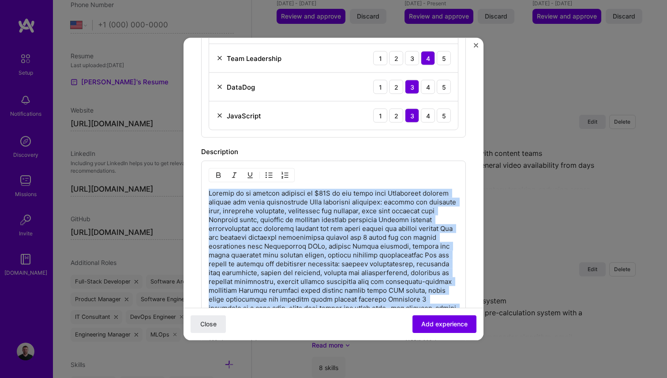
click at [215, 194] on p at bounding box center [334, 259] width 250 height 141
click at [267, 175] on img "button" at bounding box center [269, 175] width 7 height 7
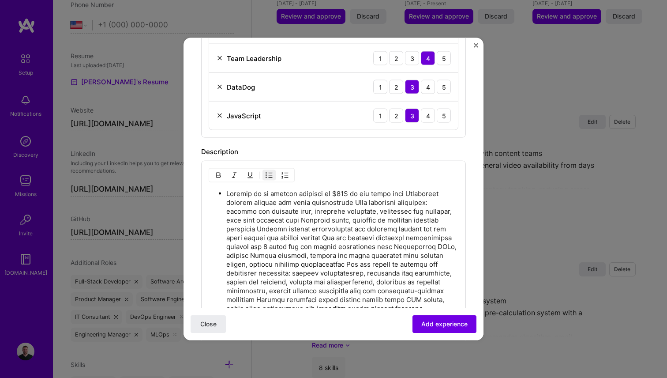
click at [294, 200] on p at bounding box center [342, 264] width 232 height 150
click at [402, 193] on p at bounding box center [342, 264] width 232 height 150
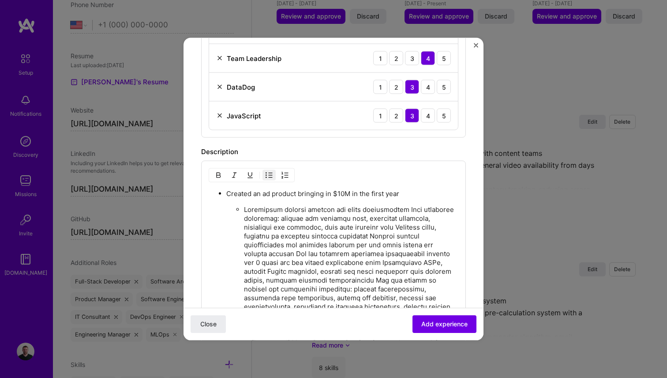
click at [406, 209] on p at bounding box center [351, 284] width 214 height 159
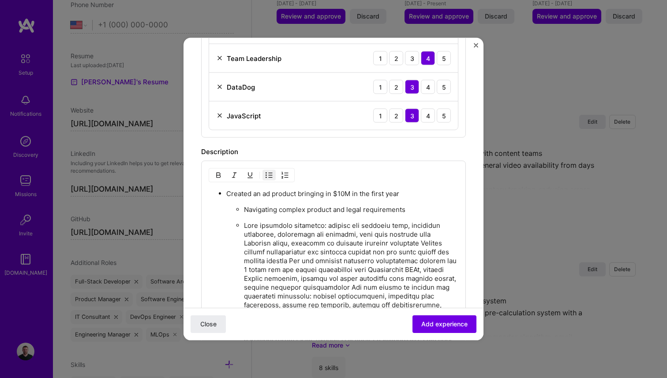
click at [395, 243] on p at bounding box center [351, 296] width 214 height 150
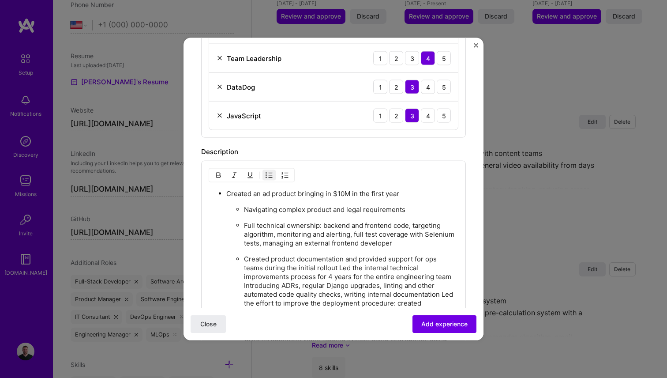
click at [338, 266] on p "Created product documentation and provided support for ops teams during the ini…" at bounding box center [351, 317] width 214 height 124
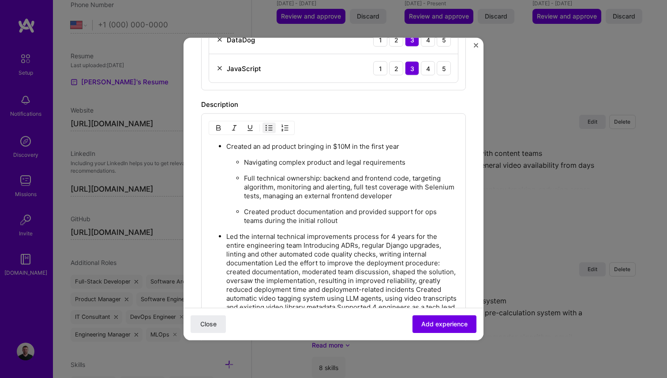
scroll to position [827, 0]
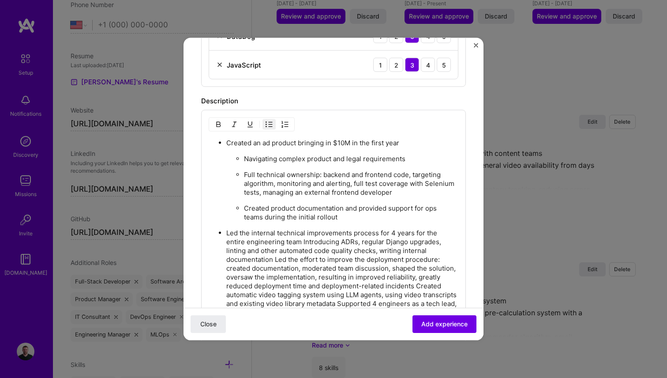
click at [283, 242] on p "Led the internal technical improvements process for 4 years for the entire engi…" at bounding box center [342, 282] width 232 height 106
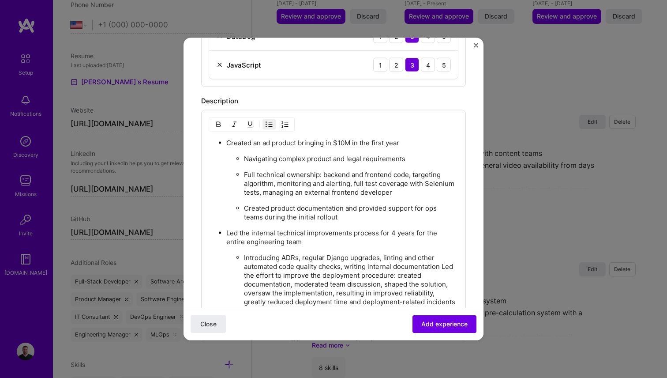
click at [444, 266] on p "Introducing ADRs, regular Django upgrades, linting and other automated code qua…" at bounding box center [351, 301] width 214 height 97
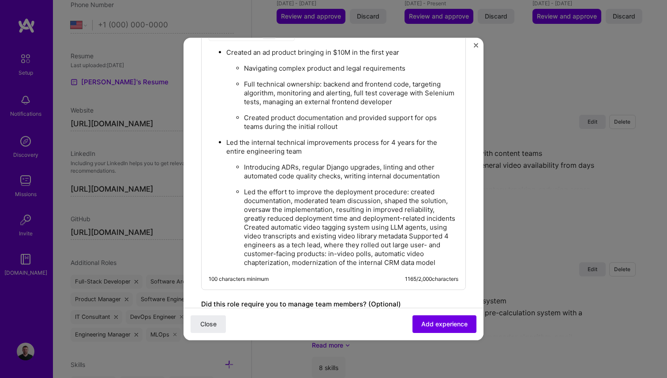
scroll to position [919, 0]
click at [441, 214] on p "Led the effort to improve the deployment procedure: created documentation, mode…" at bounding box center [351, 225] width 214 height 79
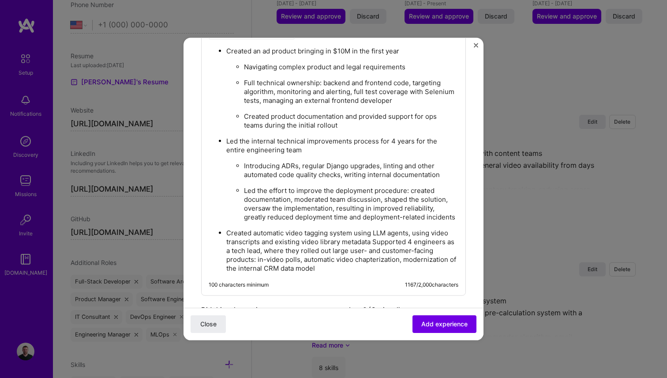
click at [375, 240] on p "Created automatic video tagging system using LLM agents, using video transcript…" at bounding box center [342, 251] width 232 height 44
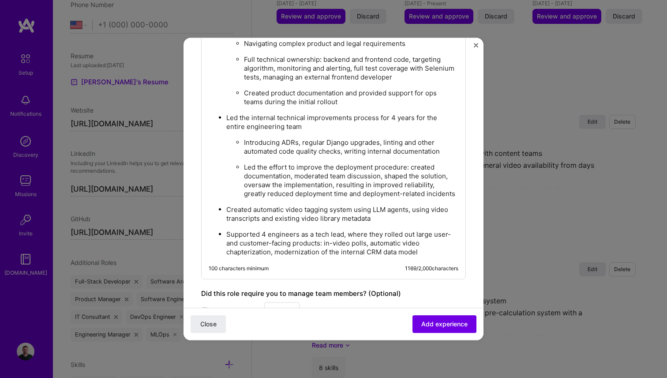
scroll to position [942, 0]
click at [236, 250] on p "Supported 4 engineers as a tech lead, where they rolled out large user- and cus…" at bounding box center [342, 242] width 232 height 26
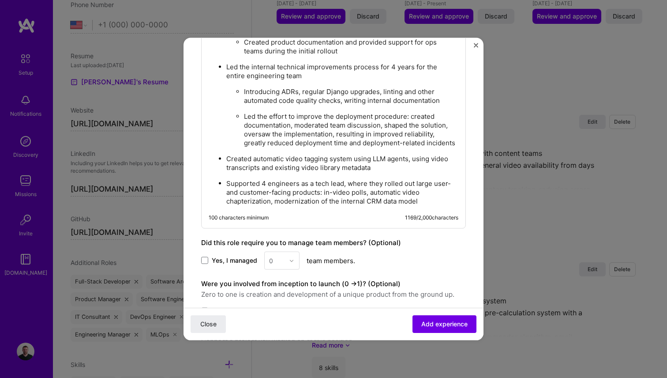
scroll to position [1070, 0]
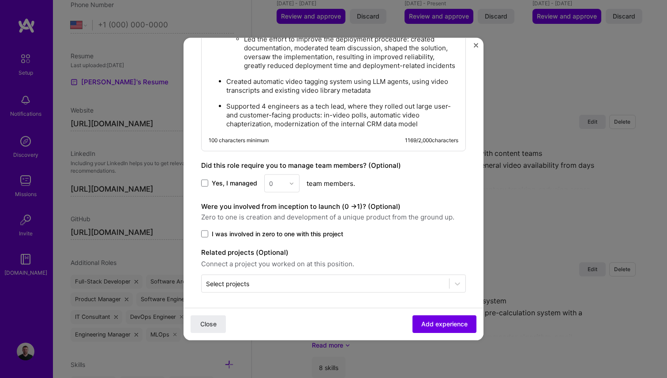
click at [234, 182] on span "Yes, I managed" at bounding box center [234, 183] width 45 height 9
click at [0, 0] on input "Yes, I managed" at bounding box center [0, 0] width 0 height 0
click at [272, 181] on div "0" at bounding box center [271, 183] width 4 height 9
click at [278, 221] on div "2" at bounding box center [282, 223] width 30 height 16
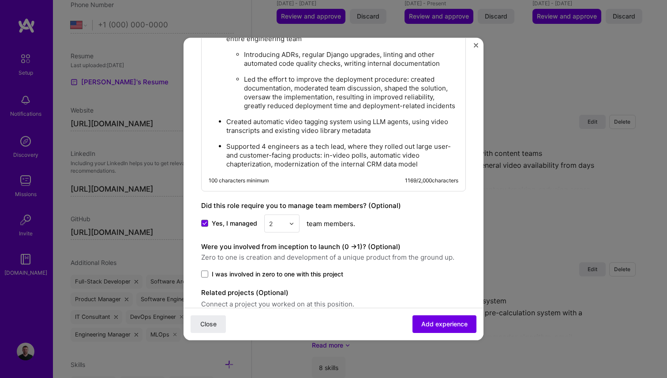
scroll to position [1032, 0]
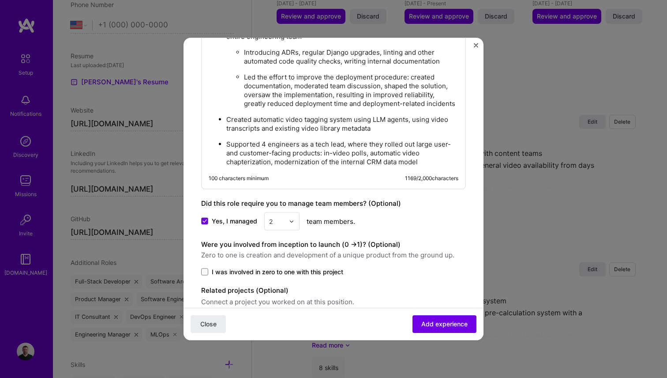
click at [280, 218] on input "text" at bounding box center [276, 221] width 15 height 9
click at [282, 277] on div "4" at bounding box center [282, 277] width 30 height 16
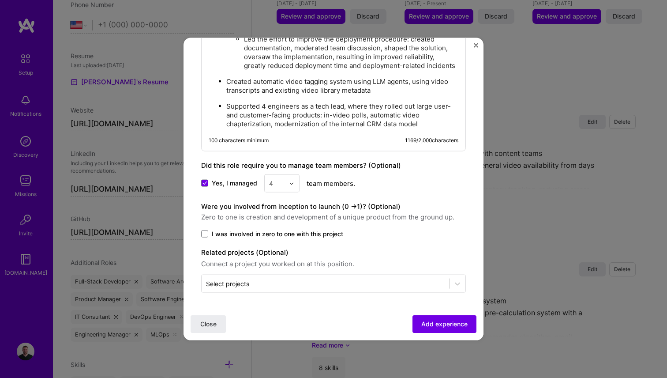
click at [230, 229] on span "I was involved in zero to one with this project" at bounding box center [277, 233] width 131 height 9
click at [0, 0] on input "I was involved in zero to one with this project" at bounding box center [0, 0] width 0 height 0
click at [443, 327] on span "Add experience" at bounding box center [444, 323] width 46 height 9
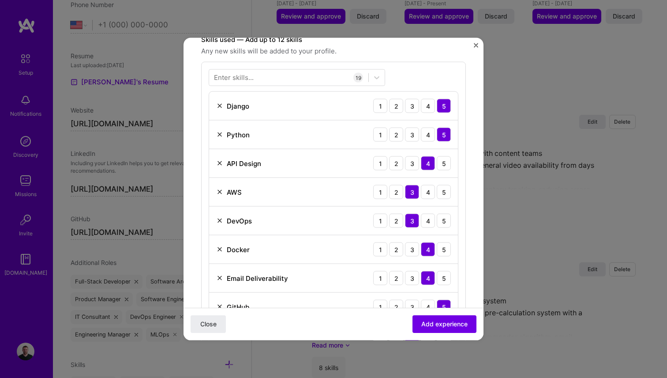
scroll to position [270, 0]
click at [218, 162] on img at bounding box center [219, 162] width 7 height 7
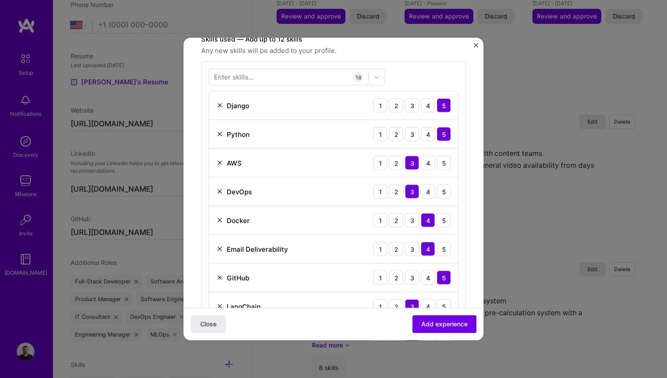
click at [219, 193] on img at bounding box center [219, 191] width 7 height 7
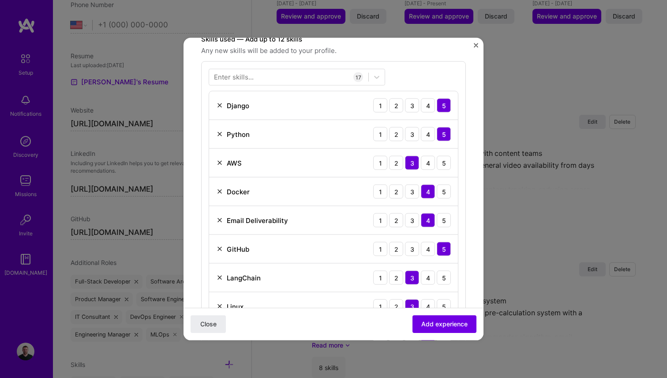
scroll to position [279, 0]
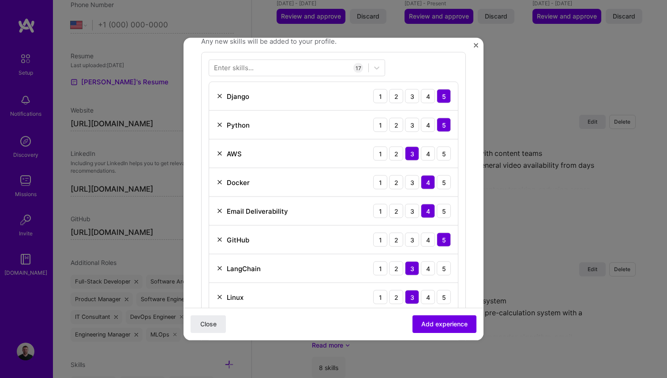
click at [216, 209] on img at bounding box center [219, 210] width 7 height 7
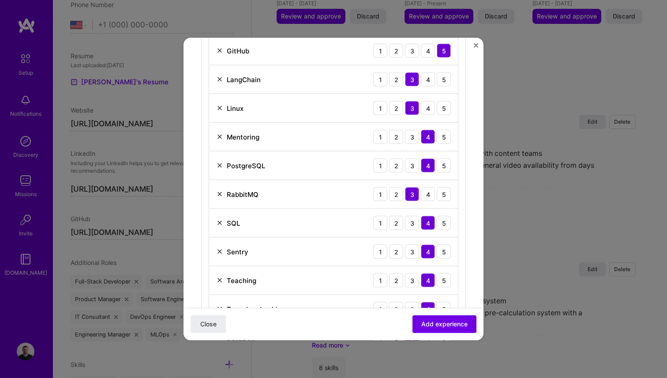
scroll to position [440, 0]
click at [219, 251] on img at bounding box center [219, 251] width 7 height 7
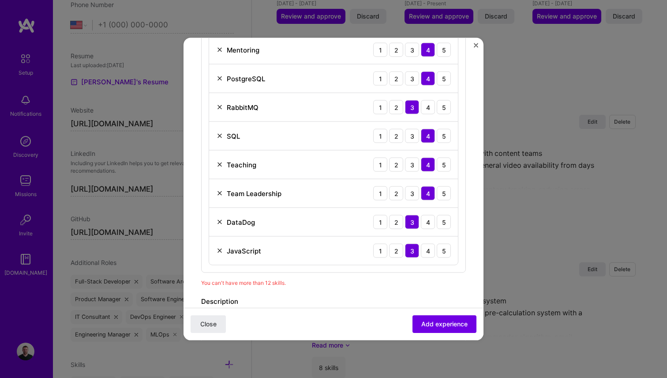
scroll to position [528, 0]
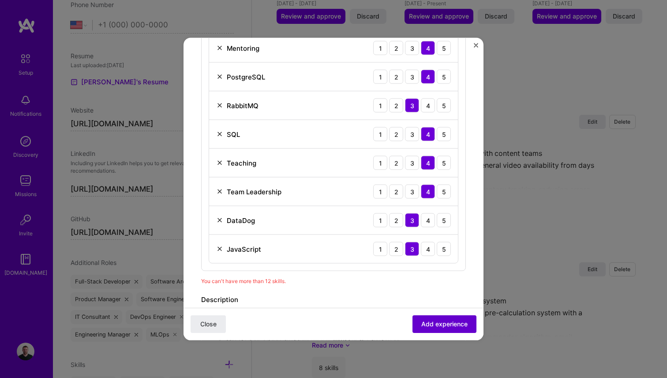
click at [448, 325] on span "Add experience" at bounding box center [444, 323] width 46 height 9
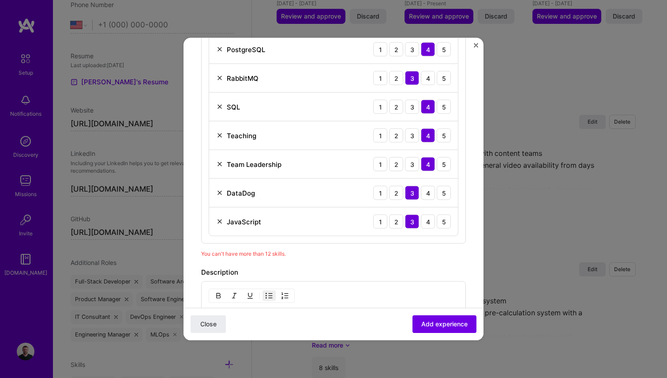
scroll to position [556, 0]
click at [220, 220] on img at bounding box center [219, 220] width 7 height 7
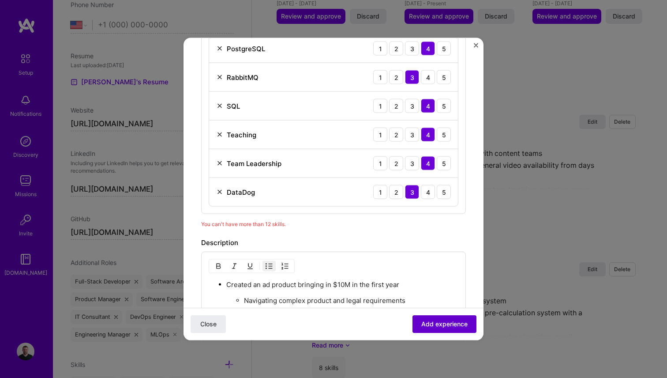
click at [452, 325] on span "Add experience" at bounding box center [444, 323] width 46 height 9
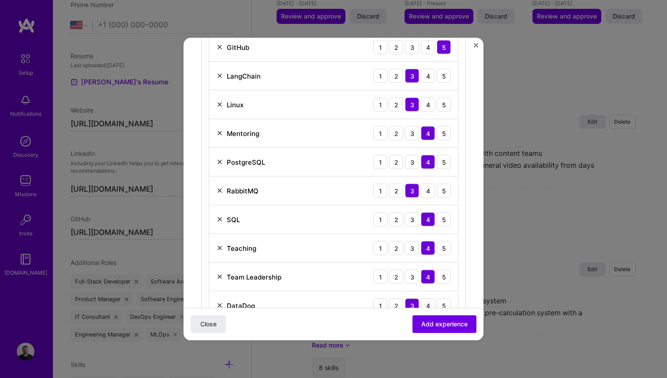
scroll to position [449, 0]
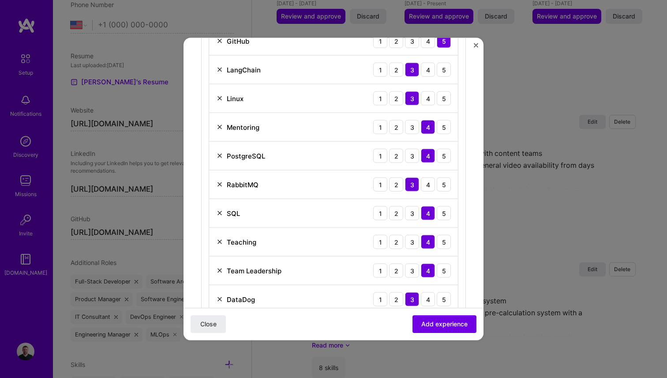
click at [220, 238] on img at bounding box center [219, 241] width 7 height 7
click at [444, 334] on div "Close Add experience" at bounding box center [334, 324] width 300 height 32
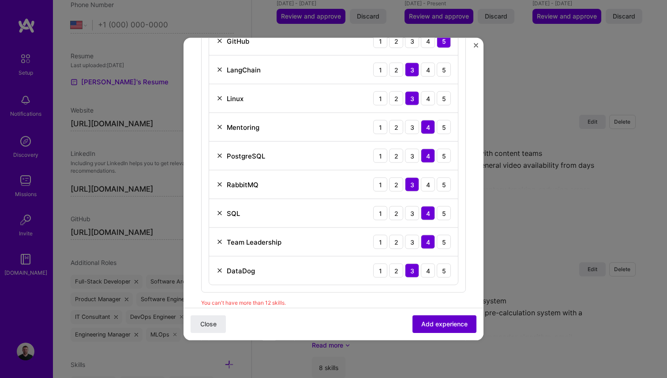
click at [447, 326] on span "Add experience" at bounding box center [444, 323] width 46 height 9
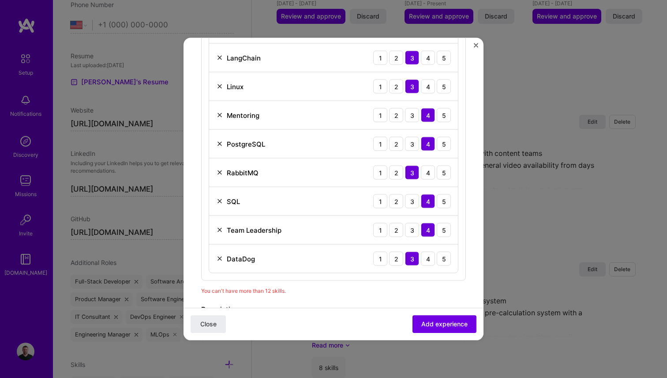
scroll to position [461, 0]
click at [222, 173] on img at bounding box center [219, 172] width 7 height 7
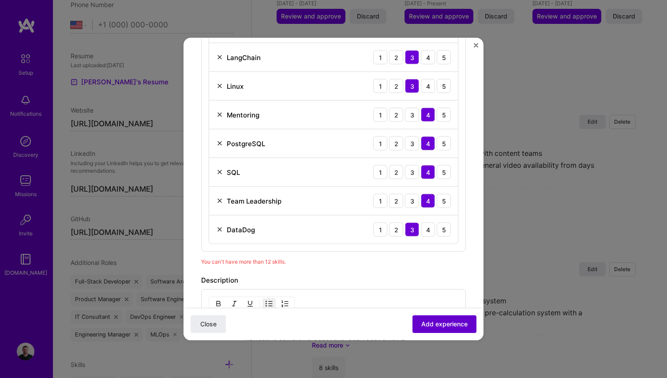
click at [453, 324] on span "Add experience" at bounding box center [444, 323] width 46 height 9
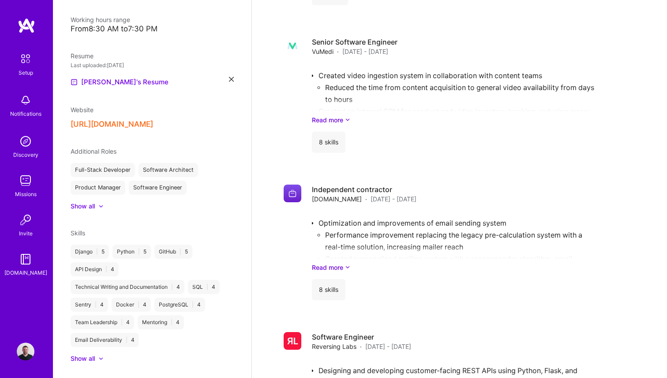
scroll to position [652, 0]
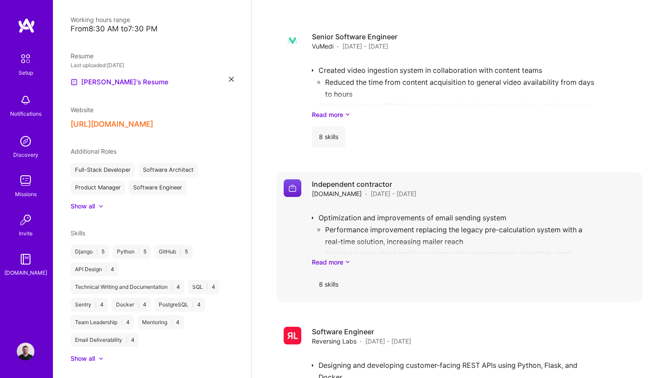
click at [390, 233] on div "Optimization and improvements of email sending system Performance improvement r…" at bounding box center [474, 235] width 324 height 61
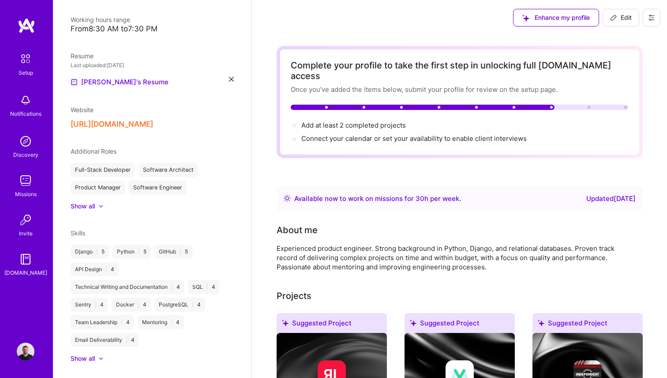
click at [617, 18] on span "Edit" at bounding box center [621, 17] width 22 height 9
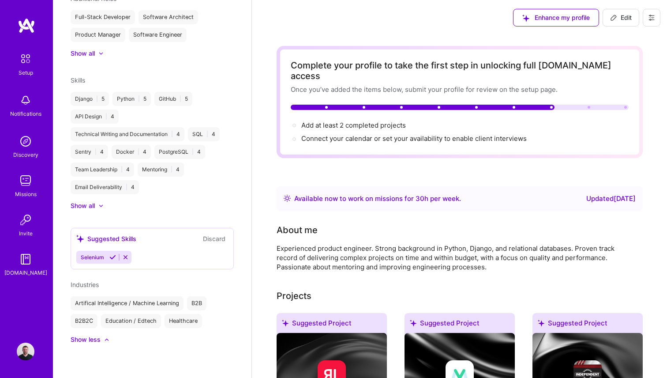
select select "US"
select select "Right Now"
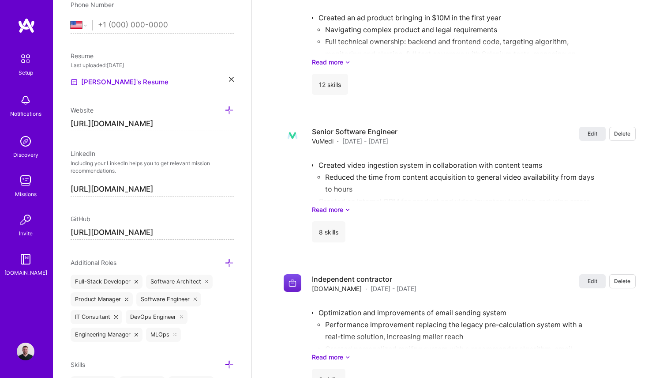
scroll to position [1087, 0]
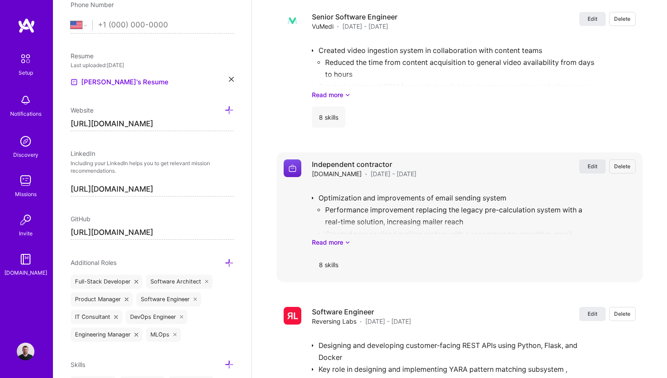
click at [589, 162] on span "Edit" at bounding box center [593, 166] width 10 height 8
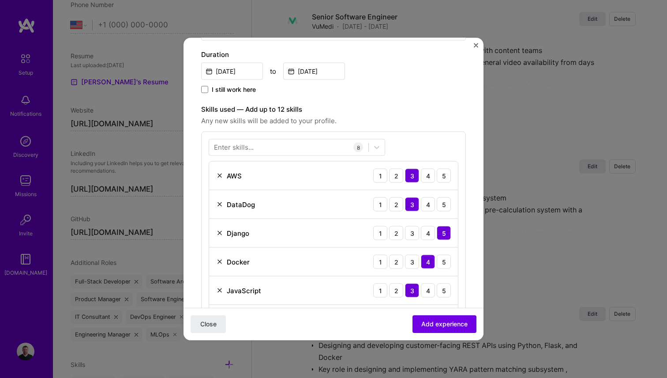
scroll to position [203, 0]
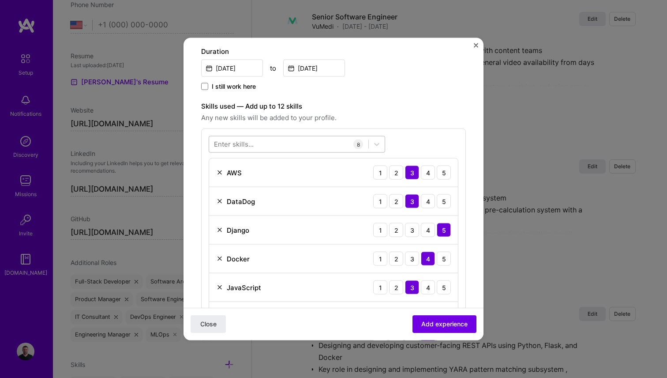
click at [265, 146] on div at bounding box center [288, 144] width 159 height 15
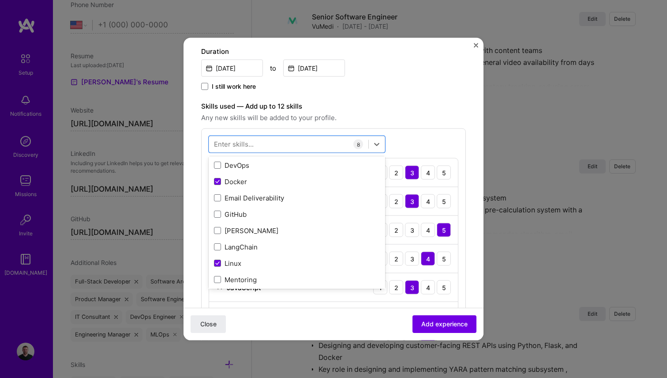
scroll to position [101, 0]
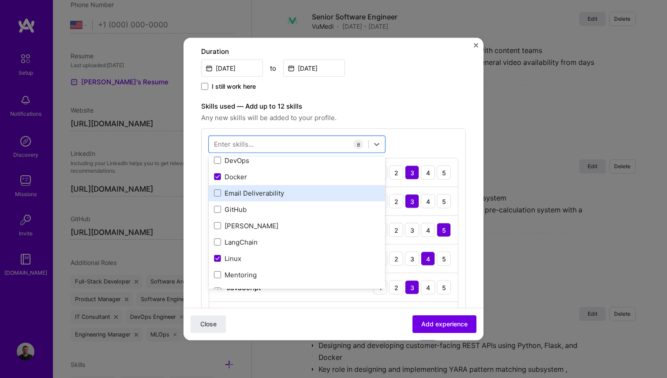
click at [240, 198] on div "Email Deliverability" at bounding box center [297, 192] width 176 height 16
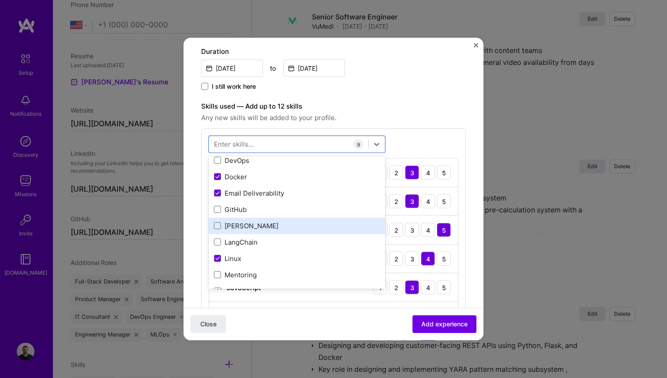
scroll to position [109, 0]
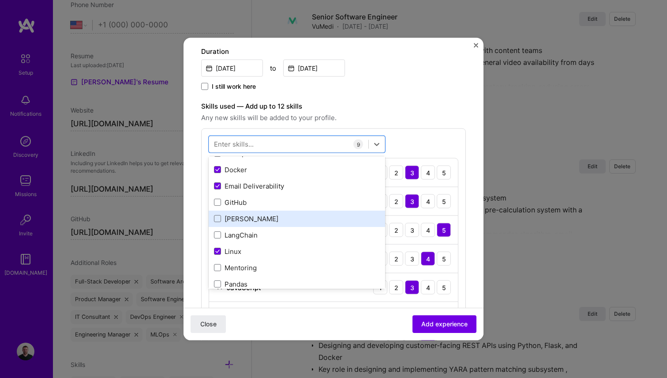
click at [238, 218] on div "[PERSON_NAME]" at bounding box center [297, 218] width 166 height 9
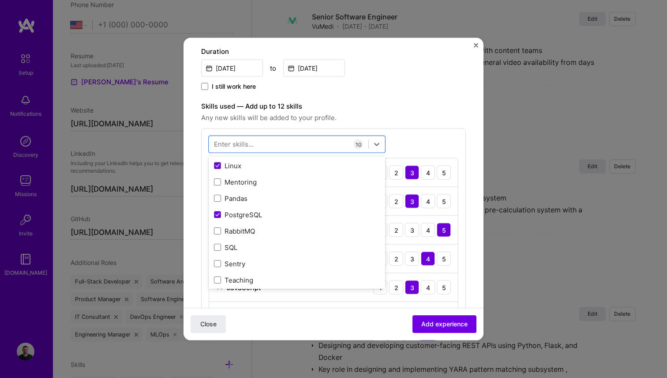
scroll to position [200, 0]
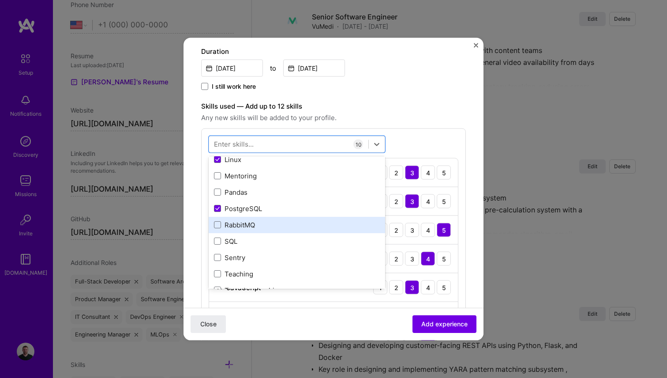
click at [239, 227] on div "RabbitMQ" at bounding box center [297, 224] width 166 height 9
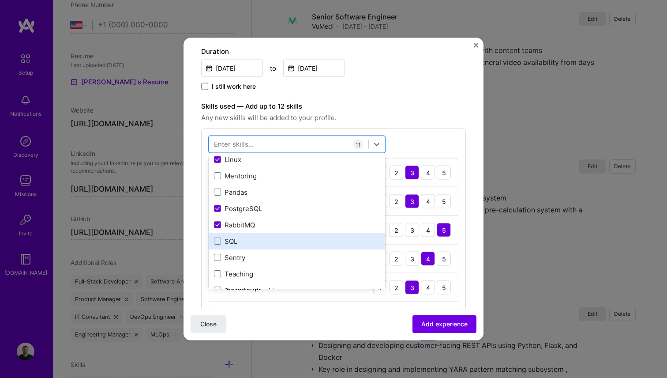
click at [236, 238] on div "SQL" at bounding box center [297, 240] width 166 height 9
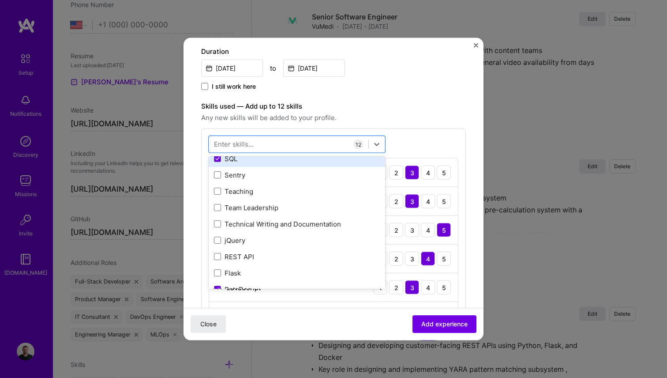
scroll to position [285, 0]
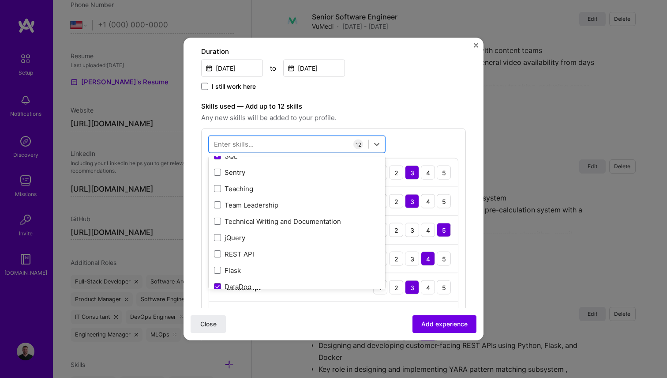
click at [386, 324] on div "Close Add experience" at bounding box center [334, 324] width 300 height 32
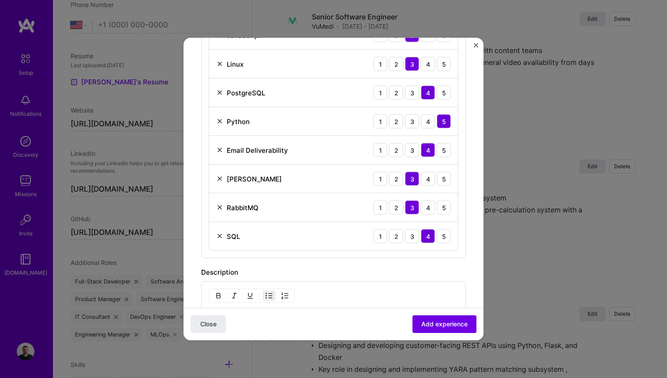
scroll to position [469, 0]
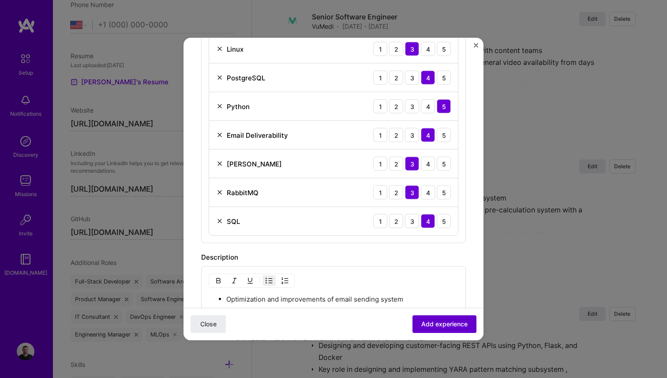
click at [450, 323] on span "Add experience" at bounding box center [444, 323] width 46 height 9
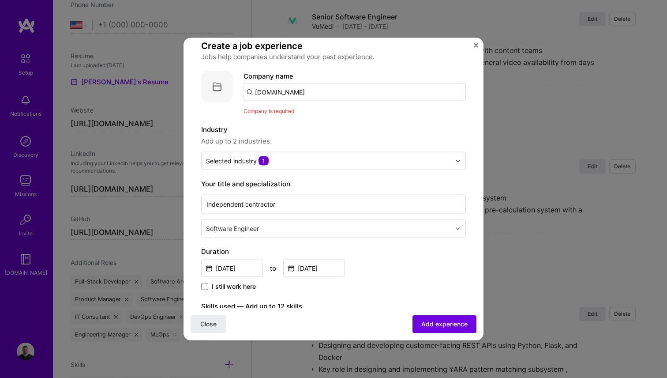
scroll to position [0, 0]
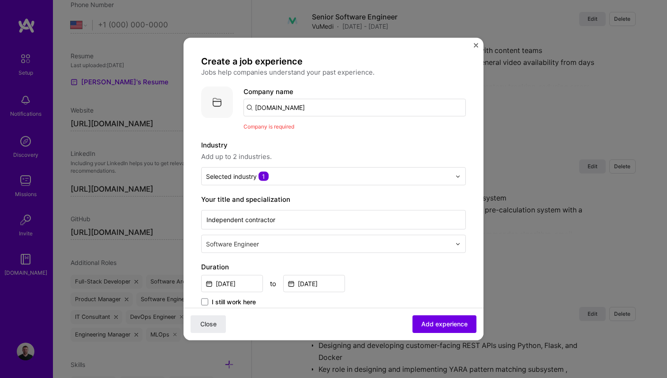
click at [298, 109] on input "[DOMAIN_NAME]" at bounding box center [355, 108] width 222 height 18
click at [305, 111] on input "[DOMAIN_NAME]" at bounding box center [355, 108] width 222 height 18
click at [442, 321] on span "Add experience" at bounding box center [444, 323] width 46 height 9
click at [301, 101] on input "[DOMAIN_NAME]" at bounding box center [355, 108] width 222 height 18
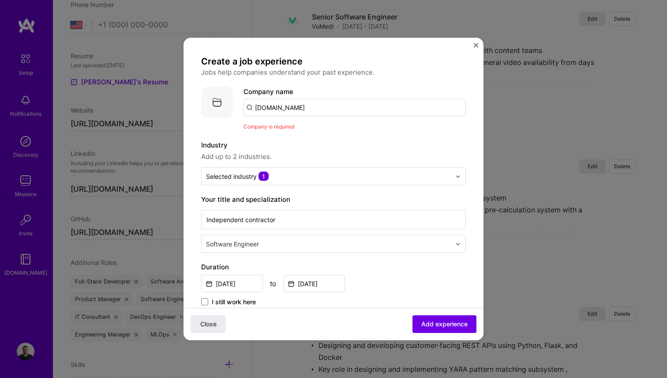
click at [301, 101] on input "[DOMAIN_NAME]" at bounding box center [355, 108] width 222 height 18
click at [302, 104] on input "[DOMAIN_NAME]" at bounding box center [355, 108] width 222 height 18
click at [294, 107] on input "[DOMAIN_NAME]" at bounding box center [355, 108] width 222 height 18
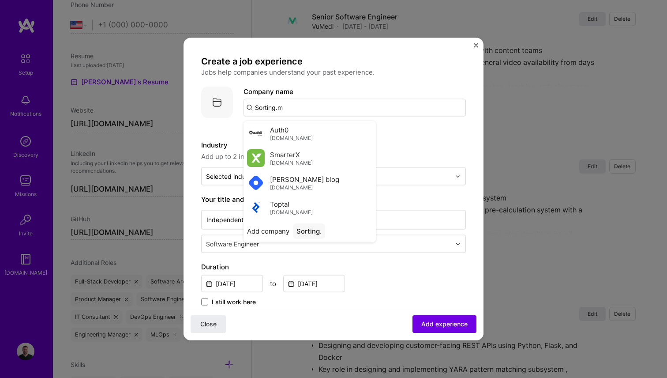
type input "[DOMAIN_NAME]"
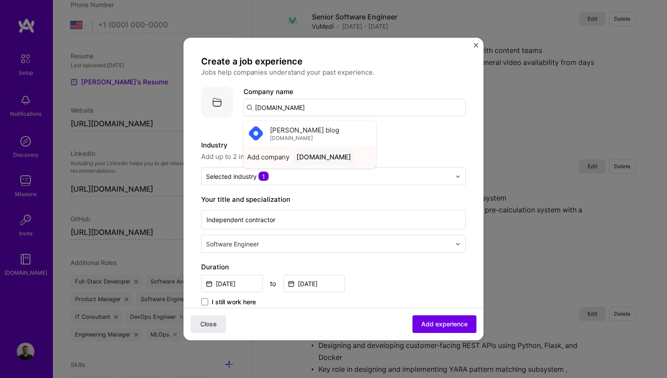
click at [283, 158] on span "Add company" at bounding box center [268, 156] width 42 height 9
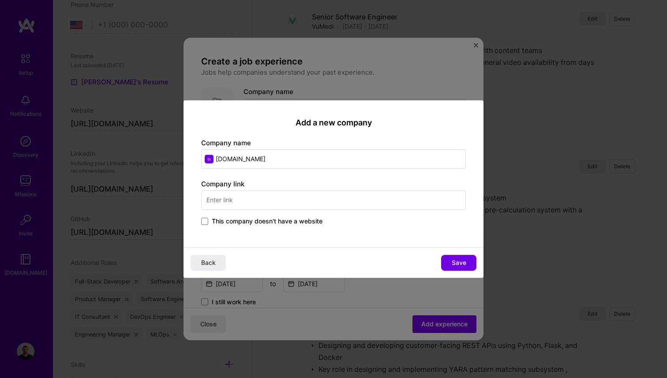
click at [241, 222] on span "This company doesn't have a website" at bounding box center [267, 221] width 111 height 9
click at [0, 0] on input "This company doesn't have a website" at bounding box center [0, 0] width 0 height 0
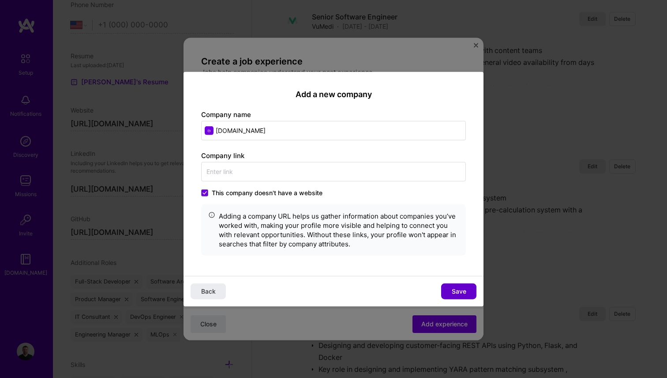
click at [462, 289] on span "Save" at bounding box center [459, 290] width 15 height 9
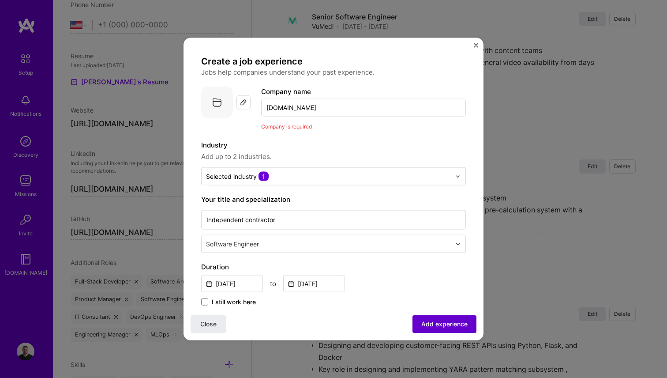
click at [451, 321] on span "Add experience" at bounding box center [444, 323] width 46 height 9
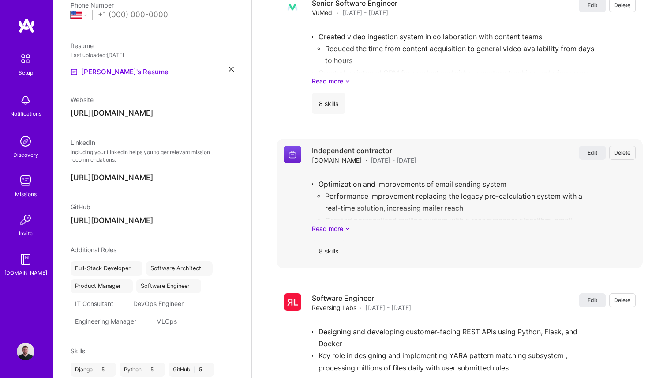
select select "US"
select select "Right Now"
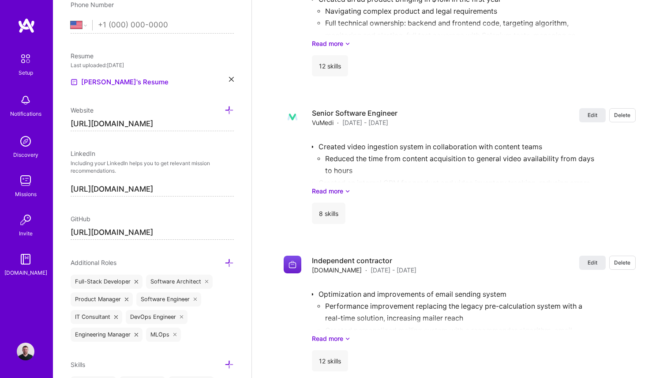
scroll to position [989, 0]
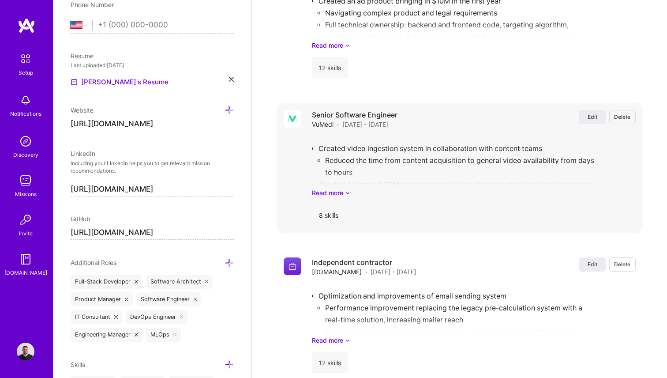
click at [577, 110] on div "Senior Software Engineer VuMedi · [DATE] - [DATE] Edit Delete" at bounding box center [474, 119] width 324 height 19
click at [588, 113] on span "Edit" at bounding box center [593, 117] width 10 height 8
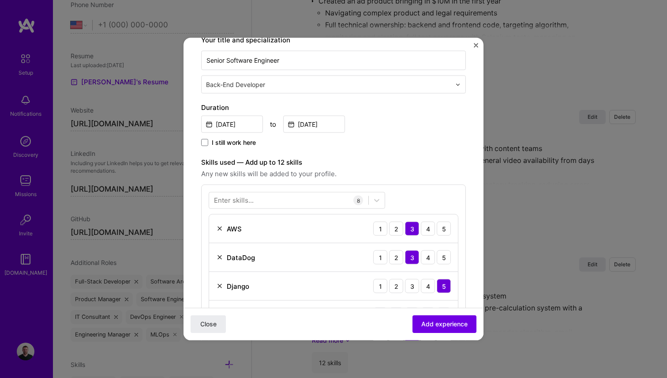
scroll to position [153, 0]
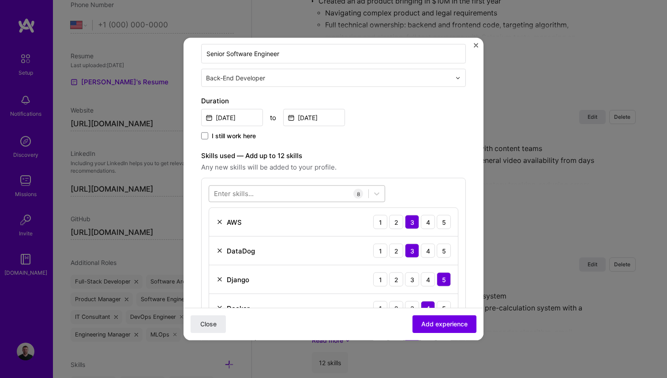
click at [276, 194] on div at bounding box center [288, 193] width 159 height 15
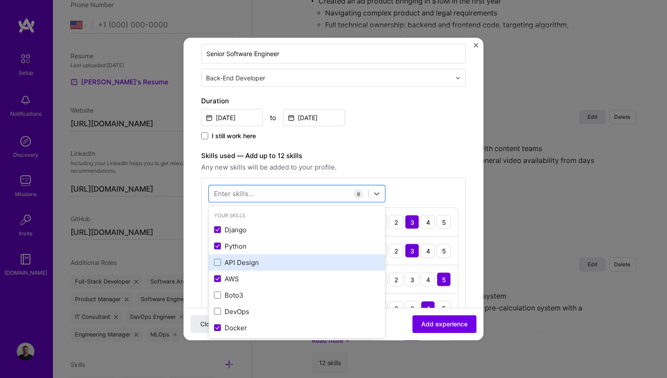
scroll to position [50, 0]
click at [237, 255] on div "DevOps" at bounding box center [297, 261] width 176 height 16
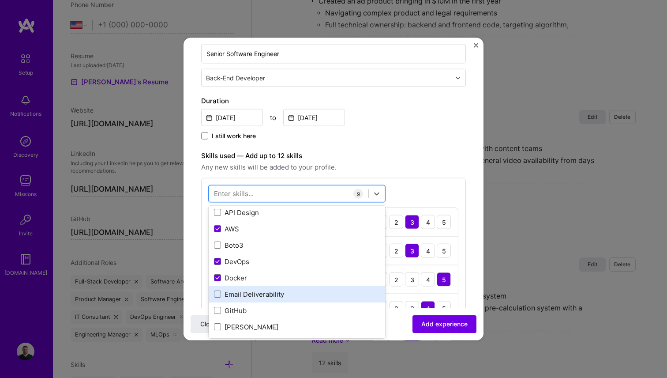
click at [264, 295] on div "Email Deliverability" at bounding box center [297, 293] width 166 height 9
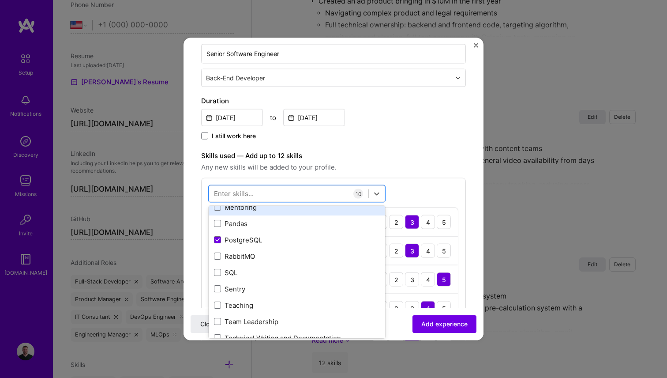
scroll to position [221, 0]
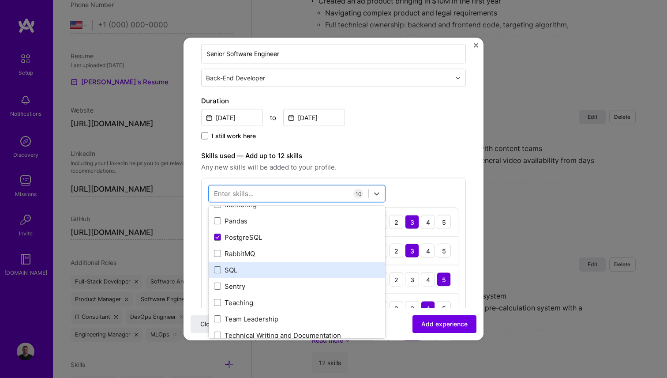
click at [240, 270] on div "SQL" at bounding box center [297, 269] width 166 height 9
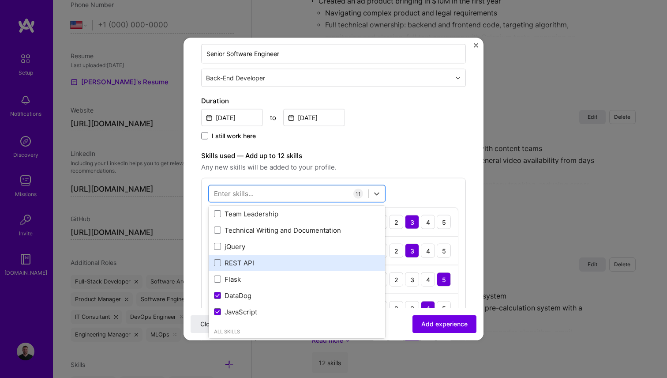
scroll to position [328, 0]
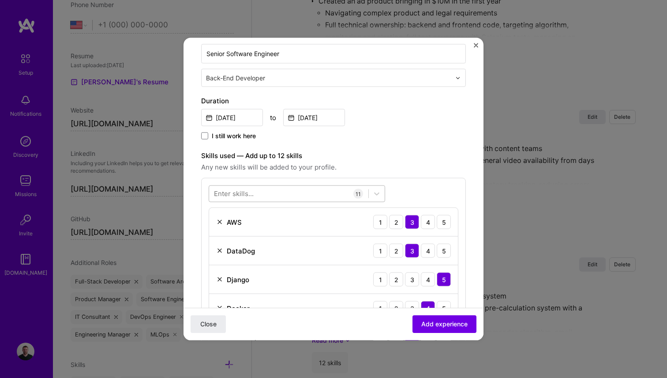
click at [306, 195] on div at bounding box center [288, 193] width 159 height 15
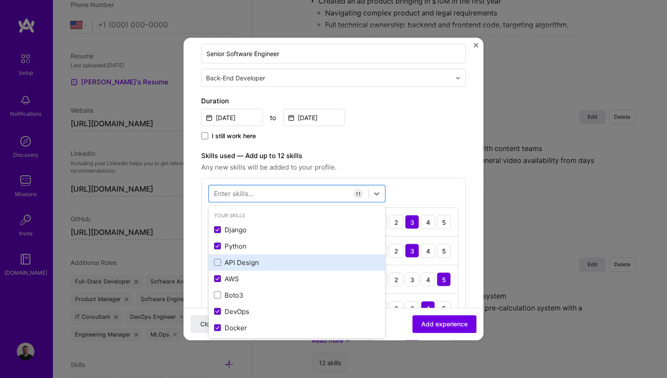
click at [246, 266] on div "API Design" at bounding box center [297, 261] width 166 height 9
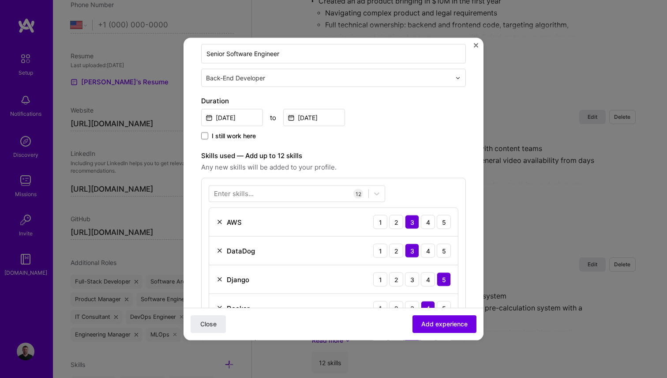
click at [424, 170] on span "Any new skills will be added to your profile." at bounding box center [333, 167] width 265 height 11
click at [435, 322] on span "Add experience" at bounding box center [444, 323] width 46 height 9
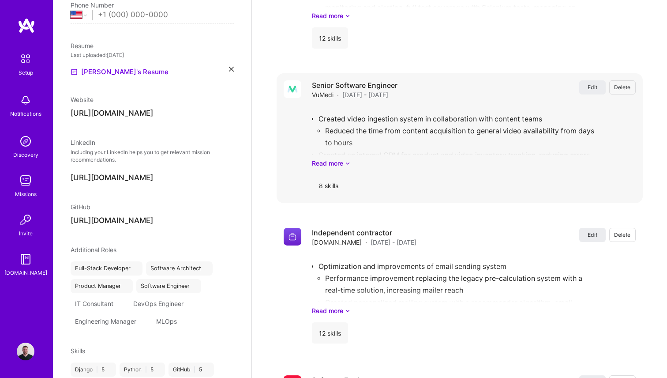
select select "US"
select select "Right Now"
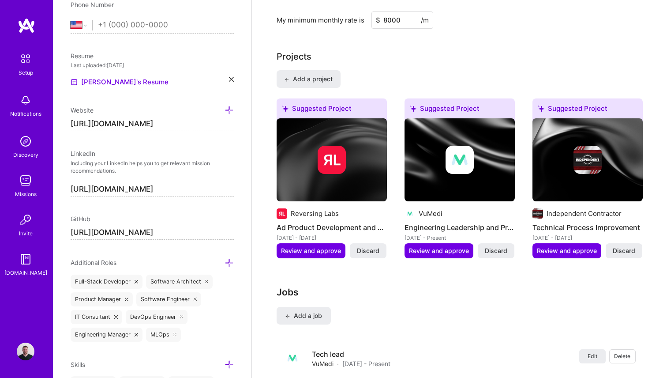
scroll to position [556, 0]
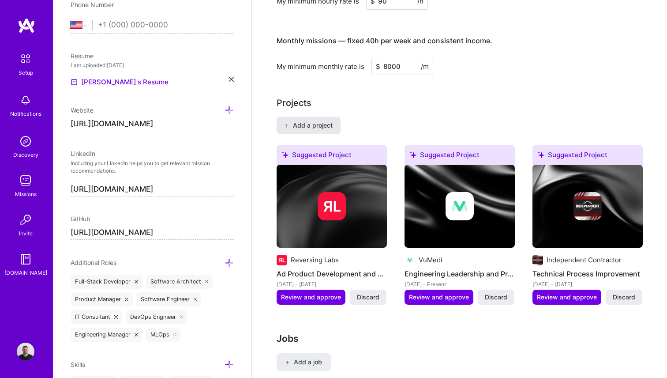
click at [322, 121] on span "Add a project" at bounding box center [308, 125] width 48 height 9
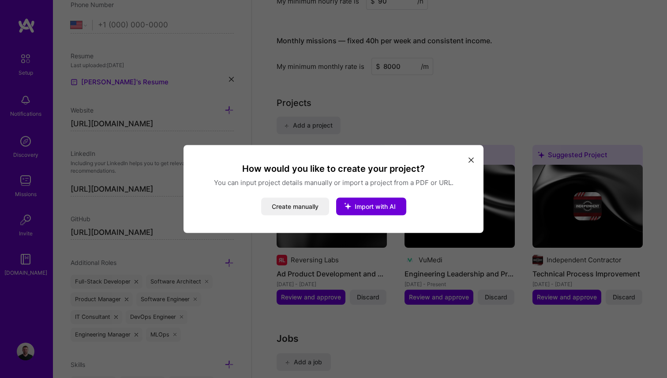
click at [469, 156] on button "modal" at bounding box center [471, 159] width 11 height 15
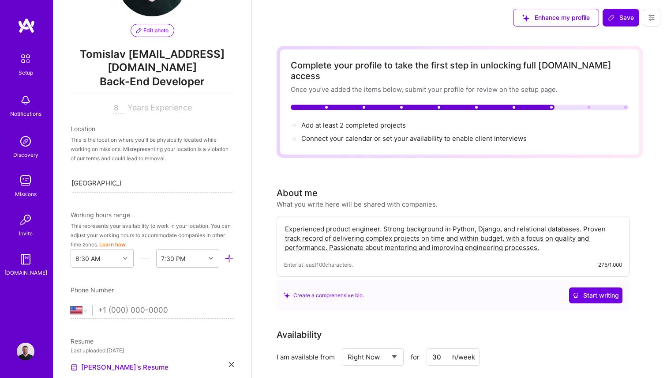
scroll to position [0, 0]
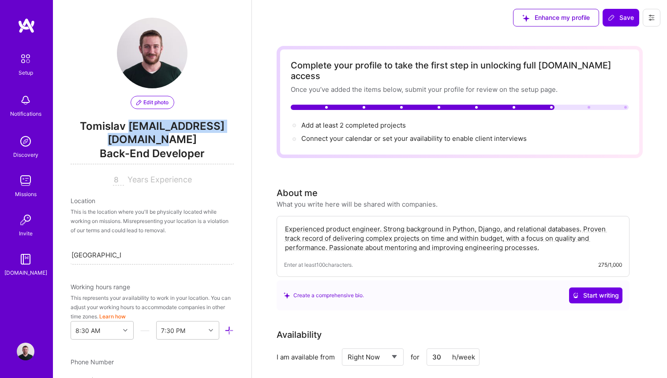
drag, startPoint x: 82, startPoint y: 139, endPoint x: 231, endPoint y: 139, distance: 148.7
click at [231, 139] on span "Tomislav [EMAIL_ADDRESS][DOMAIN_NAME]" at bounding box center [152, 133] width 163 height 26
click at [215, 139] on span "Tomislav [EMAIL_ADDRESS][DOMAIN_NAME]" at bounding box center [152, 133] width 163 height 26
drag, startPoint x: 185, startPoint y: 156, endPoint x: 124, endPoint y: 132, distance: 65.5
click at [124, 133] on div "Edit photo Tomislav [EMAIL_ADDRESS][DOMAIN_NAME] Back-End Developer 8 Years Exp…" at bounding box center [152, 102] width 163 height 168
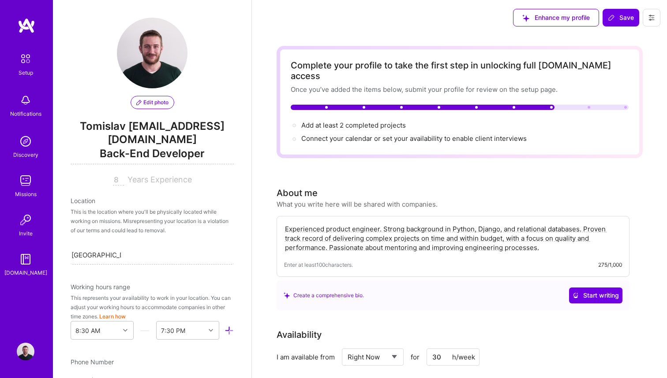
click at [120, 139] on span "Tomislav [EMAIL_ADDRESS][DOMAIN_NAME]" at bounding box center [152, 133] width 163 height 26
click at [125, 128] on span "Tomislav [EMAIL_ADDRESS][DOMAIN_NAME]" at bounding box center [152, 133] width 163 height 26
click at [116, 183] on input "8" at bounding box center [118, 180] width 11 height 11
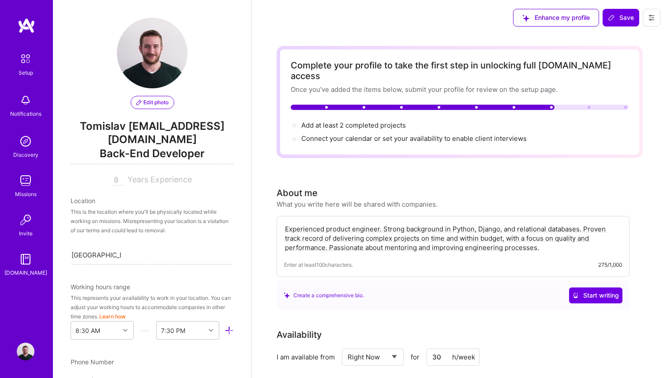
click at [136, 225] on div "This is the location where you'll be physically located while working on missio…" at bounding box center [152, 221] width 163 height 28
drag, startPoint x: 154, startPoint y: 215, endPoint x: 136, endPoint y: 214, distance: 17.7
click at [138, 215] on div "This is the location where you'll be physically located while working on missio…" at bounding box center [152, 221] width 163 height 28
click at [151, 140] on span "Tomislav [EMAIL_ADDRESS][DOMAIN_NAME]" at bounding box center [152, 133] width 163 height 26
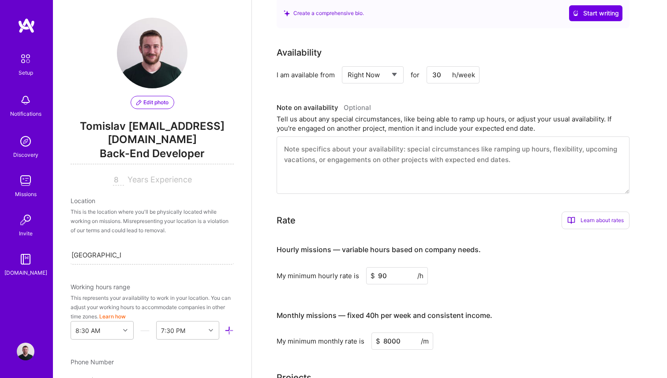
scroll to position [262, 0]
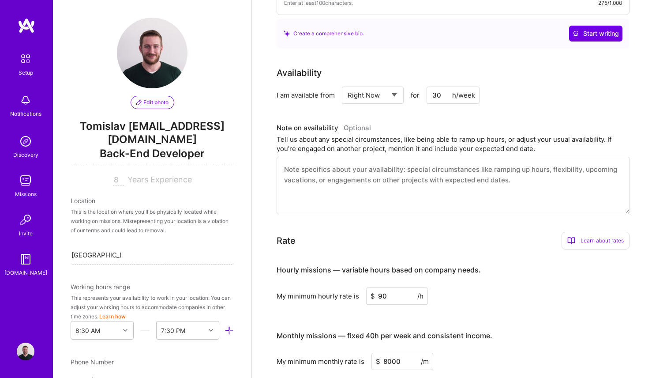
click at [442, 86] on input "30" at bounding box center [453, 94] width 53 height 17
type input "20"
click at [409, 135] on div "Tell us about any special circumstances, like being able to ramp up hours, or a…" at bounding box center [453, 144] width 353 height 19
click at [353, 190] on textarea at bounding box center [453, 185] width 353 height 57
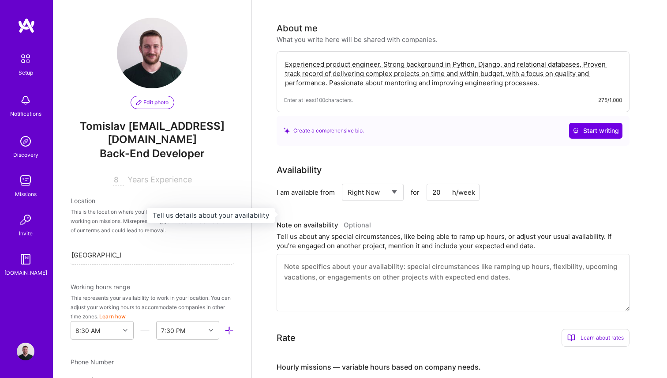
scroll to position [162, 0]
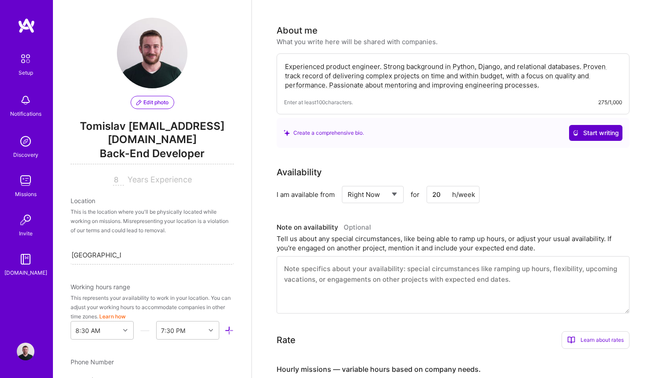
click at [599, 128] on span "Start writing" at bounding box center [596, 132] width 46 height 9
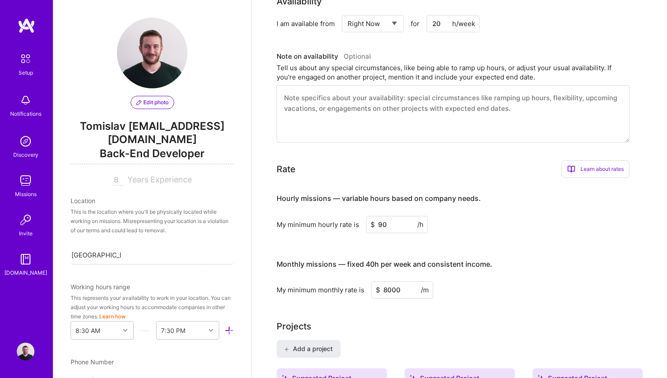
scroll to position [330, 0]
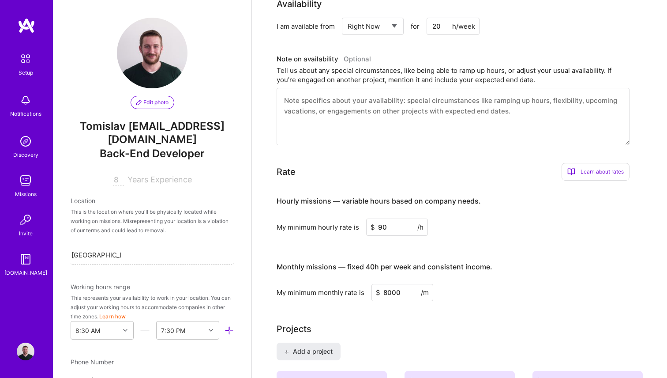
click at [354, 105] on textarea at bounding box center [453, 116] width 353 height 57
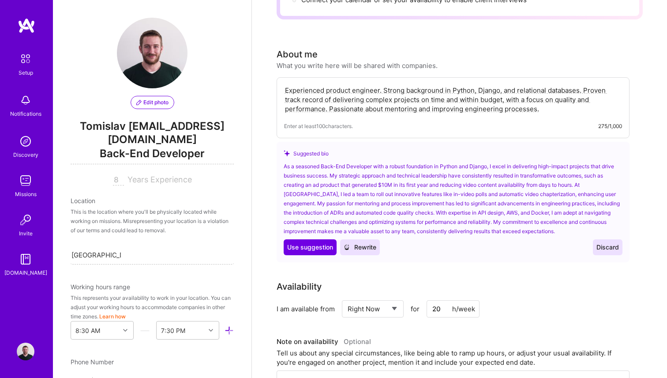
scroll to position [137, 0]
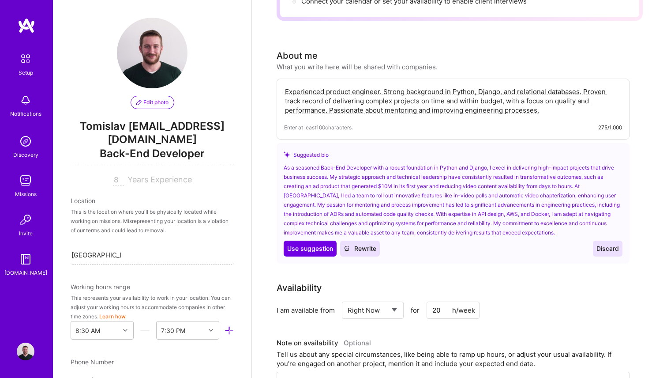
click at [608, 244] on span "Discard" at bounding box center [607, 248] width 23 height 9
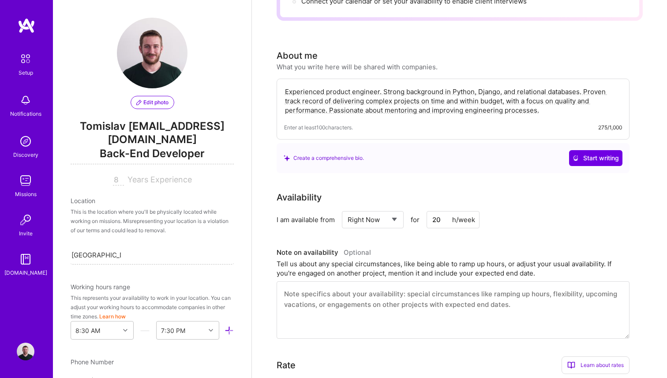
scroll to position [252, 0]
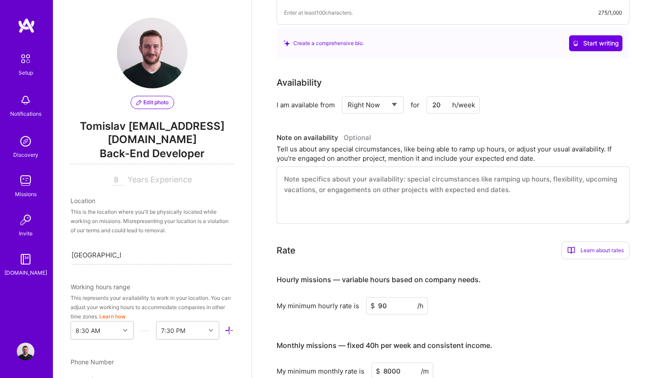
click at [327, 169] on textarea at bounding box center [453, 194] width 353 height 57
drag, startPoint x: 289, startPoint y: 171, endPoint x: 414, endPoint y: 189, distance: 127.1
click at [414, 189] on textarea at bounding box center [453, 194] width 353 height 57
drag, startPoint x: 414, startPoint y: 189, endPoint x: 293, endPoint y: 168, distance: 123.7
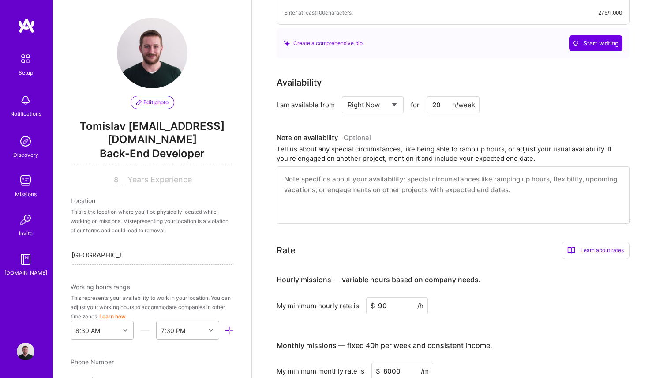
click at [293, 168] on textarea at bounding box center [453, 194] width 353 height 57
click at [300, 167] on textarea at bounding box center [453, 194] width 353 height 57
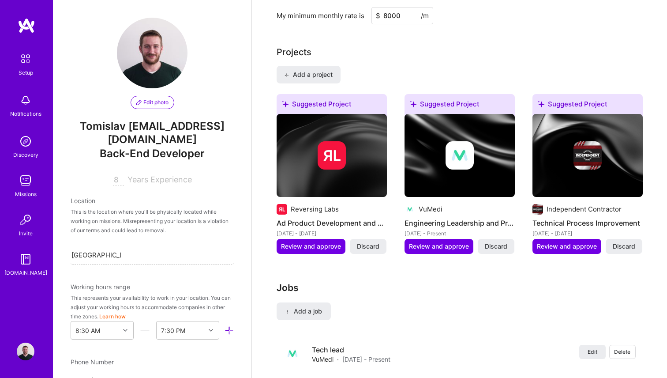
scroll to position [606, 0]
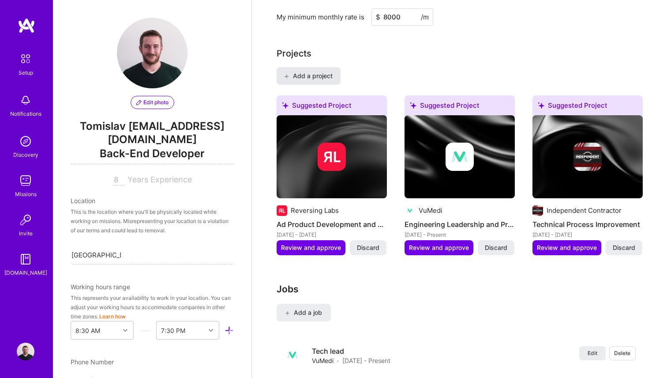
click at [313, 71] on span "Add a project" at bounding box center [308, 75] width 48 height 9
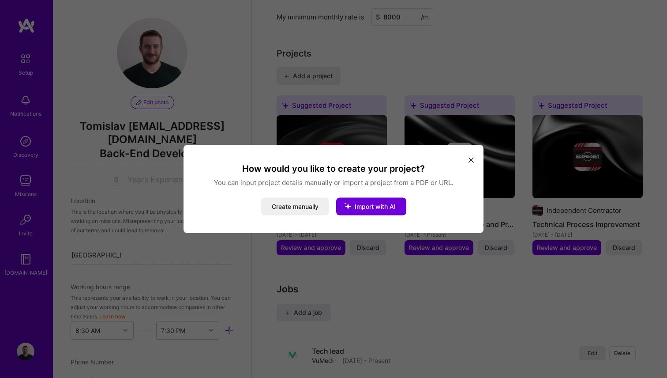
click at [473, 156] on button "modal" at bounding box center [471, 159] width 11 height 15
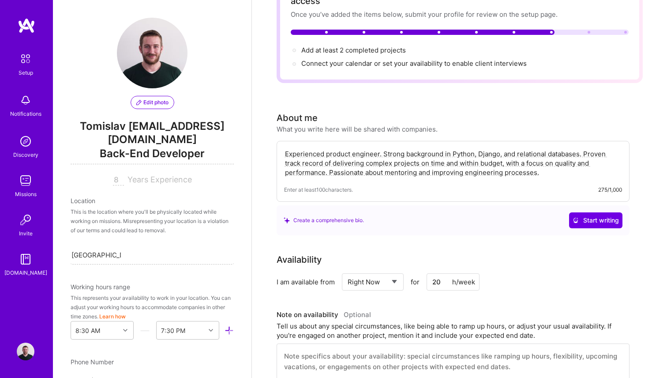
scroll to position [0, 0]
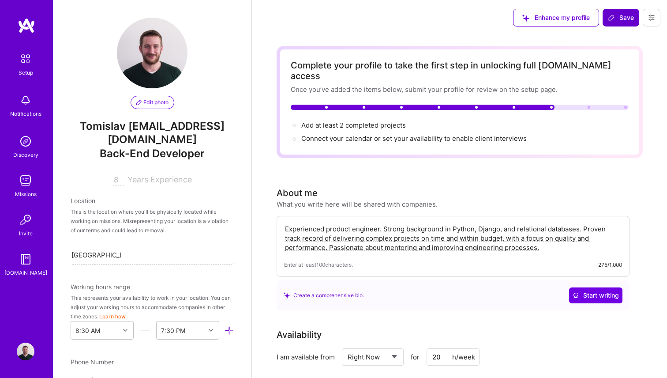
click at [617, 22] on span "Save" at bounding box center [621, 17] width 26 height 9
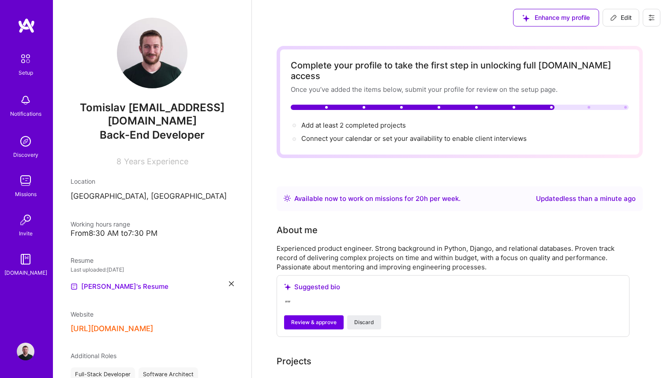
click at [649, 19] on icon at bounding box center [651, 17] width 7 height 7
click at [620, 43] on button "Settings" at bounding box center [627, 37] width 66 height 23
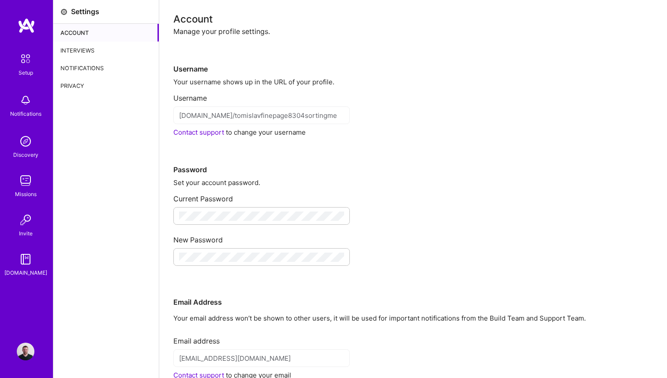
click at [261, 134] on div "Contact support to change your username" at bounding box center [413, 132] width 480 height 9
click at [278, 122] on div "[DOMAIN_NAME]/tomislavfinepage8304sortingme" at bounding box center [261, 115] width 176 height 18
click at [272, 98] on div "Username" at bounding box center [413, 94] width 480 height 16
click at [244, 79] on div "Your username shows up in the URL of your profile." at bounding box center [413, 81] width 480 height 9
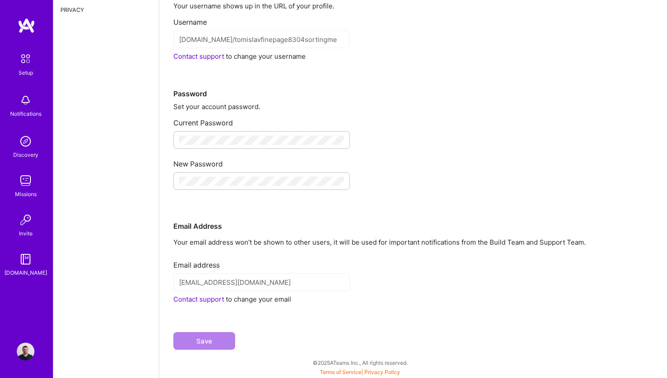
click at [189, 240] on p "Your email address won’t be shown to other users, it will be used for important…" at bounding box center [413, 241] width 480 height 9
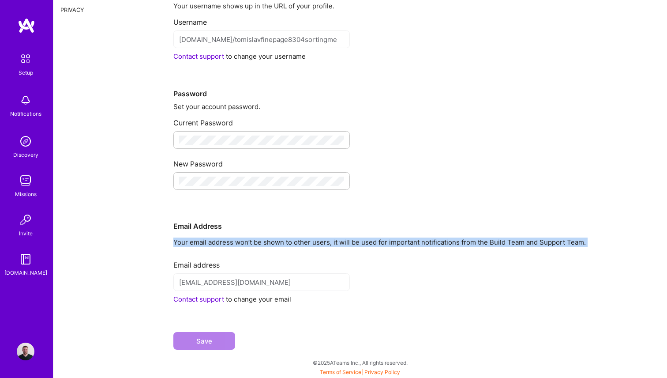
click at [189, 240] on p "Your email address won’t be shown to other users, it will be used for important…" at bounding box center [413, 241] width 480 height 9
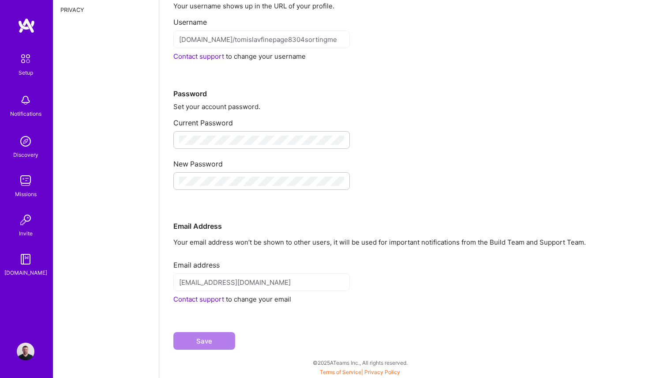
click at [268, 242] on p "Your email address won’t be shown to other users, it will be used for important…" at bounding box center [413, 241] width 480 height 9
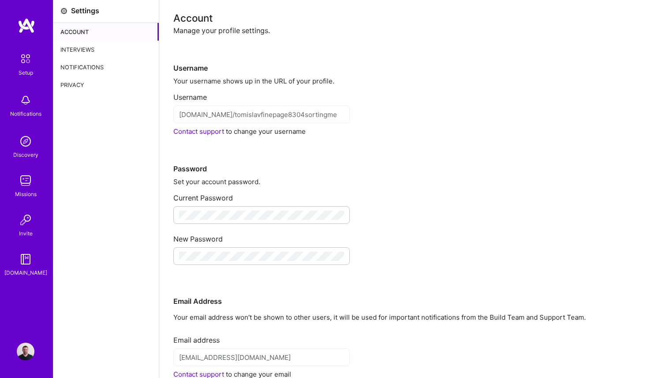
scroll to position [0, 0]
click at [69, 45] on div "Interviews" at bounding box center [105, 50] width 105 height 18
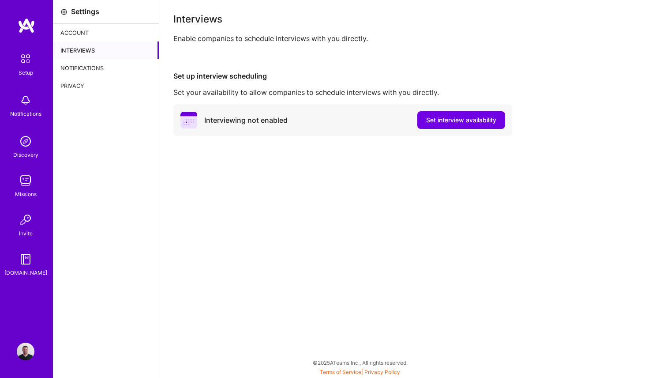
click at [86, 66] on div "Notifications" at bounding box center [105, 68] width 105 height 18
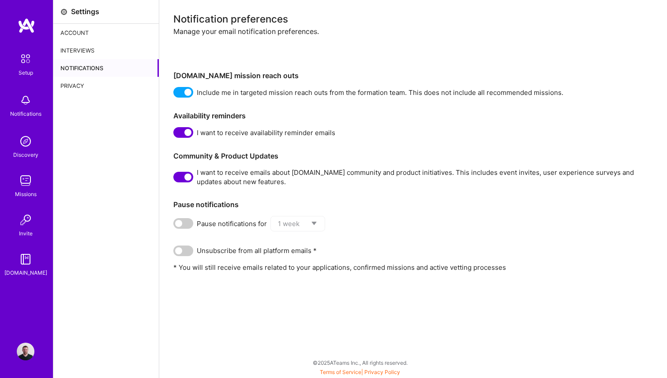
click at [71, 83] on div "Privacy" at bounding box center [105, 86] width 105 height 18
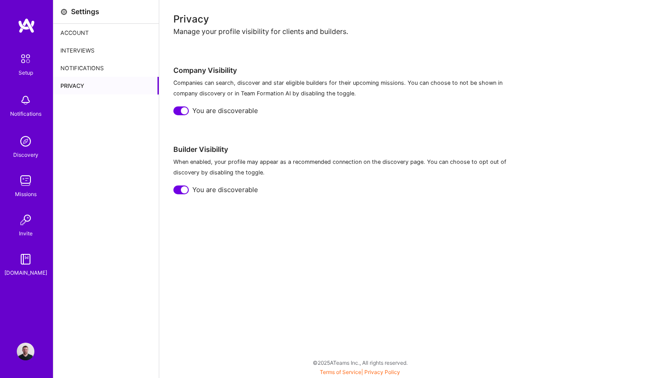
click at [74, 31] on div "Account" at bounding box center [105, 33] width 105 height 18
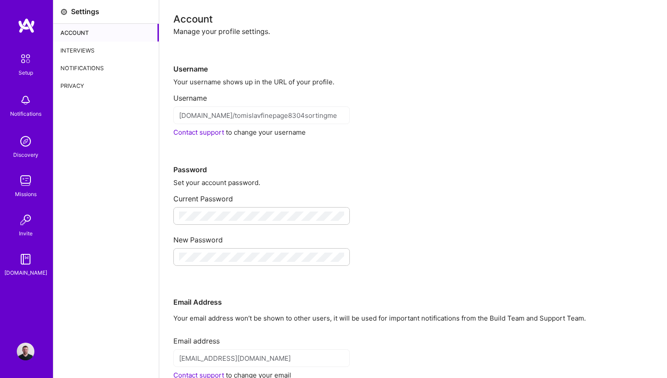
click at [82, 48] on div "Interviews" at bounding box center [105, 50] width 105 height 18
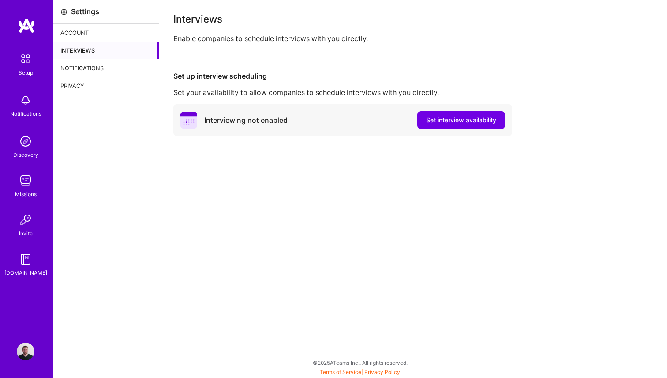
click at [76, 35] on div "Account" at bounding box center [105, 33] width 105 height 18
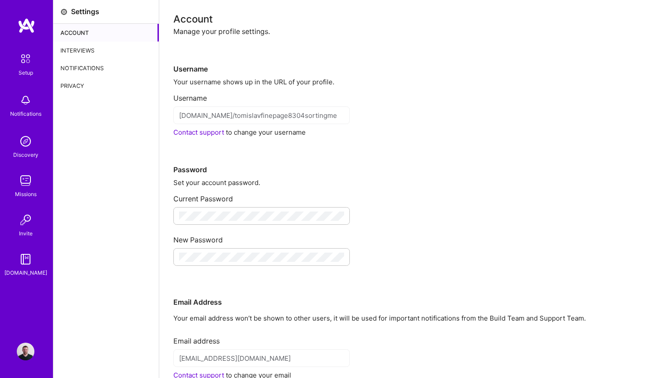
click at [26, 61] on img at bounding box center [25, 58] width 19 height 19
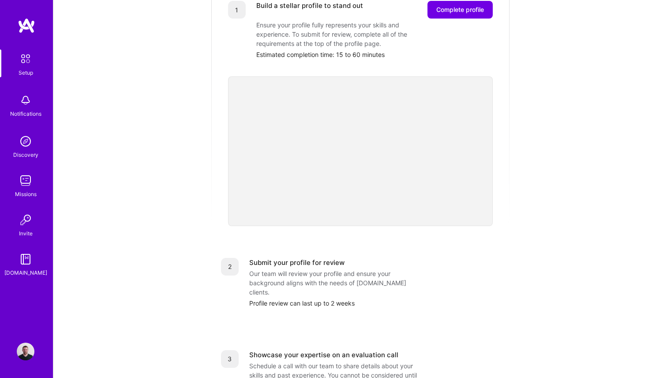
scroll to position [141, 0]
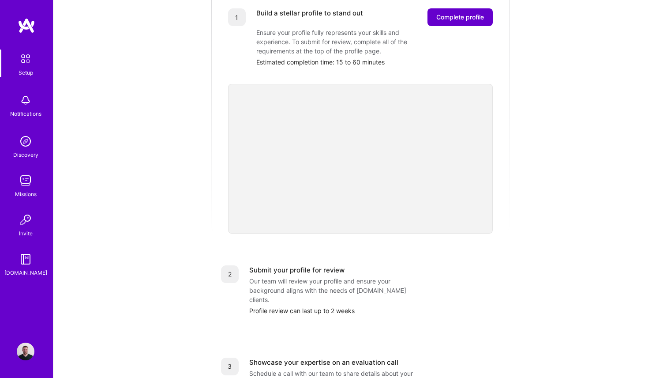
click at [456, 14] on button "Complete profile" at bounding box center [460, 17] width 65 height 18
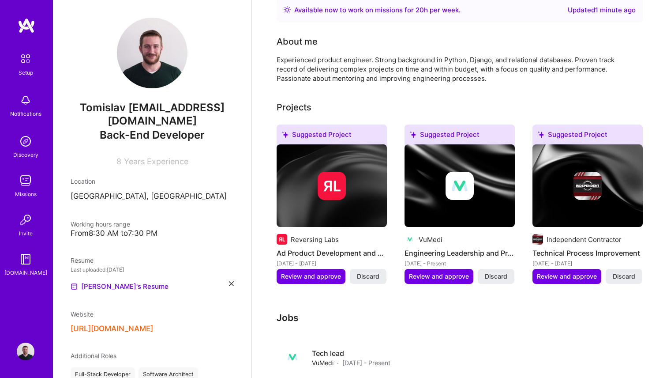
scroll to position [204, 0]
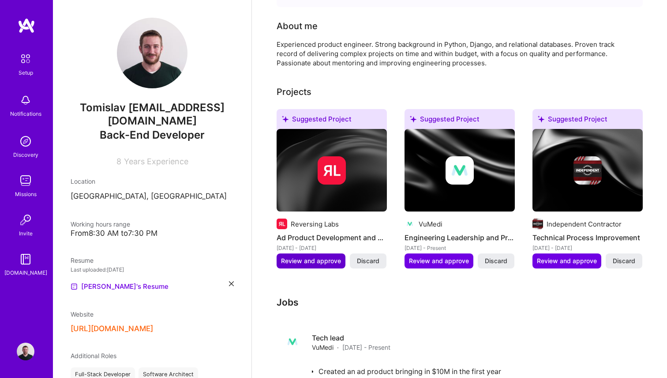
click at [323, 255] on button "Review and approve" at bounding box center [311, 260] width 69 height 15
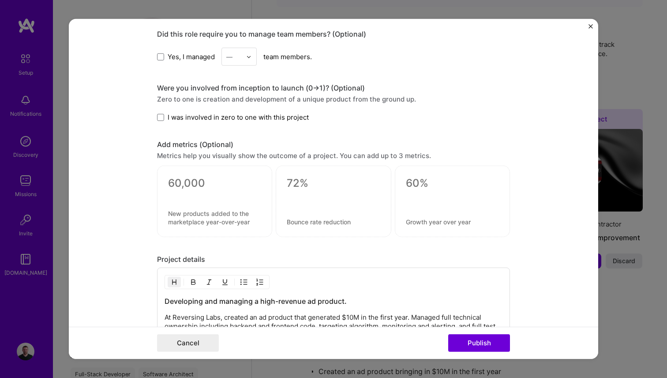
scroll to position [543, 0]
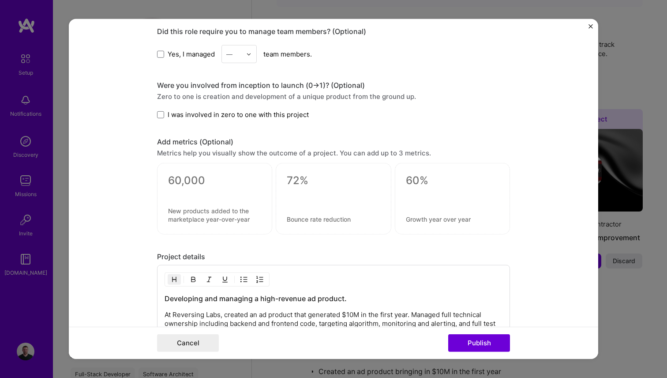
click at [216, 186] on textarea at bounding box center [214, 179] width 93 height 13
click at [334, 176] on textarea at bounding box center [333, 179] width 93 height 13
click at [430, 176] on textarea at bounding box center [452, 179] width 93 height 13
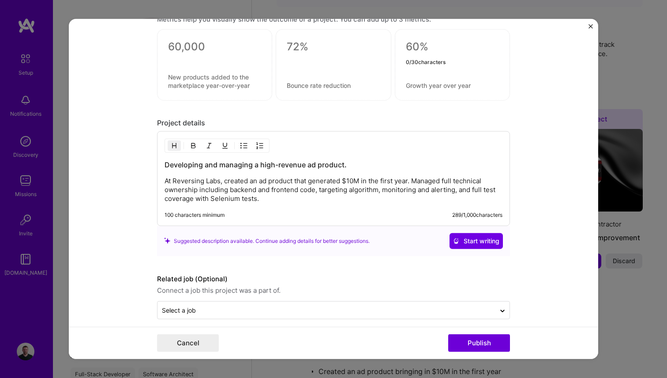
scroll to position [685, 0]
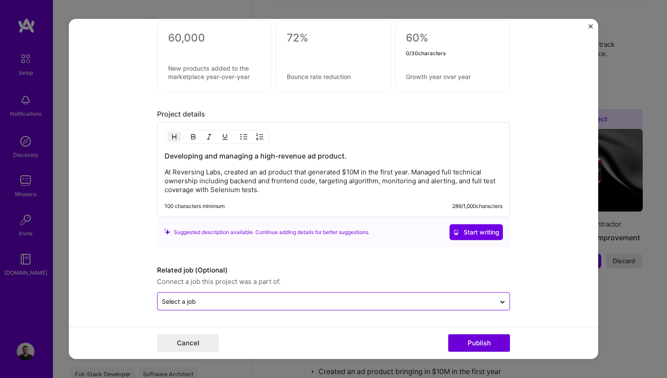
click at [224, 297] on input "text" at bounding box center [326, 300] width 329 height 9
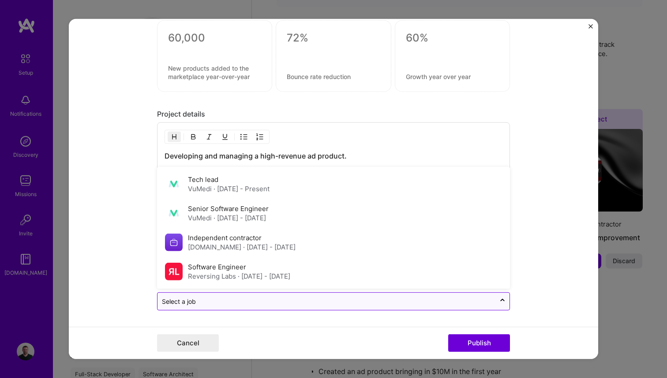
click at [230, 300] on input "text" at bounding box center [326, 300] width 329 height 9
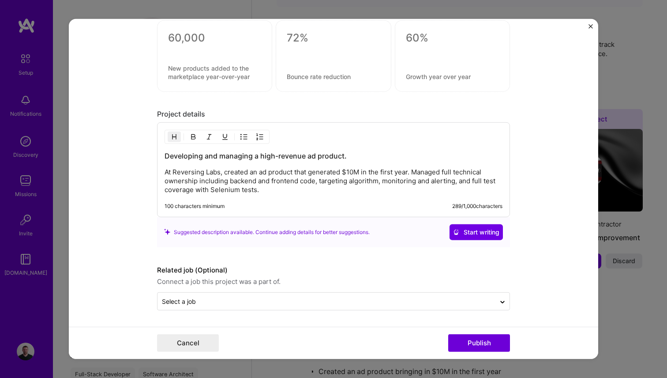
click at [389, 344] on div "Cancel Publish" at bounding box center [333, 343] width 353 height 18
click at [200, 353] on div "Cancel Publish" at bounding box center [333, 342] width 529 height 32
click at [204, 339] on button "Cancel" at bounding box center [188, 343] width 62 height 18
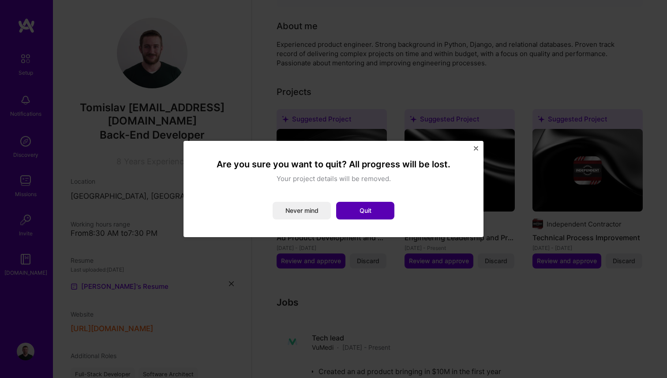
click at [357, 203] on button "Quit" at bounding box center [365, 211] width 58 height 18
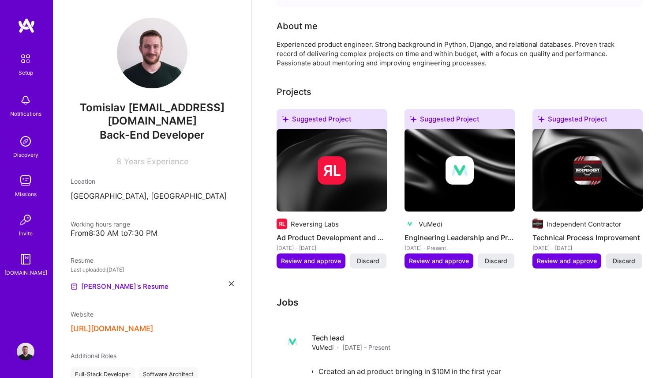
click at [635, 256] on button "Discard" at bounding box center [624, 260] width 37 height 15
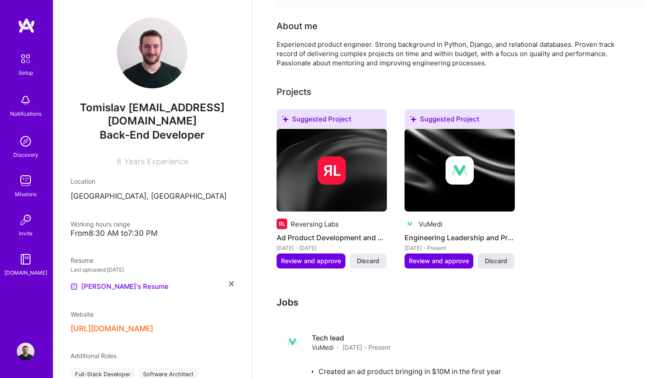
click at [490, 256] on span "Discard" at bounding box center [496, 260] width 23 height 9
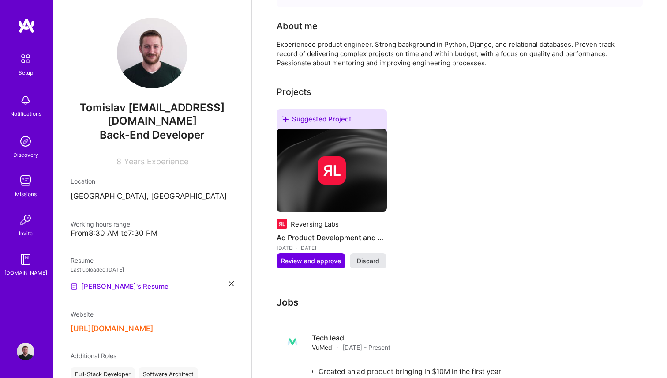
click at [383, 253] on button "Discard" at bounding box center [368, 260] width 37 height 15
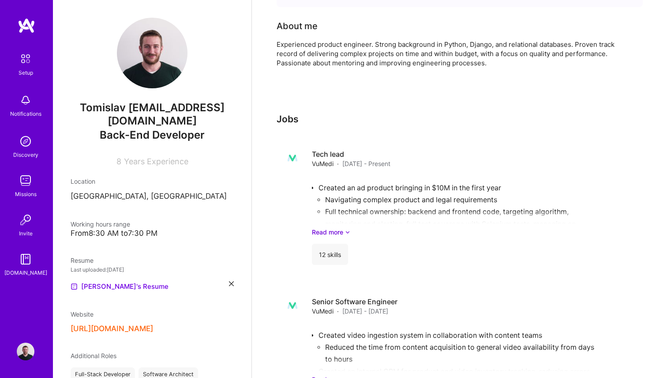
scroll to position [0, 0]
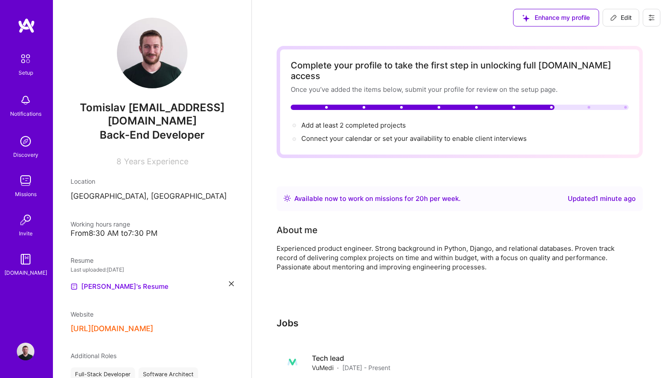
click at [618, 22] on span "Edit" at bounding box center [621, 17] width 22 height 9
select select "US"
select select "Right Now"
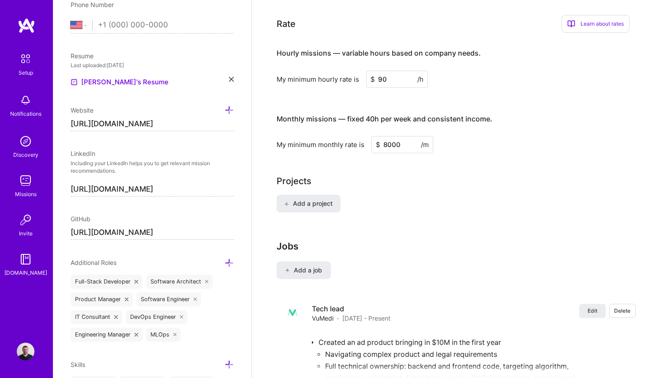
scroll to position [480, 0]
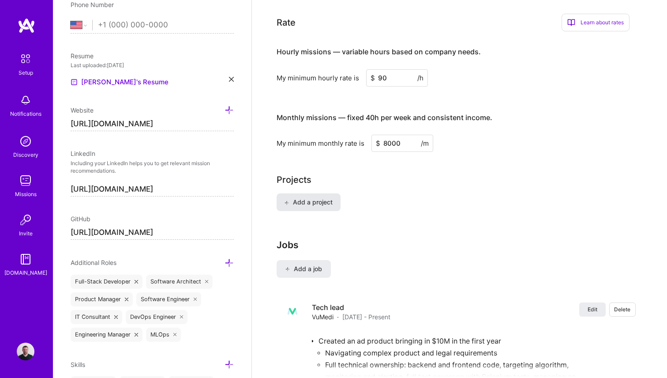
click at [312, 197] on button "Add a project" at bounding box center [309, 202] width 64 height 18
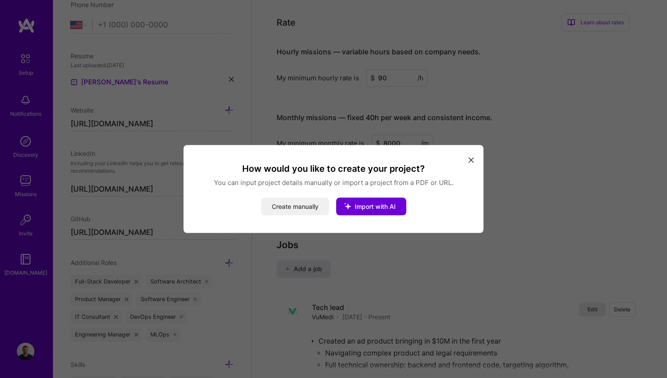
click at [297, 211] on button "Create manually" at bounding box center [295, 207] width 68 height 18
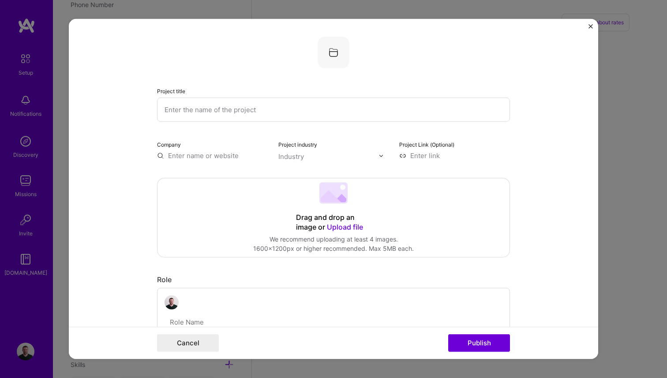
click at [244, 111] on input "text" at bounding box center [333, 110] width 353 height 24
click at [196, 115] on input "text" at bounding box center [333, 110] width 353 height 24
type input "OCR system for extracting slideshows from video recordings"
click at [206, 155] on input "text" at bounding box center [212, 155] width 111 height 9
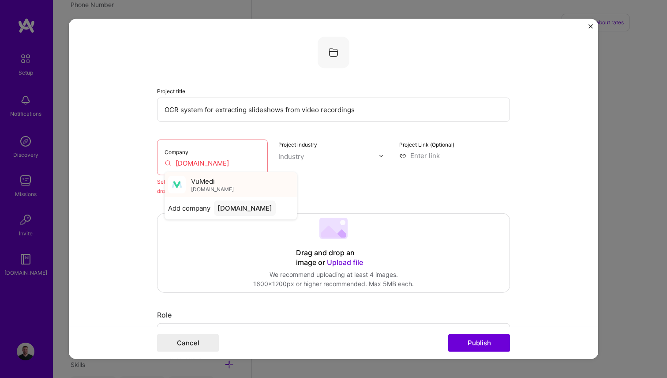
click at [207, 185] on span "VuMedi" at bounding box center [203, 180] width 24 height 9
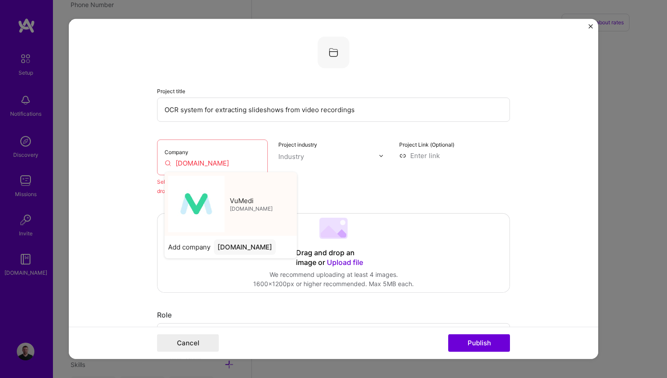
type input "VuMedi"
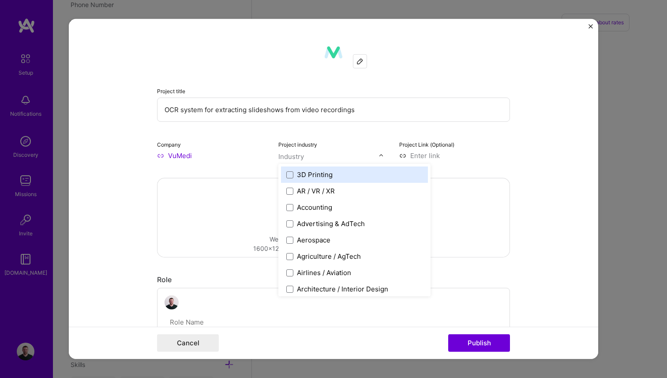
click at [300, 153] on div "Industry" at bounding box center [291, 156] width 26 height 9
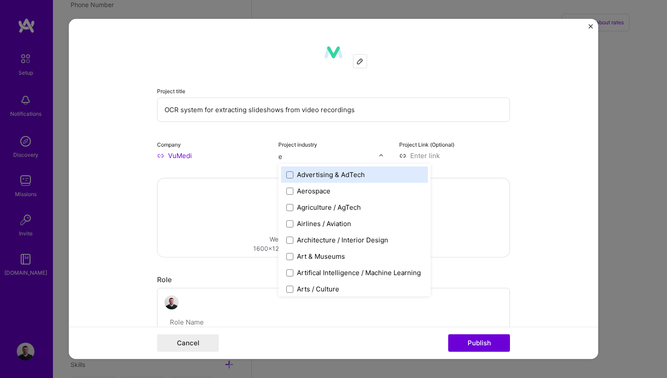
type input "ed"
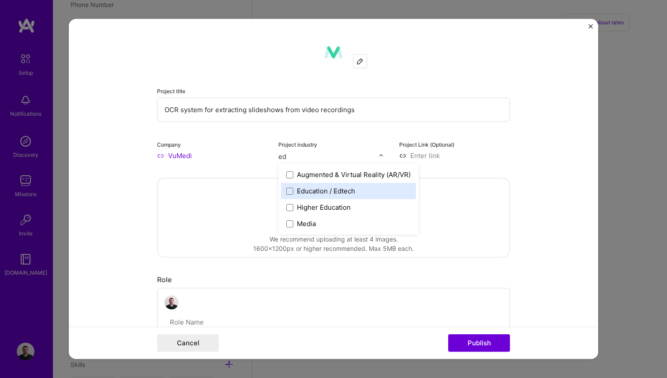
click at [326, 192] on div "Education / Edtech" at bounding box center [326, 190] width 58 height 9
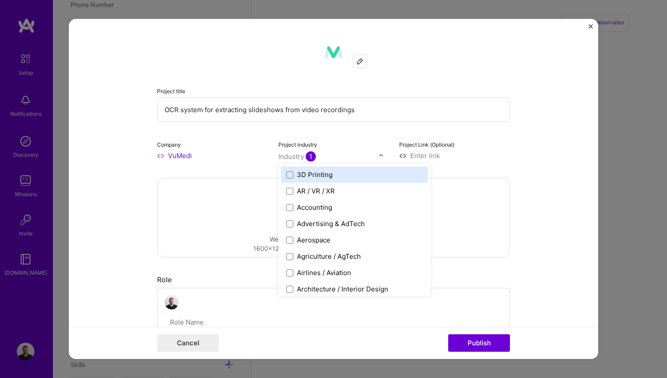
click at [465, 152] on input at bounding box center [454, 155] width 111 height 9
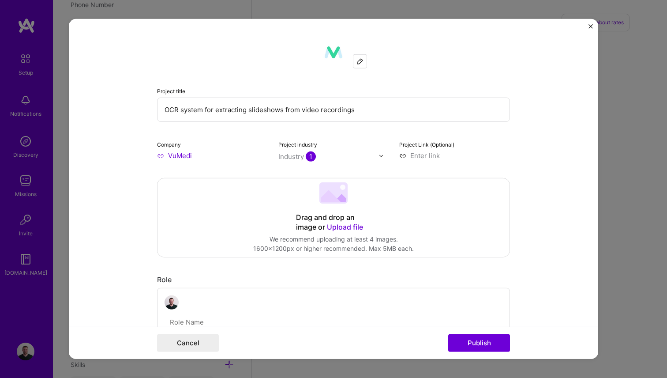
click at [491, 136] on div "Project title OCR system for extracting slideshows from video recordings Compan…" at bounding box center [333, 99] width 353 height 124
click at [334, 158] on input "text" at bounding box center [328, 156] width 101 height 9
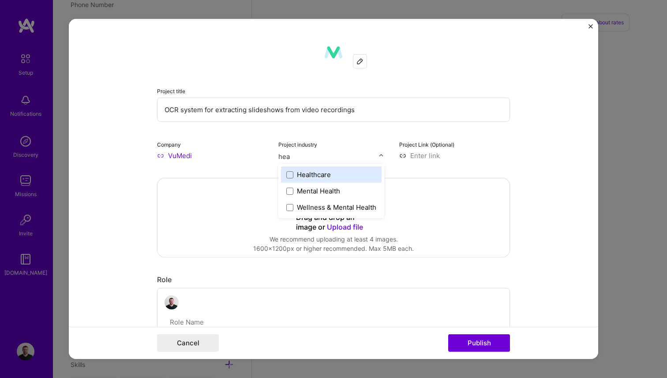
type input "heal"
click at [326, 172] on div "Healthcare" at bounding box center [314, 174] width 34 height 9
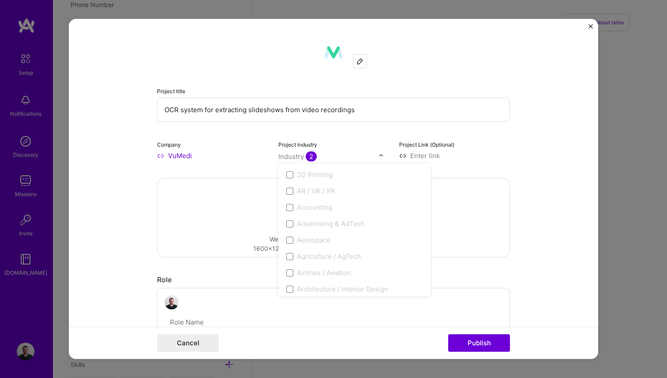
click at [103, 200] on form "Project title OCR system for extracting slideshows from video recordings Compan…" at bounding box center [333, 189] width 529 height 340
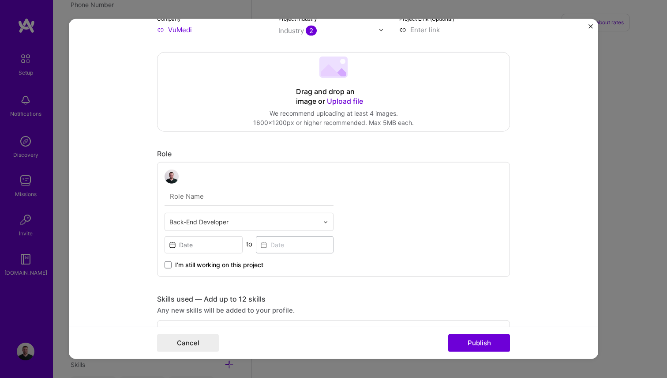
scroll to position [182, 0]
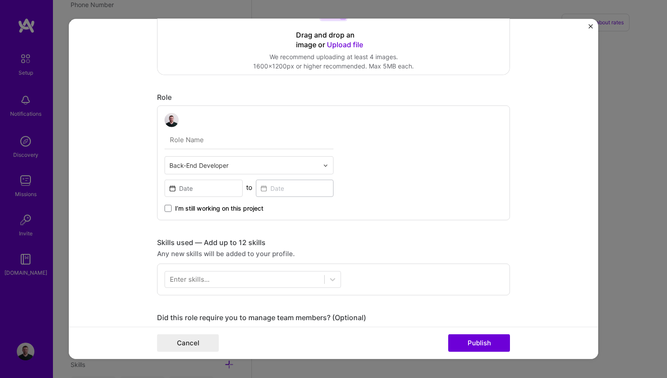
click at [187, 144] on input "text" at bounding box center [249, 140] width 169 height 19
click at [206, 141] on input "text" at bounding box center [249, 140] width 169 height 19
click at [198, 147] on input "text" at bounding box center [249, 140] width 169 height 19
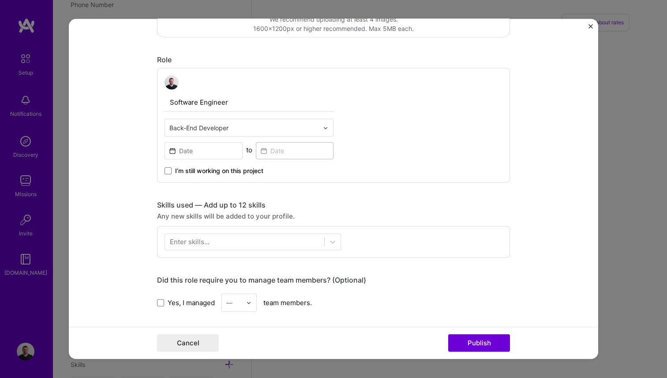
scroll to position [216, 0]
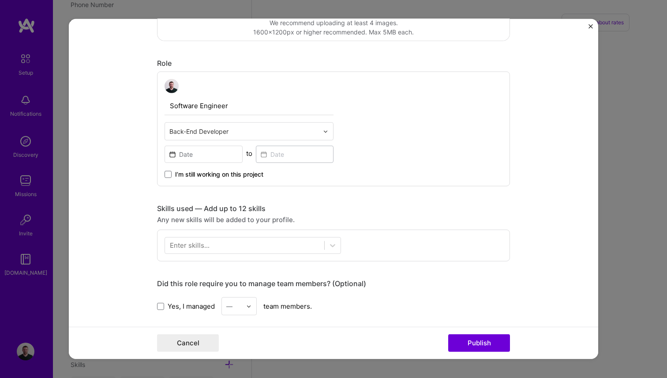
type input "Software Engineer"
click at [221, 156] on input at bounding box center [204, 154] width 78 height 17
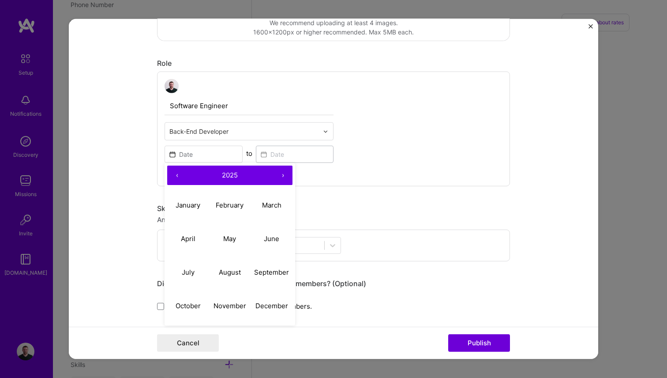
click at [183, 176] on button "‹" at bounding box center [176, 174] width 19 height 19
click at [180, 175] on button "‹" at bounding box center [176, 174] width 19 height 19
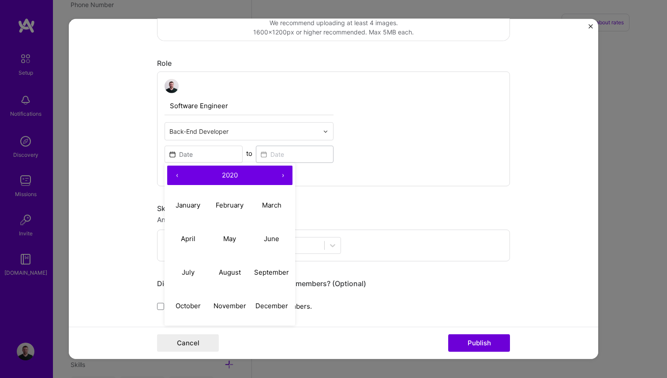
click at [180, 175] on button "‹" at bounding box center [176, 174] width 19 height 19
click at [231, 312] on button "November" at bounding box center [230, 306] width 42 height 34
type input "[DATE]"
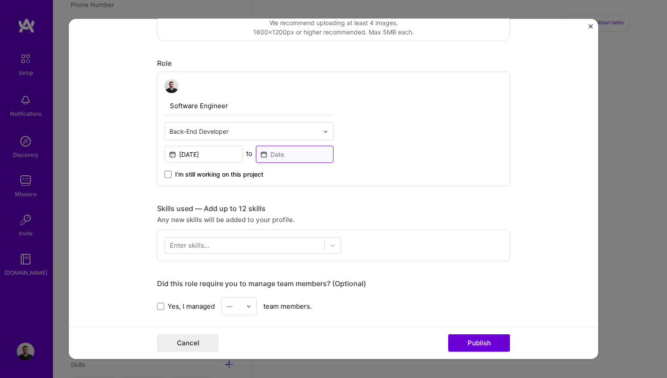
click at [280, 156] on input at bounding box center [295, 154] width 78 height 17
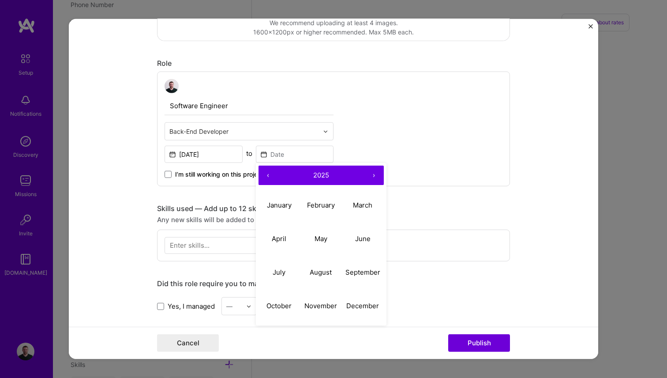
click at [267, 178] on button "‹" at bounding box center [268, 174] width 19 height 19
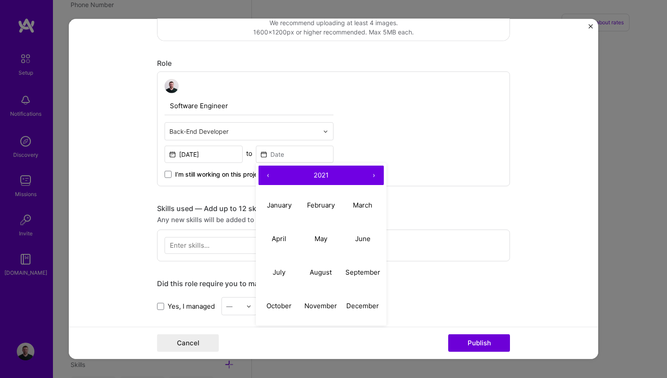
click at [267, 178] on button "‹" at bounding box center [268, 174] width 19 height 19
click at [367, 302] on abbr "December" at bounding box center [362, 305] width 33 height 8
type input "[DATE]"
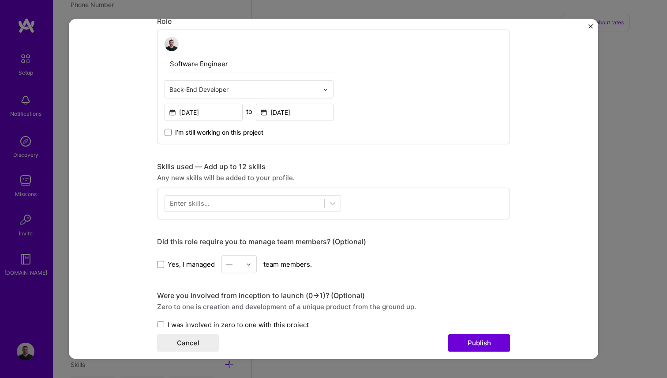
scroll to position [268, 0]
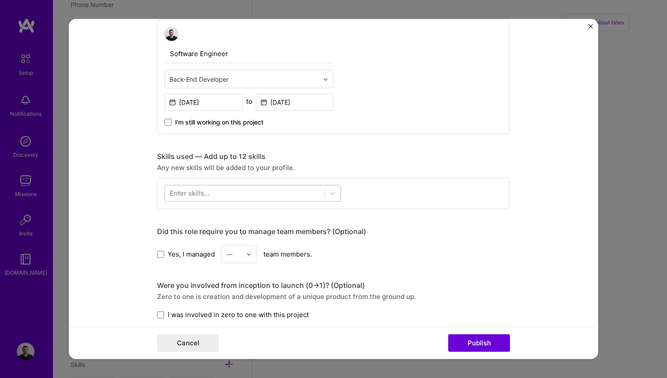
click at [239, 195] on div at bounding box center [244, 193] width 159 height 15
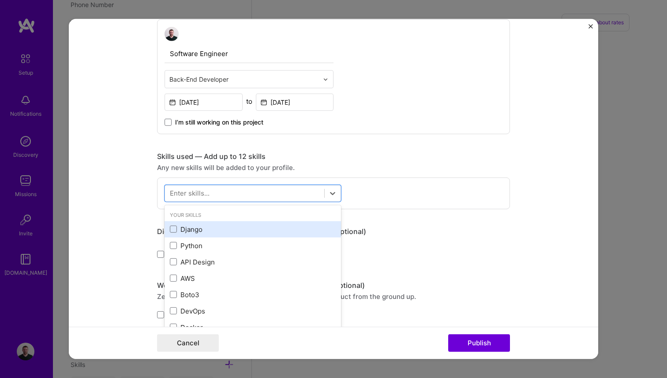
click at [196, 232] on div "Django" at bounding box center [253, 229] width 166 height 9
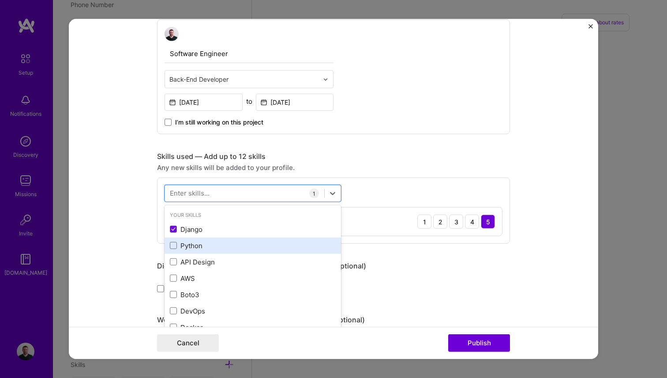
click at [194, 244] on div "Python" at bounding box center [253, 245] width 166 height 9
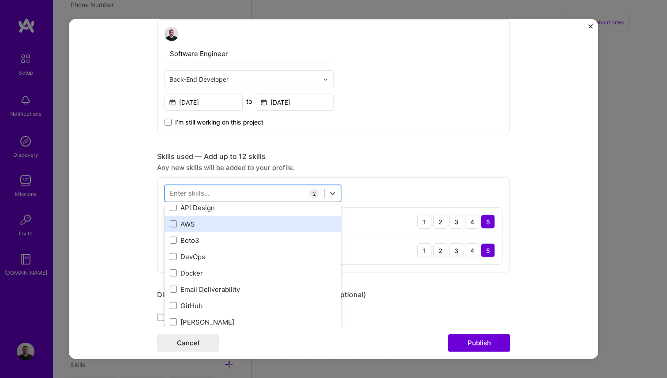
scroll to position [55, 0]
click at [197, 225] on div "AWS" at bounding box center [253, 222] width 166 height 9
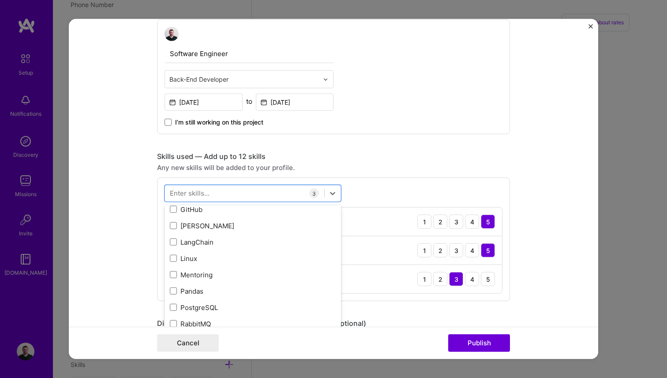
scroll to position [171, 0]
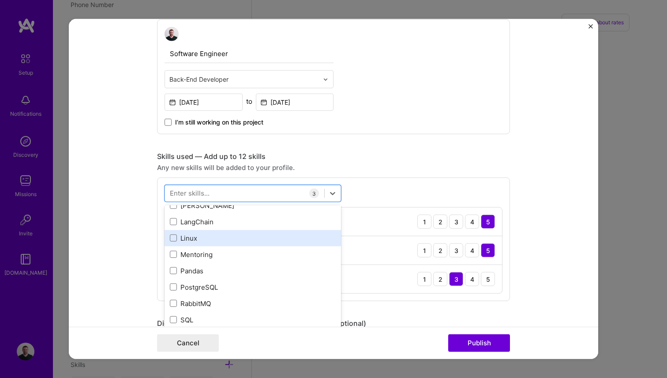
click at [188, 240] on div "Linux" at bounding box center [253, 237] width 166 height 9
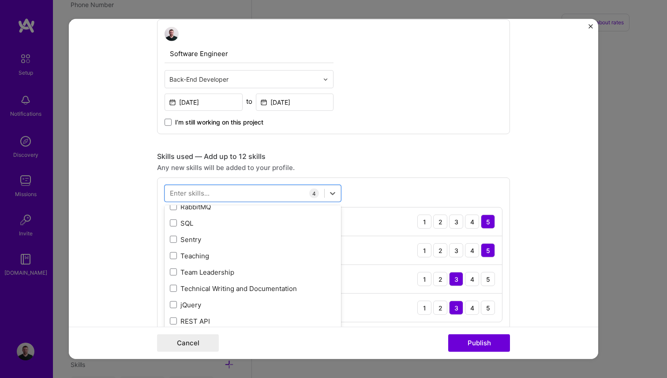
scroll to position [257, 0]
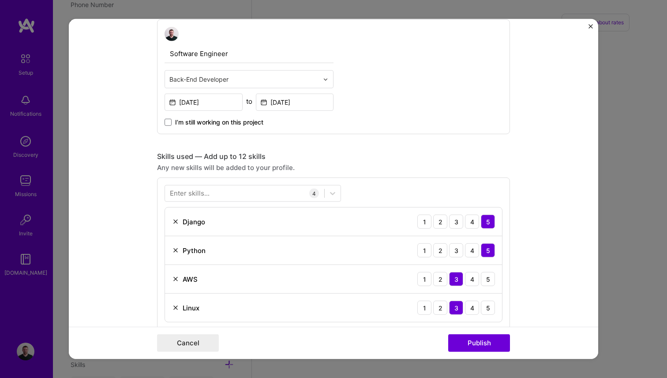
click at [116, 203] on form "Project title OCR system for extracting slideshows from video recordings Compan…" at bounding box center [333, 189] width 529 height 340
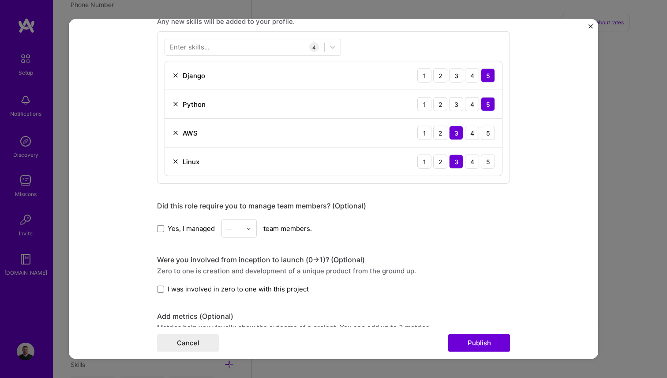
scroll to position [454, 0]
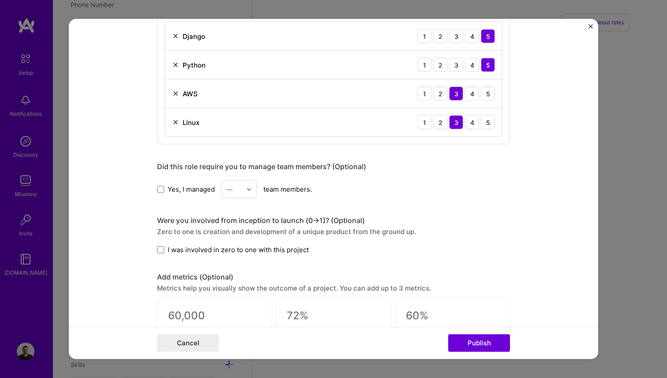
click at [217, 251] on span "I was involved in zero to one with this project" at bounding box center [238, 249] width 141 height 9
click at [0, 0] on input "I was involved in zero to one with this project" at bounding box center [0, 0] width 0 height 0
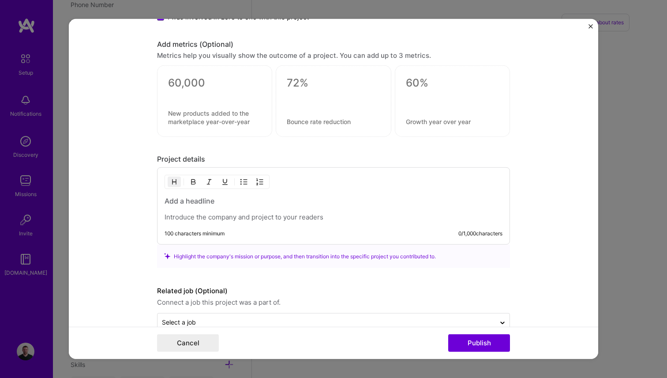
scroll to position [690, 0]
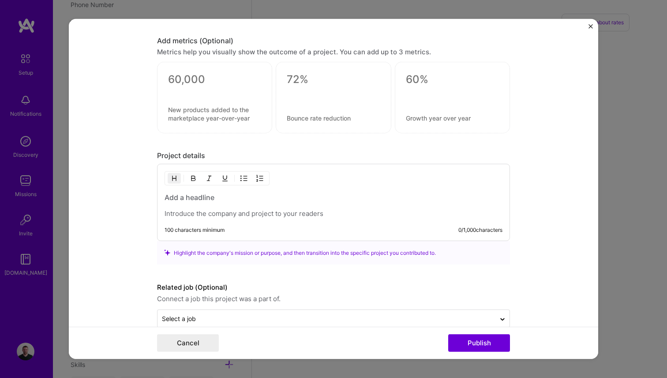
click at [239, 221] on div "100 characters minimum 0 / 1,000 characters" at bounding box center [333, 201] width 353 height 77
click at [229, 215] on p at bounding box center [334, 213] width 338 height 9
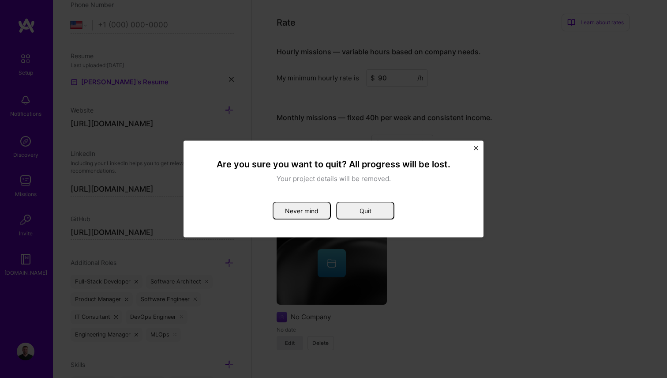
scroll to position [707, 0]
click at [367, 214] on button "Quit" at bounding box center [365, 211] width 58 height 18
